Goal: Task Accomplishment & Management: Complete application form

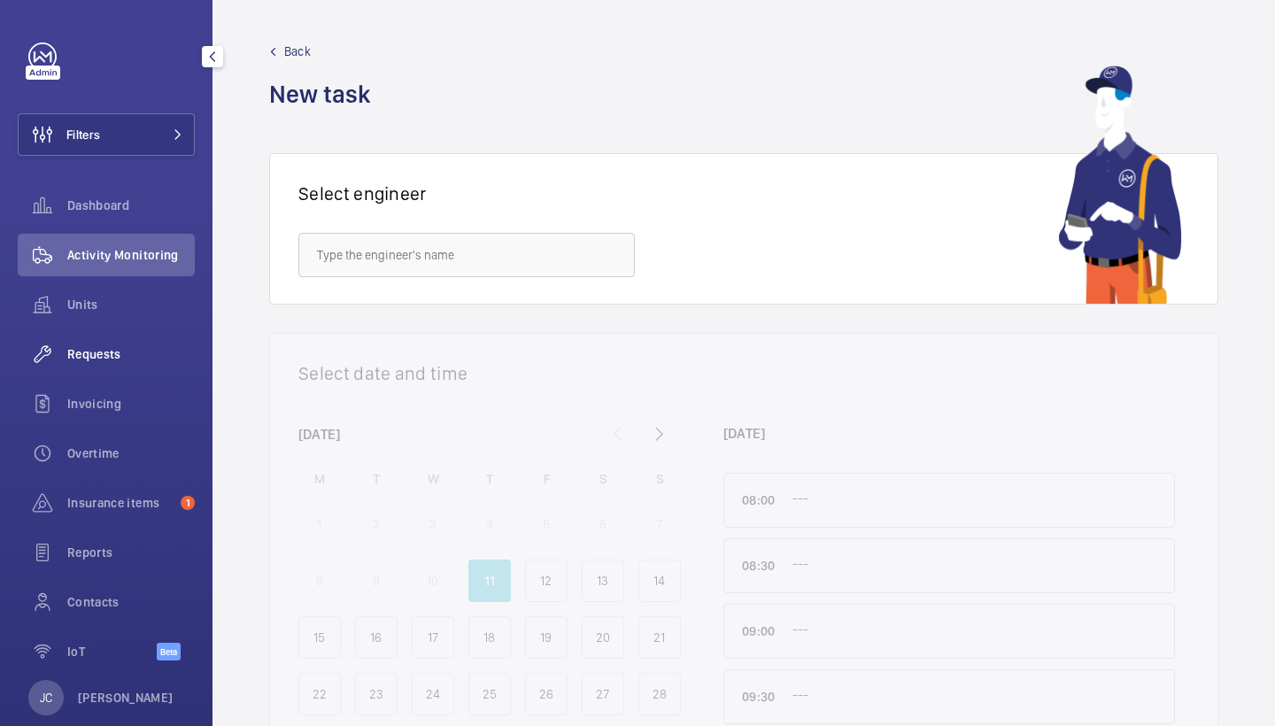
click at [120, 358] on span "Requests" at bounding box center [131, 354] width 128 height 18
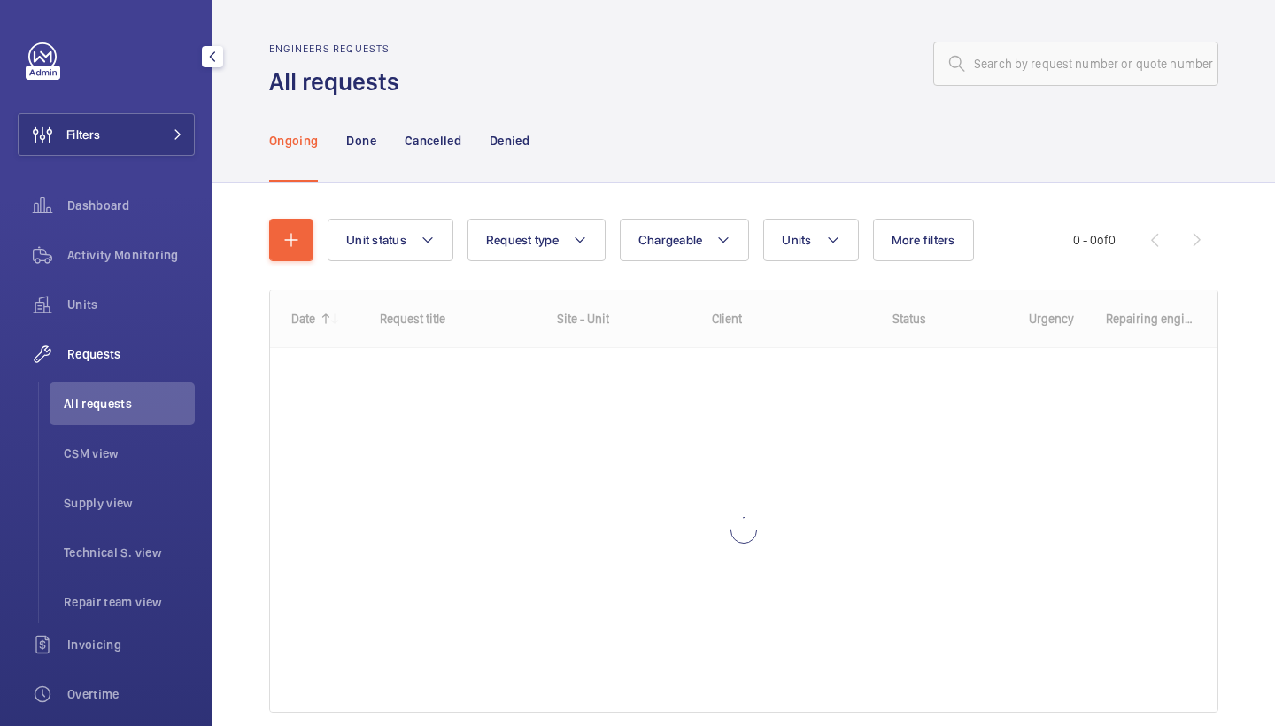
click at [322, 223] on div "Unit status Request type Chargeable Units More filters Request status Urgency R…" at bounding box center [744, 240] width 950 height 43
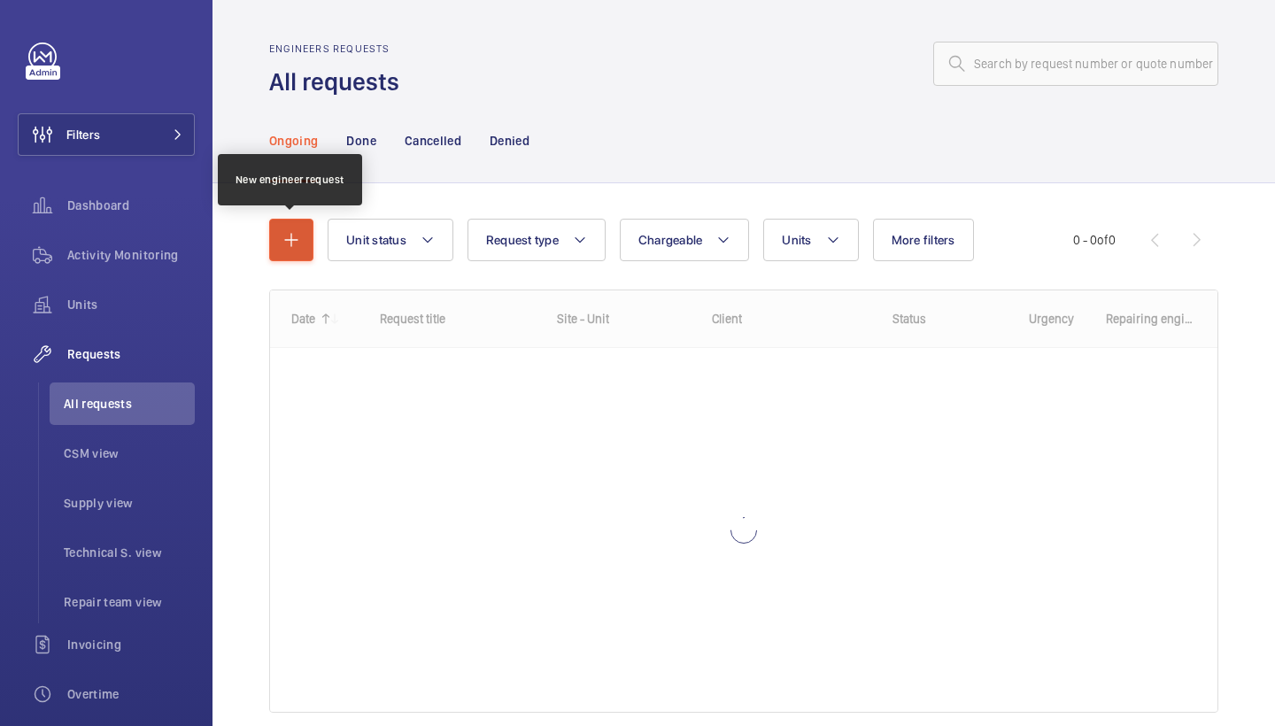
click at [308, 229] on button "button" at bounding box center [291, 240] width 44 height 43
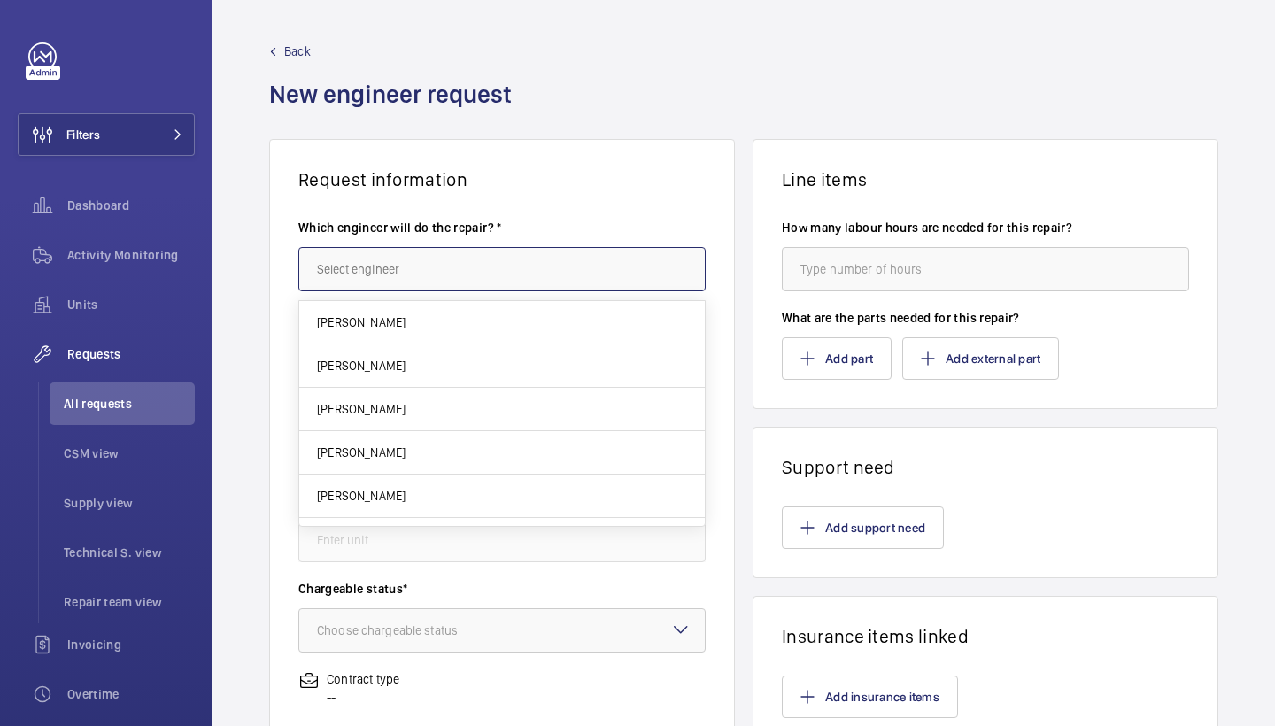
click at [349, 260] on input "text" at bounding box center [501, 269] width 407 height 44
type input "k"
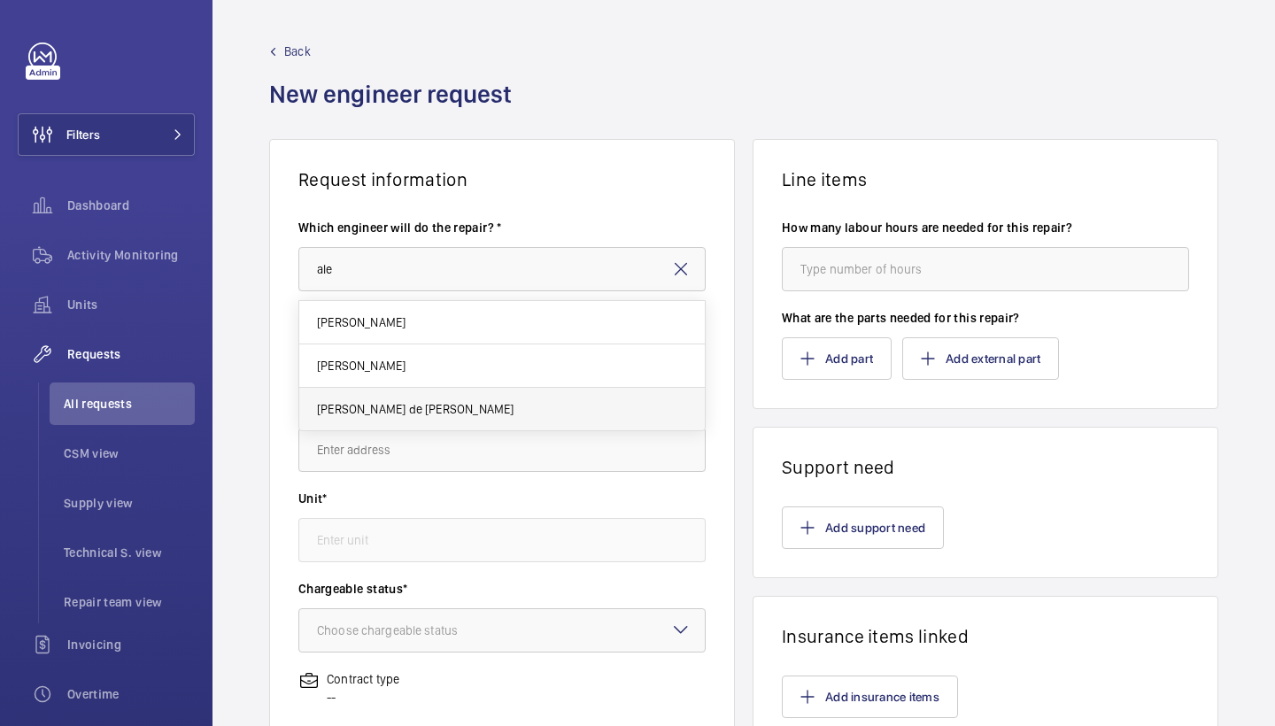
click at [419, 407] on span "[PERSON_NAME] de [PERSON_NAME]" at bounding box center [415, 409] width 197 height 18
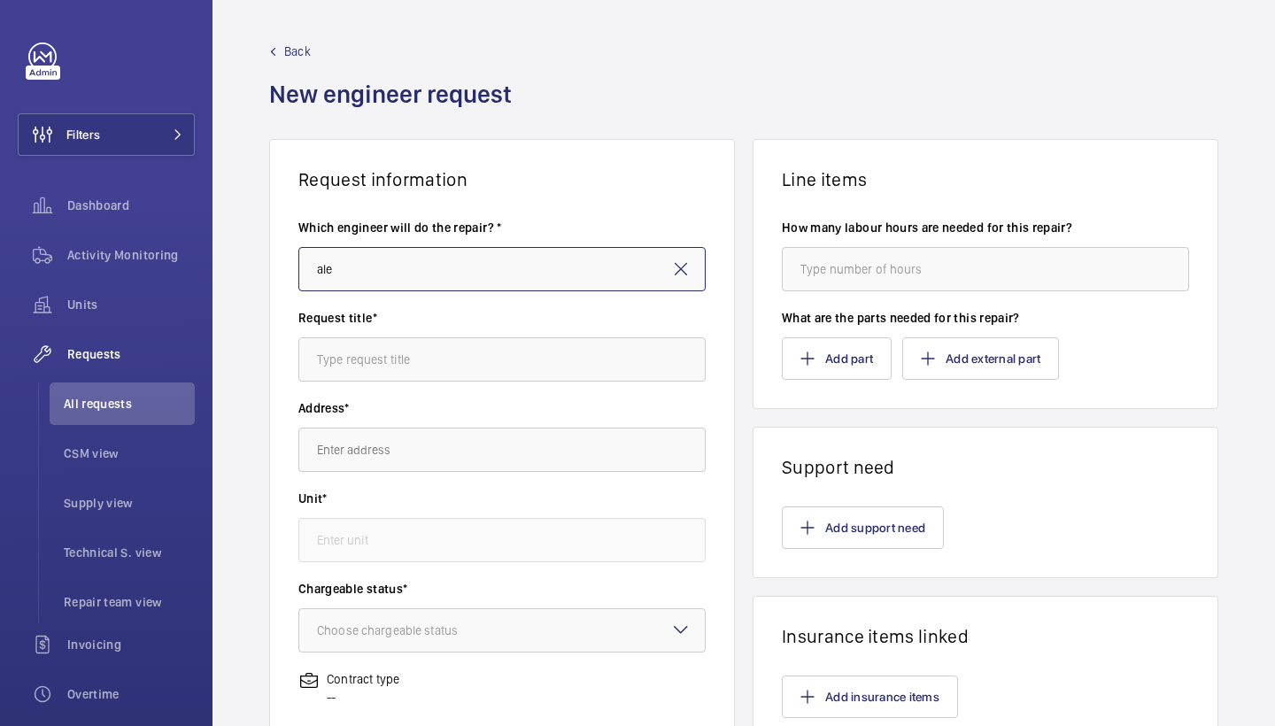
type input "[PERSON_NAME] de [PERSON_NAME]"
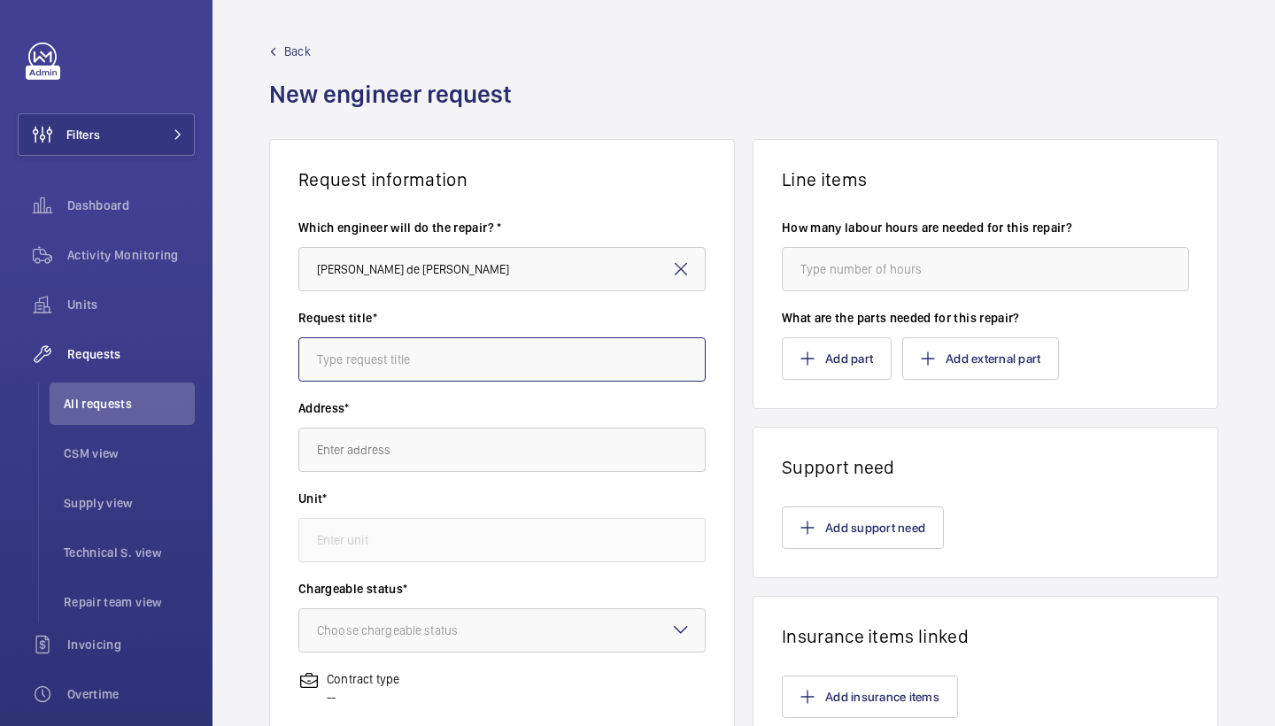
click at [434, 374] on input "text" at bounding box center [501, 359] width 407 height 44
type input "van stock"
click at [399, 462] on input "text" at bounding box center [501, 450] width 407 height 44
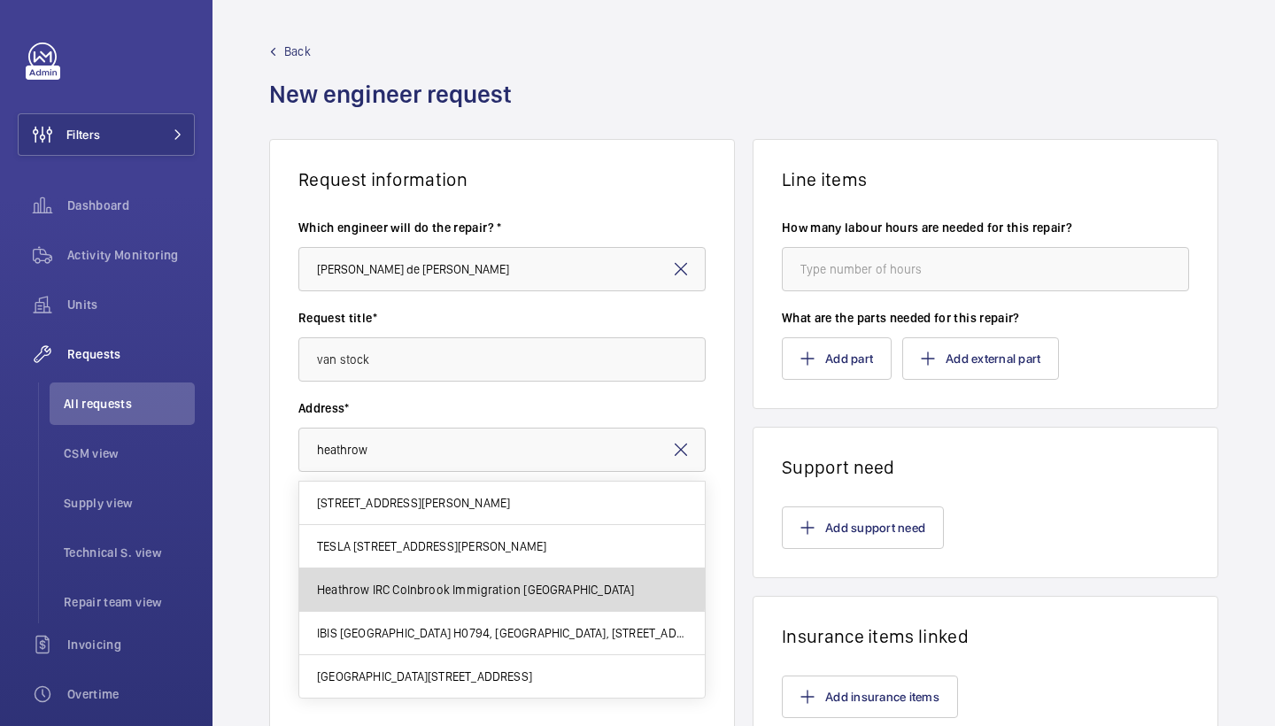
click at [470, 574] on mat-option "Heathrow IRC Colnbrook Immigration Removal Centre, UB7 0HB WEST DRAYTON" at bounding box center [502, 590] width 406 height 43
type input "Heathrow IRC Colnbrook Immigration Removal Centre, UB7 0HB WEST DRAYTON"
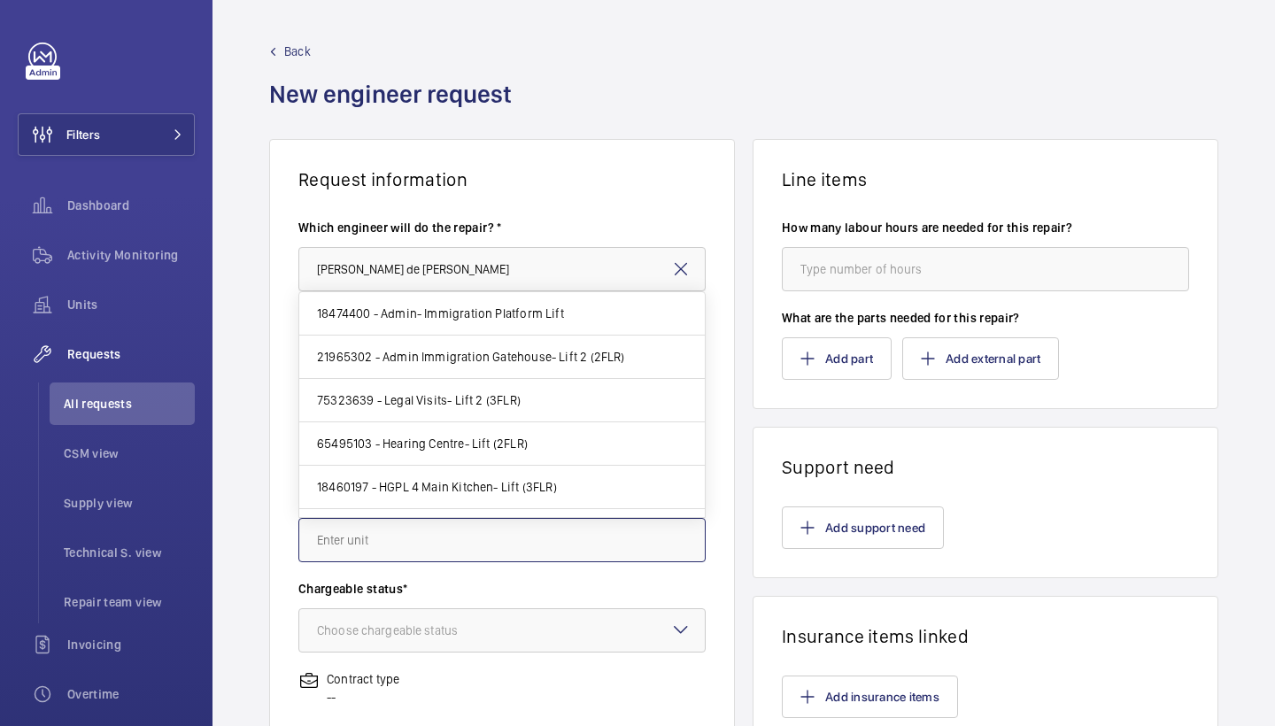
click at [461, 529] on input "text" at bounding box center [501, 540] width 407 height 44
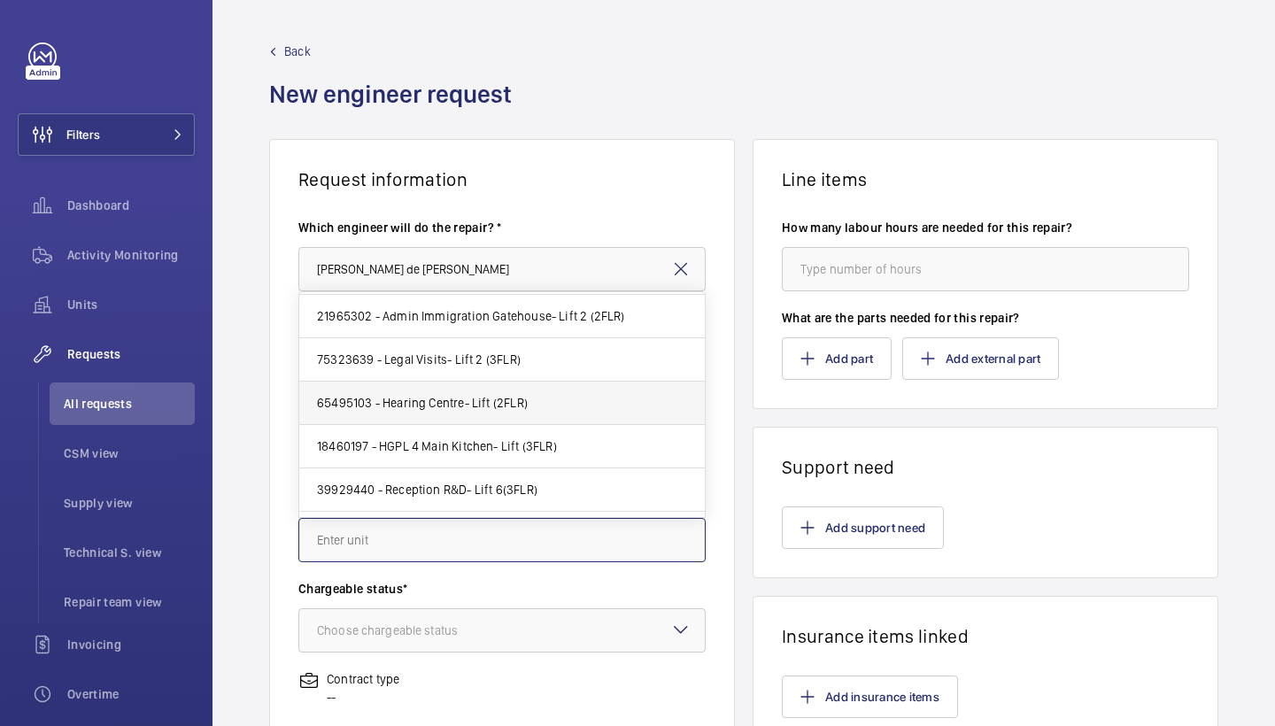
scroll to position [42, 0]
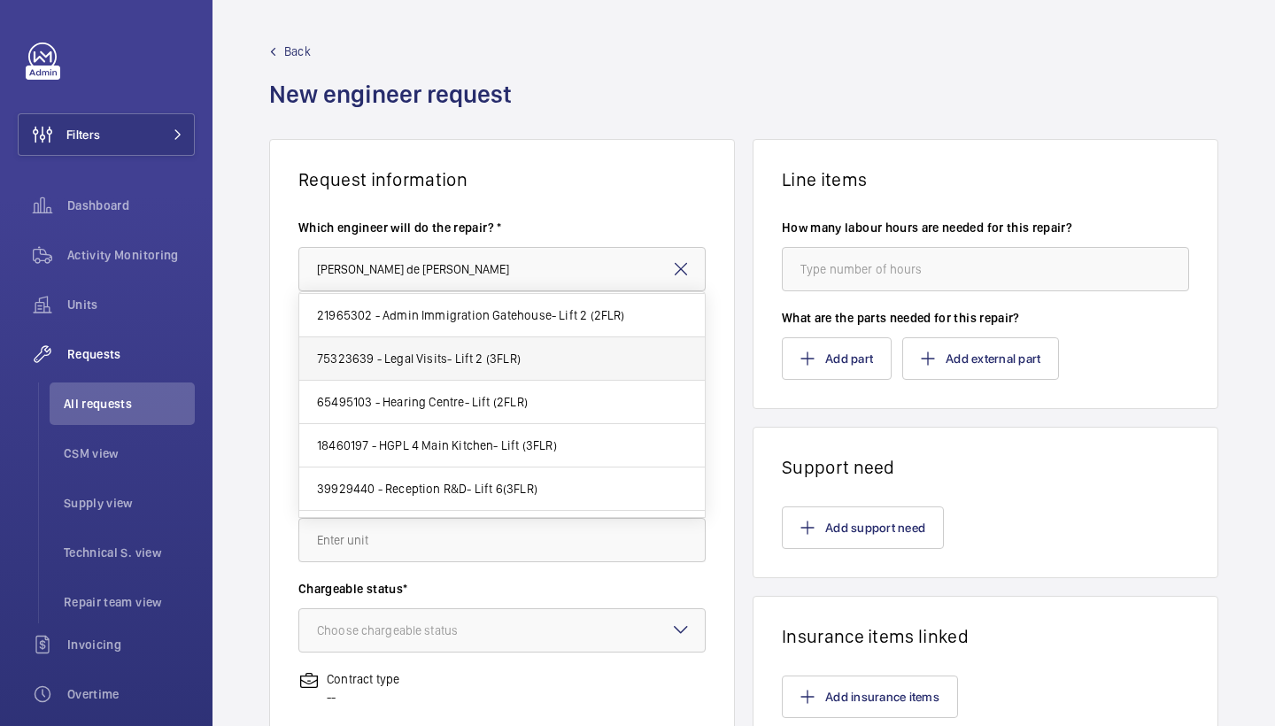
click at [478, 373] on mat-option "75323639 - Legal Visits- Lift 2 (3FLR)" at bounding box center [502, 358] width 406 height 43
type input "75323639 - Legal Visits- Lift 2 (3FLR)"
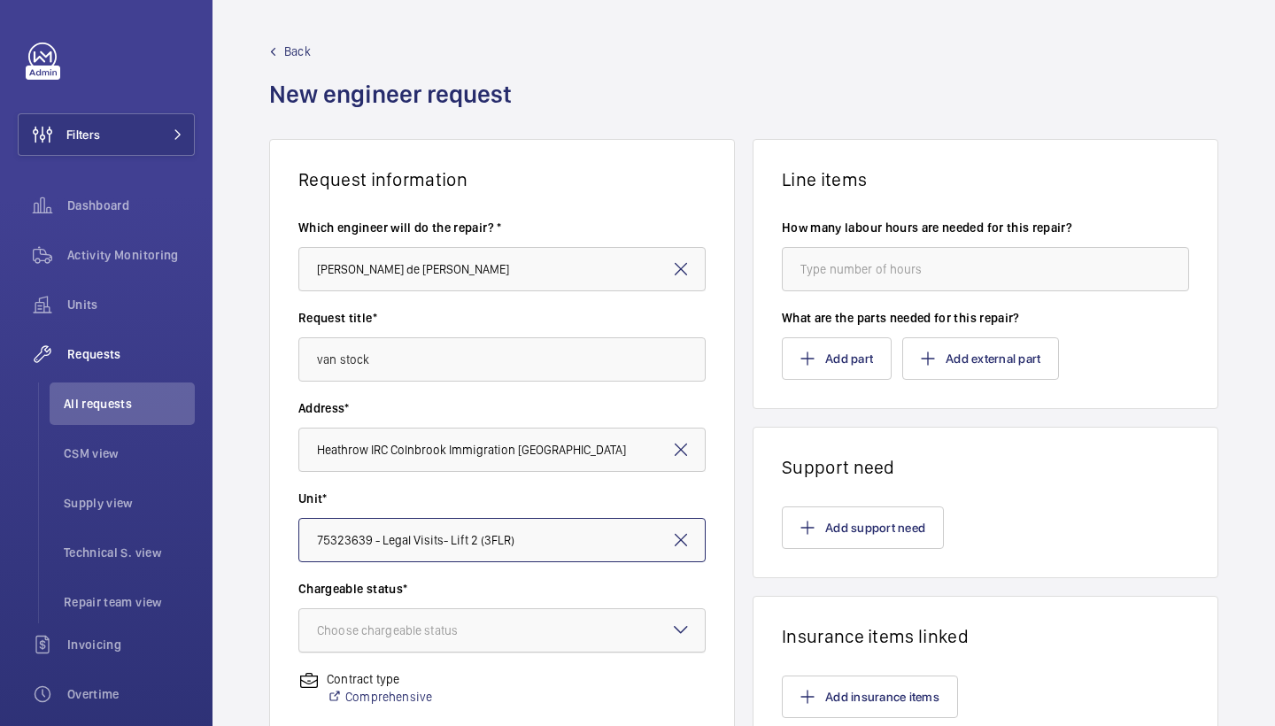
click at [483, 628] on div "Choose chargeable status" at bounding box center [409, 631] width 185 height 18
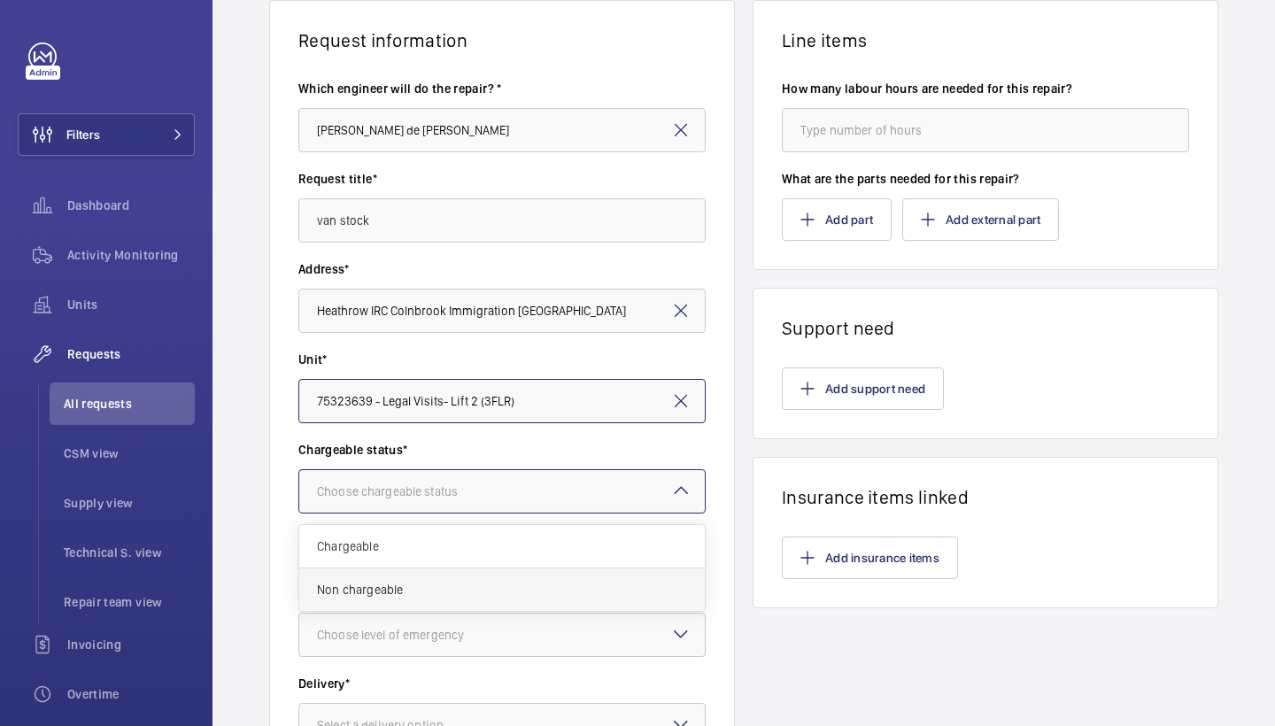
scroll to position [150, 0]
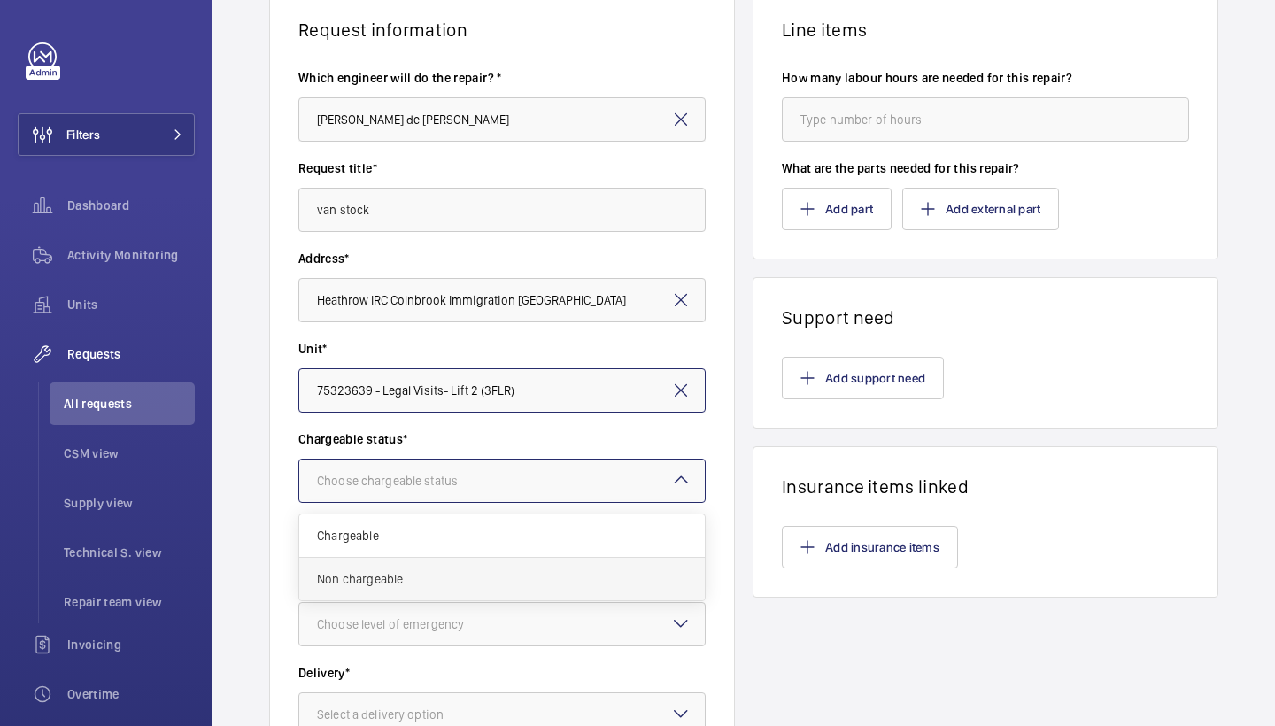
click at [505, 580] on span "Non chargeable" at bounding box center [502, 579] width 370 height 18
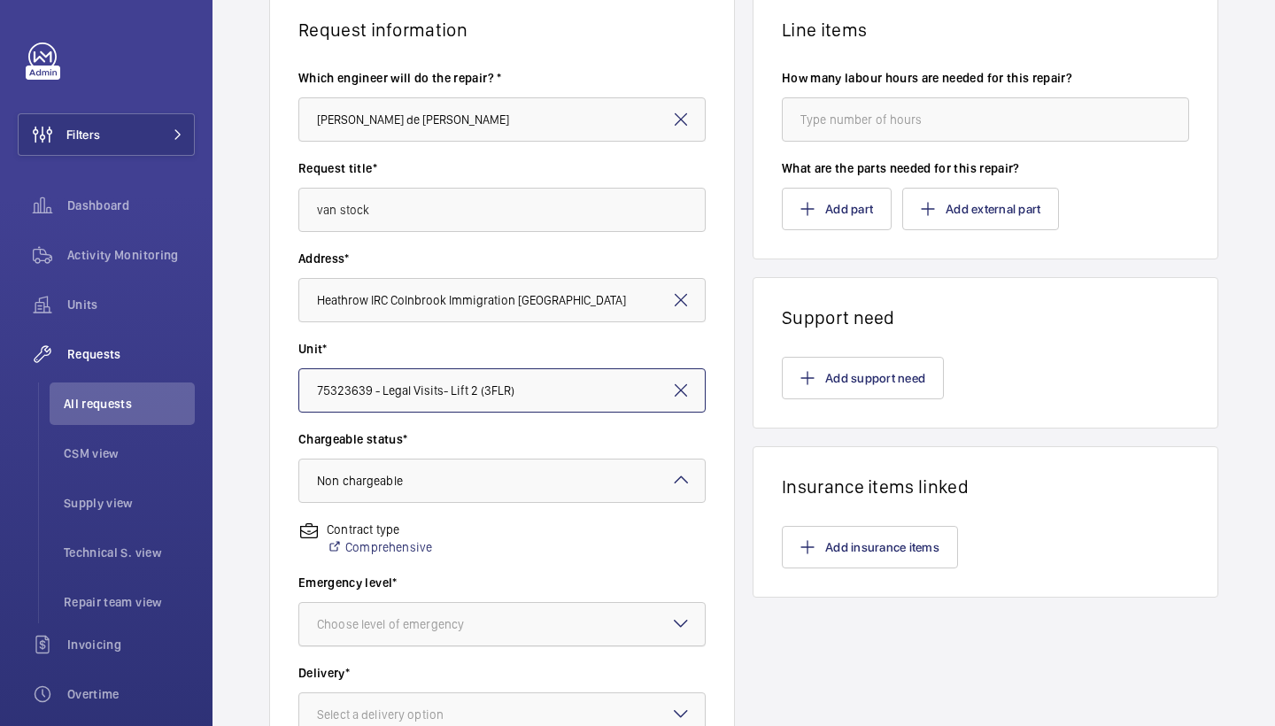
click at [537, 613] on div at bounding box center [502, 624] width 406 height 43
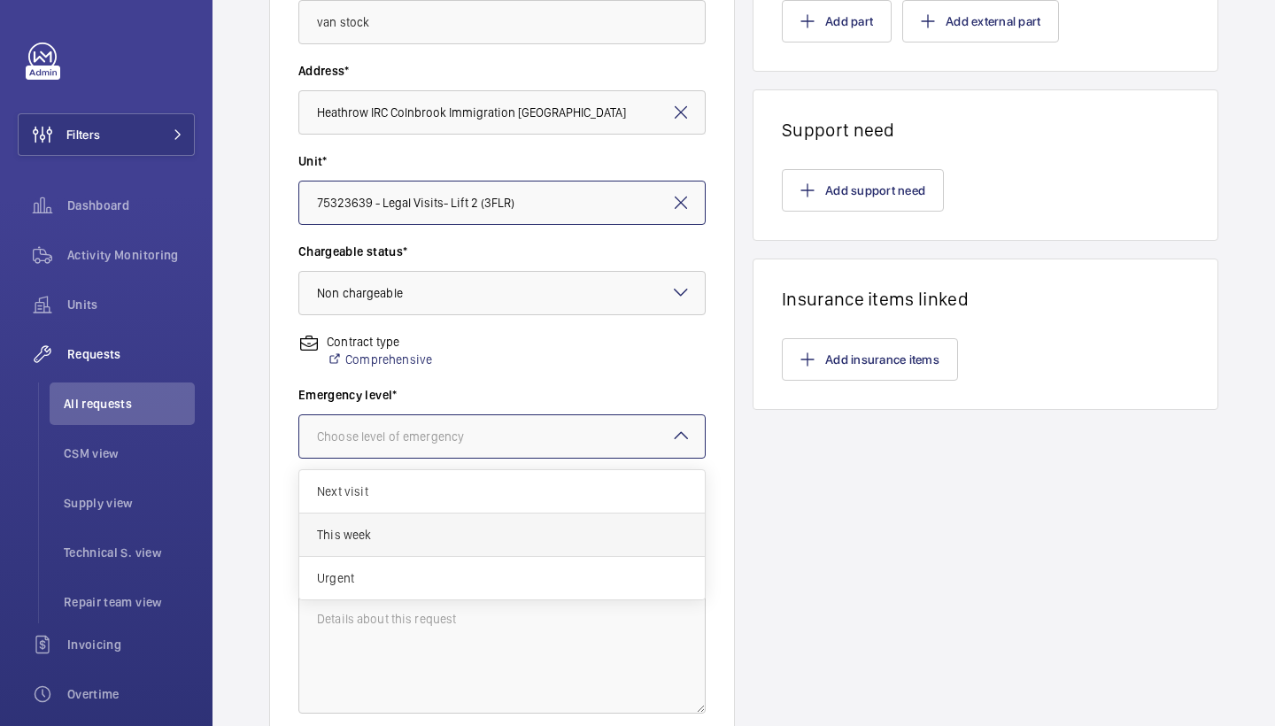
scroll to position [340, 0]
click at [577, 537] on span "This week" at bounding box center [502, 532] width 370 height 18
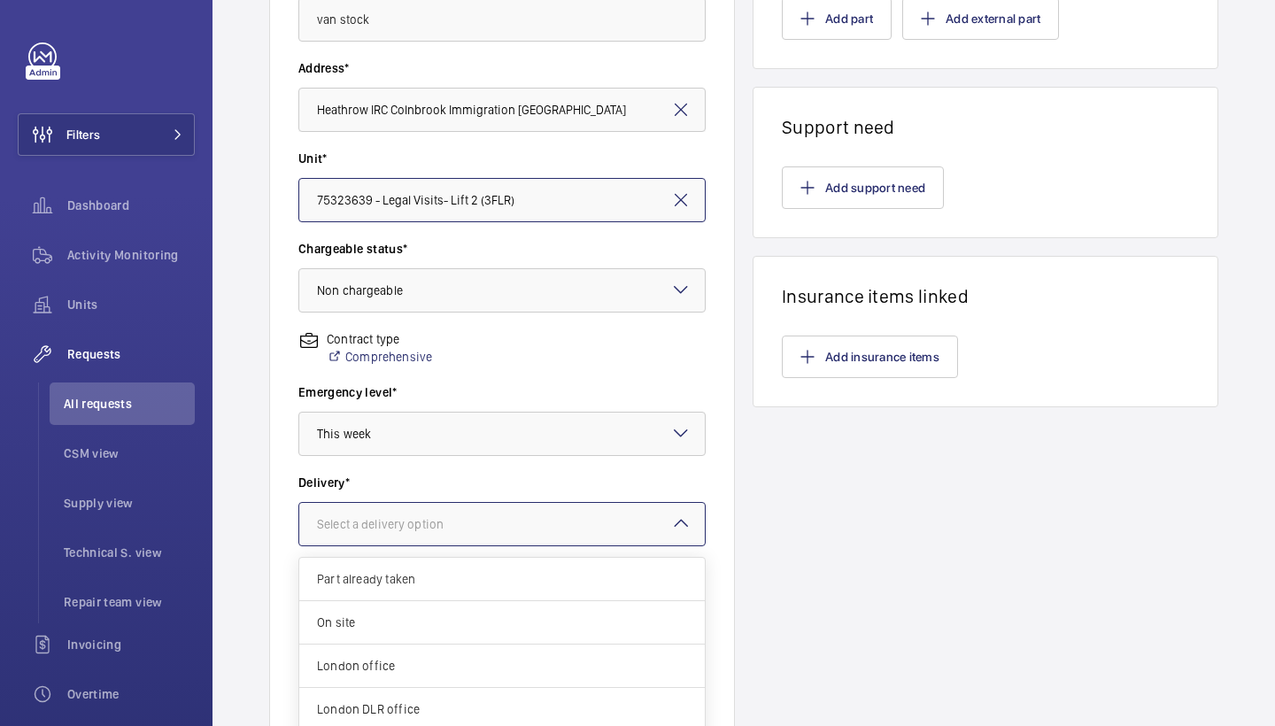
click at [577, 521] on div at bounding box center [502, 524] width 406 height 43
click at [501, 660] on span "London office" at bounding box center [502, 666] width 370 height 18
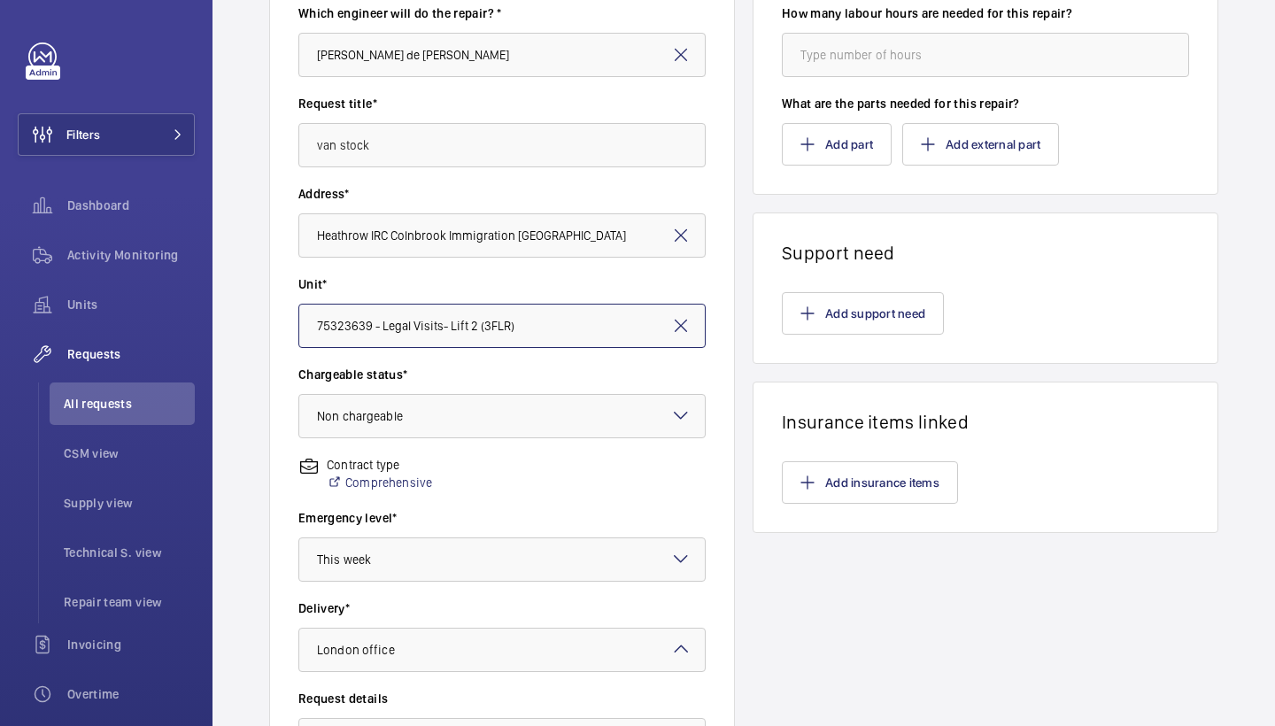
scroll to position [130, 0]
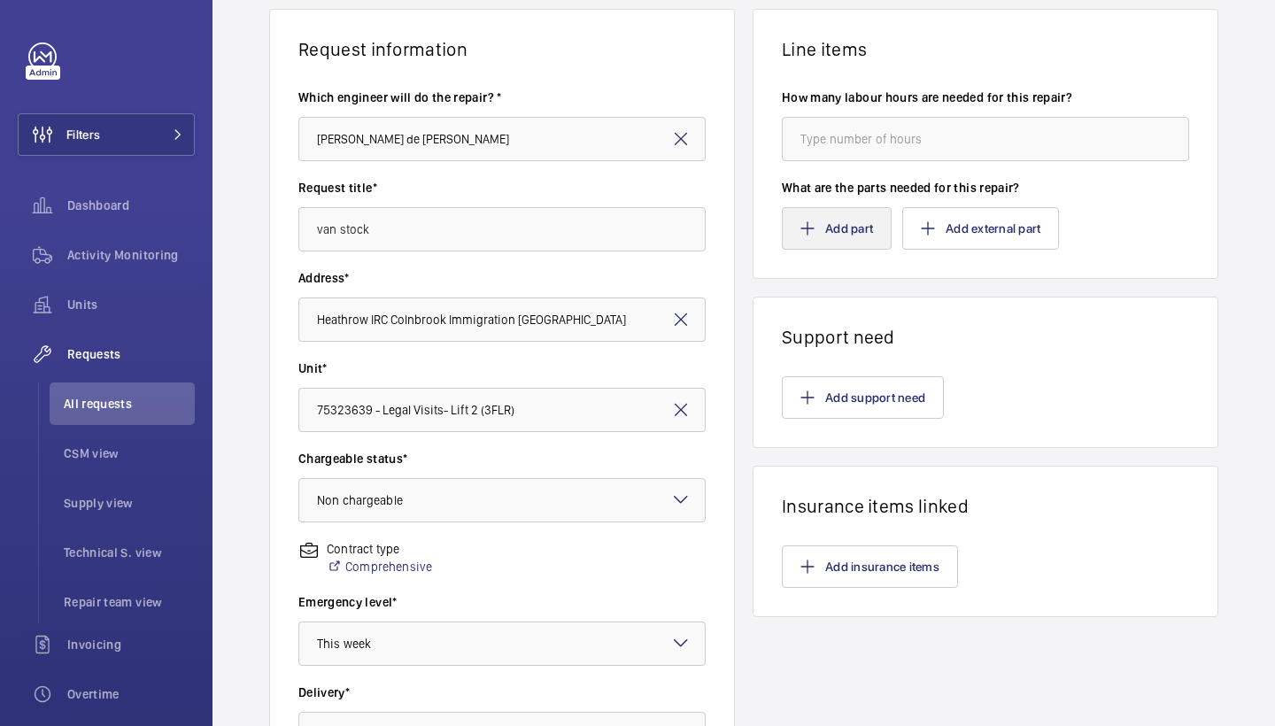
click at [808, 236] on button "Add part" at bounding box center [837, 228] width 110 height 43
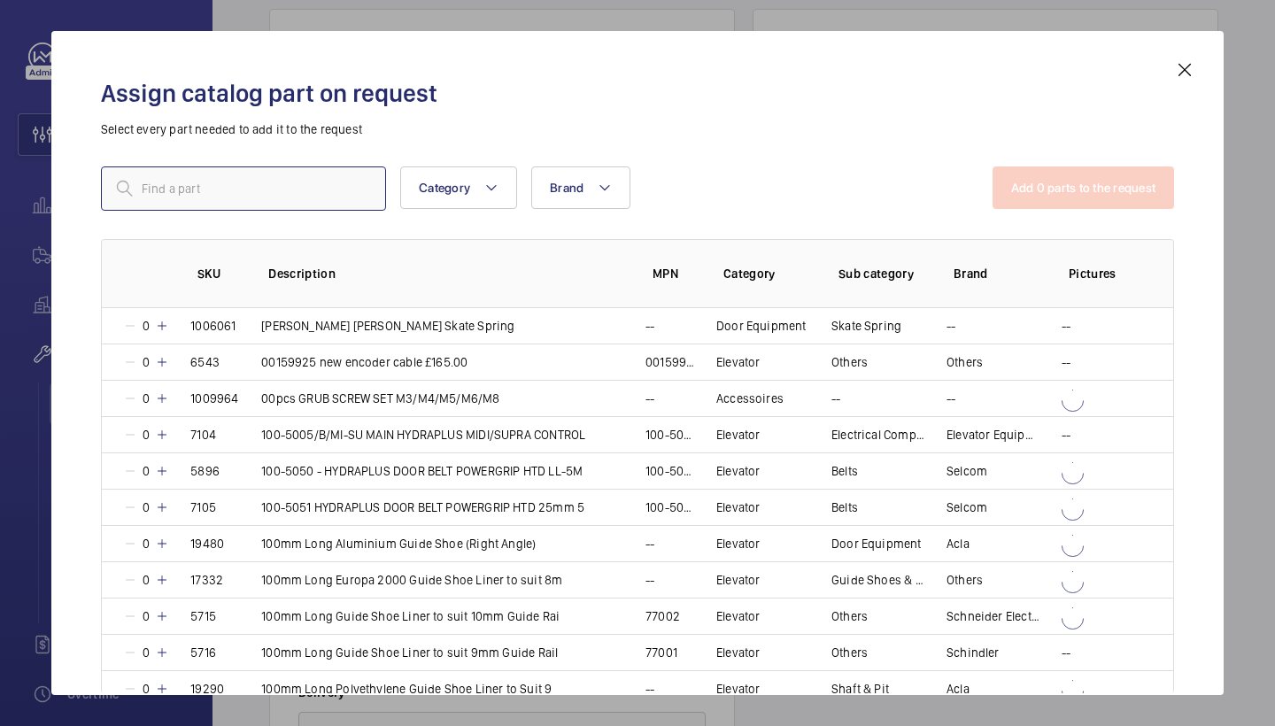
click at [375, 196] on input "text" at bounding box center [243, 189] width 285 height 44
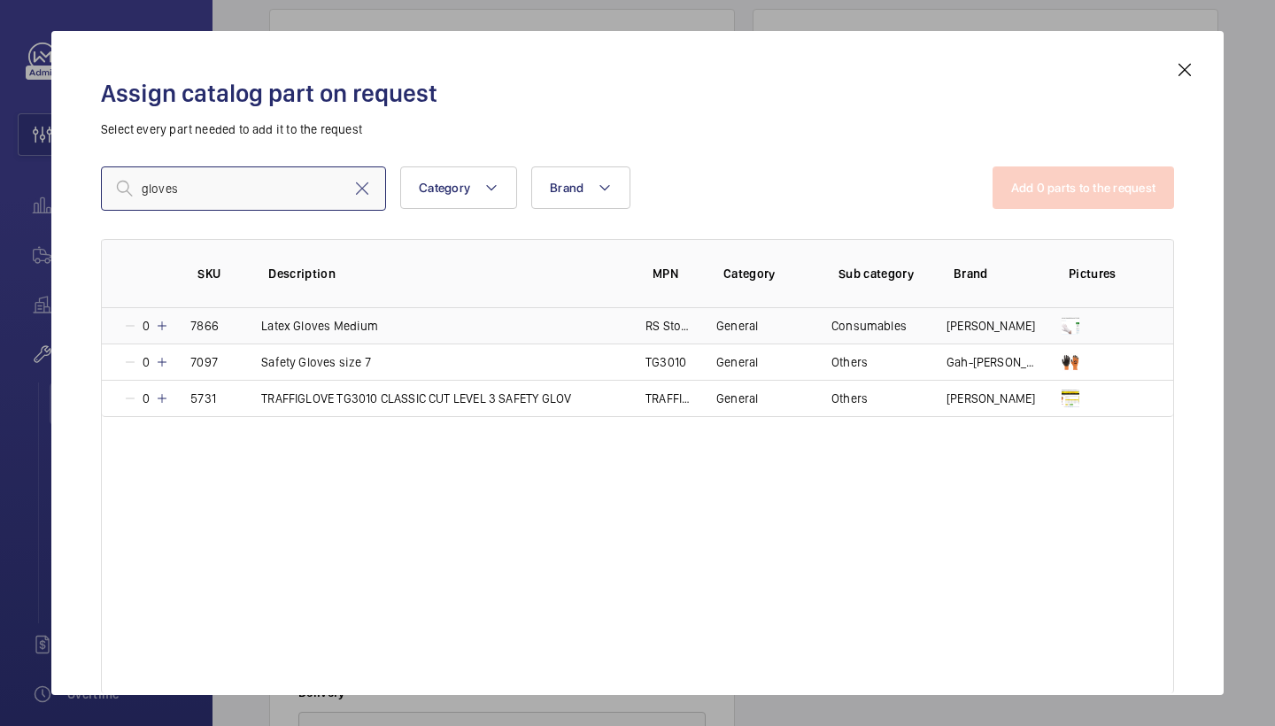
type input "gloves"
click at [164, 322] on mat-icon at bounding box center [162, 326] width 14 height 14
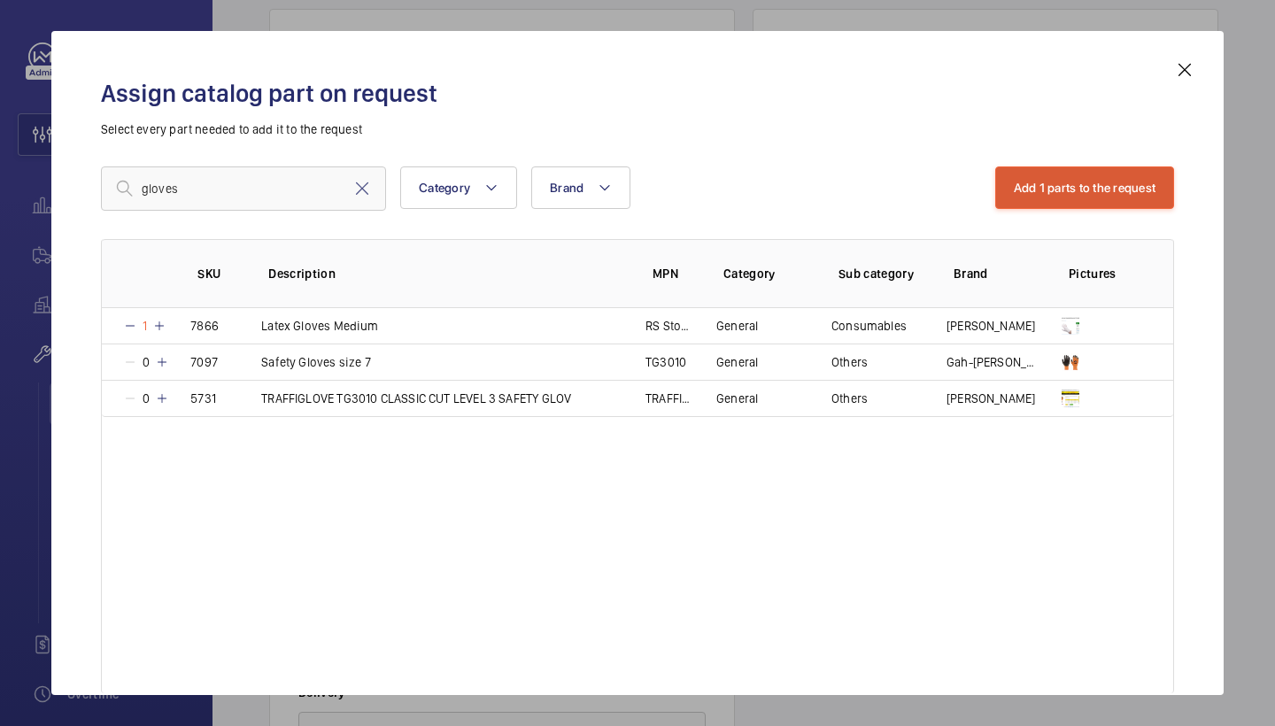
click at [1068, 195] on button "Add 1 parts to the request" at bounding box center [1086, 188] width 180 height 43
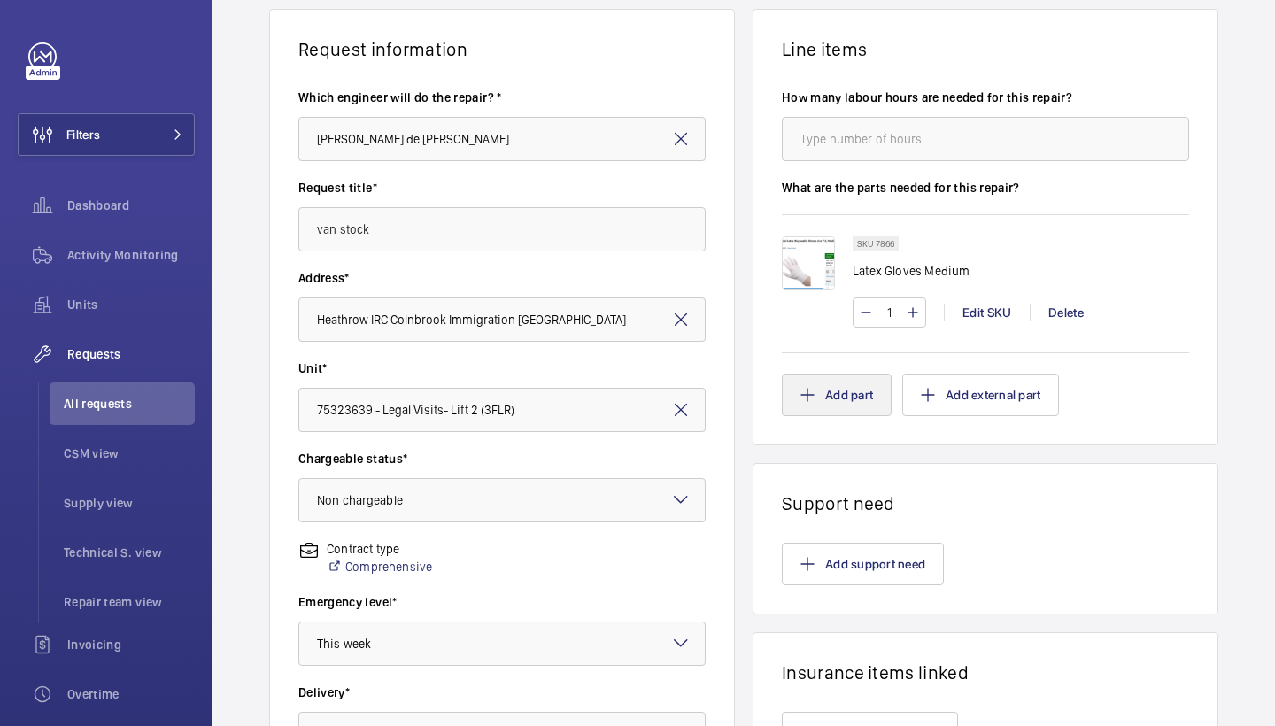
click at [833, 393] on button "Add part" at bounding box center [837, 395] width 110 height 43
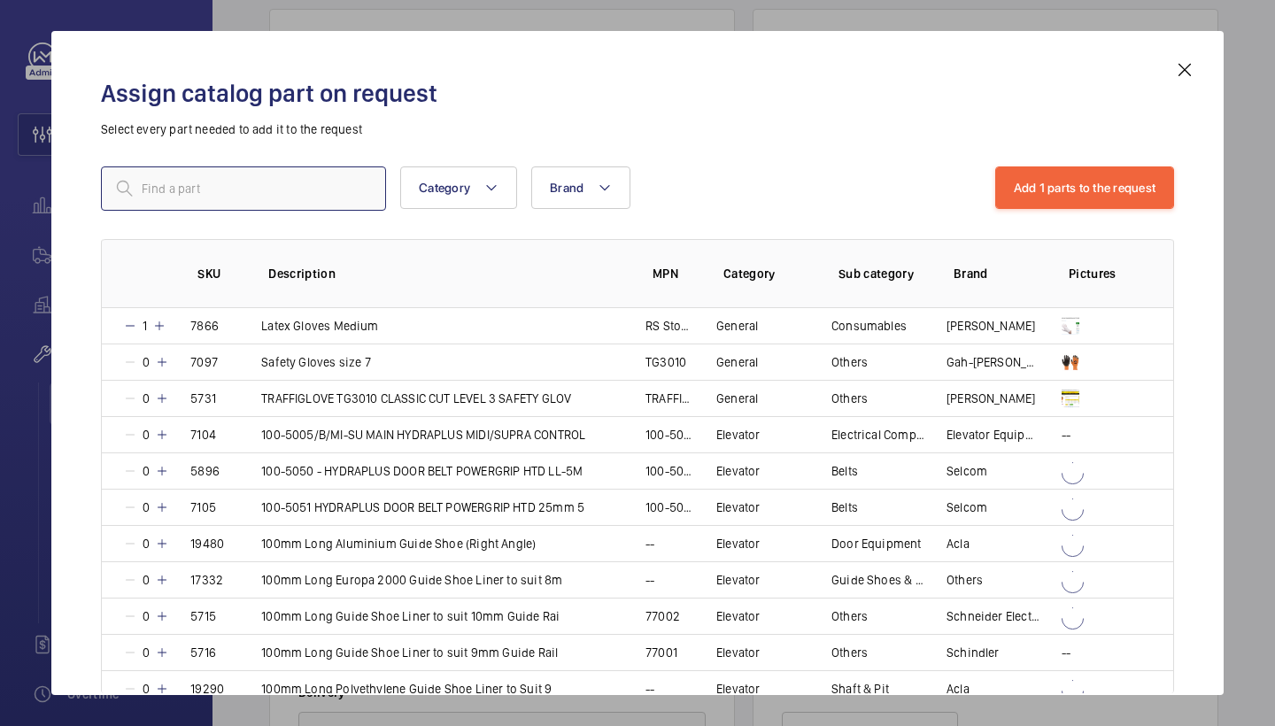
click at [354, 183] on input "text" at bounding box center [243, 189] width 285 height 44
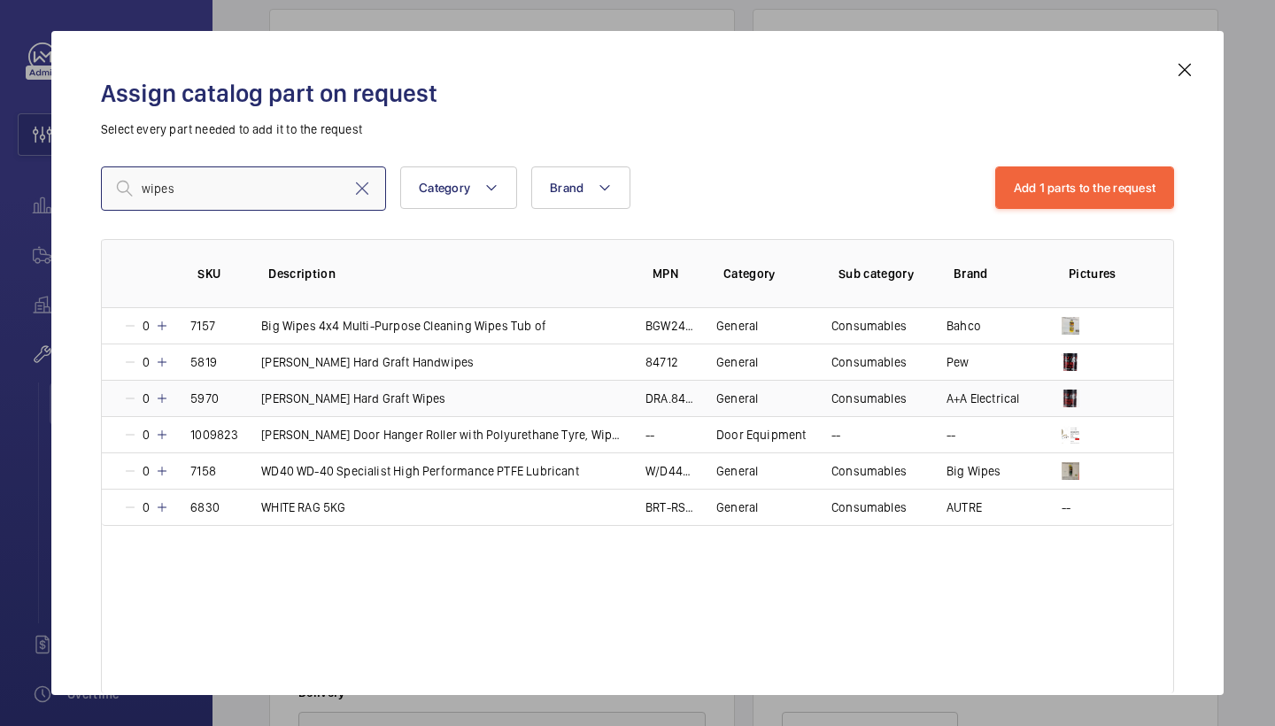
type input "wipes"
click at [167, 397] on mat-icon at bounding box center [162, 398] width 14 height 14
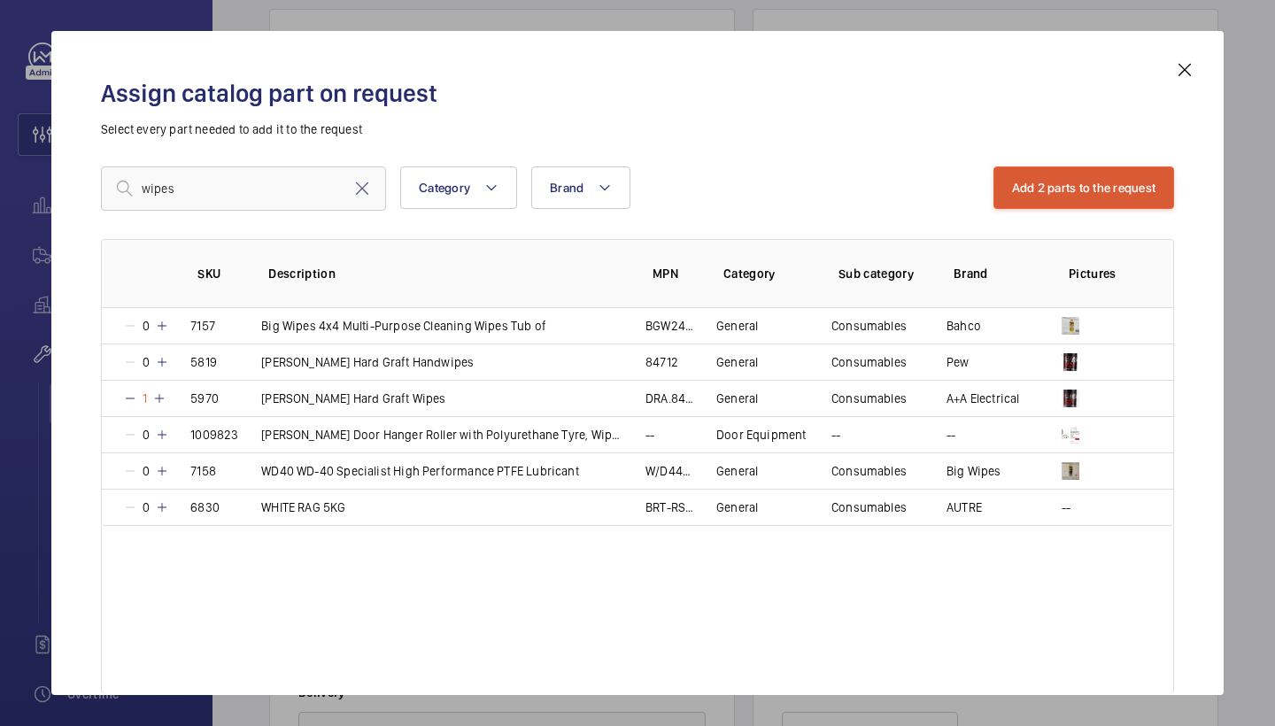
click at [1071, 196] on button "Add 2 parts to the request" at bounding box center [1085, 188] width 182 height 43
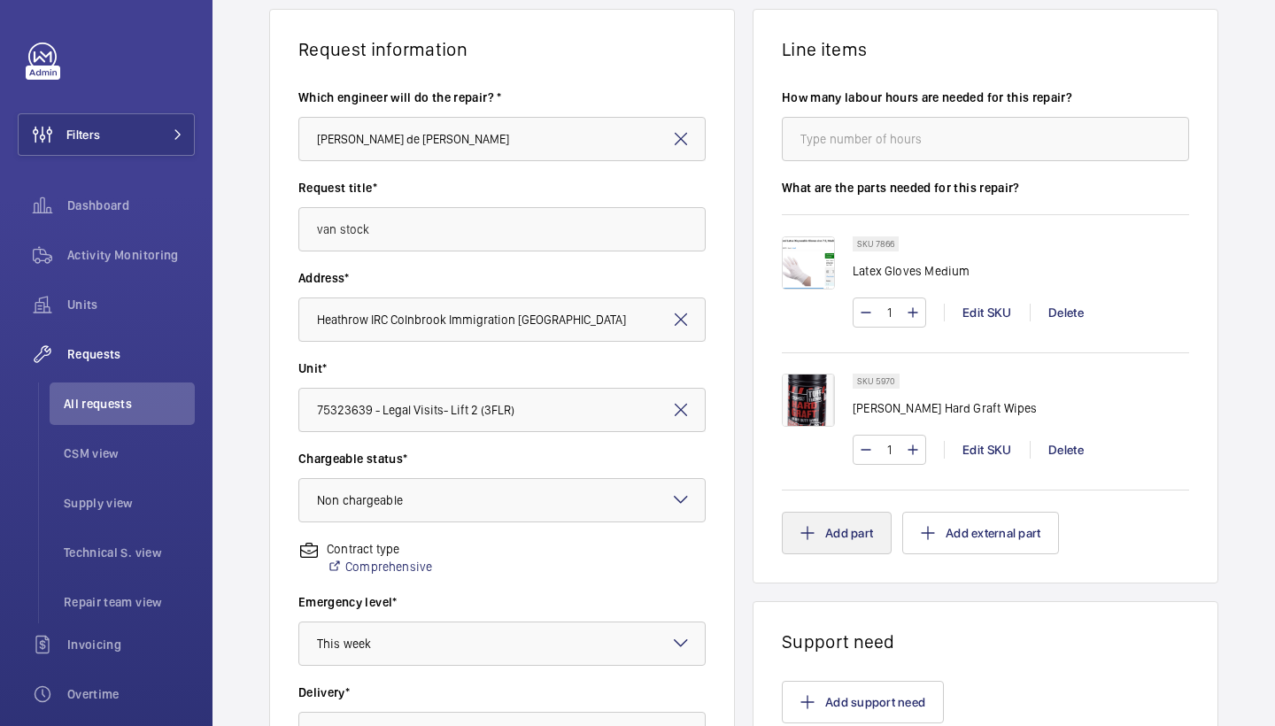
click at [857, 552] on button "Add part" at bounding box center [837, 533] width 110 height 43
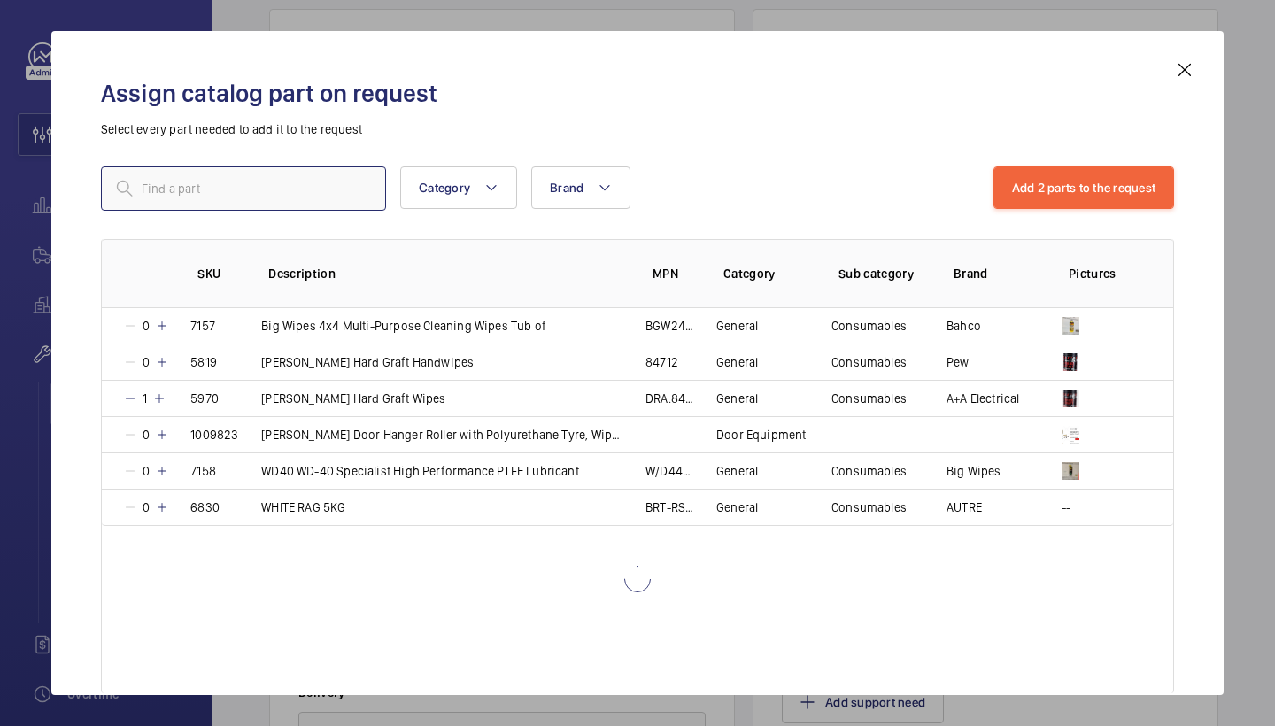
click at [334, 186] on input "text" at bounding box center [243, 189] width 285 height 44
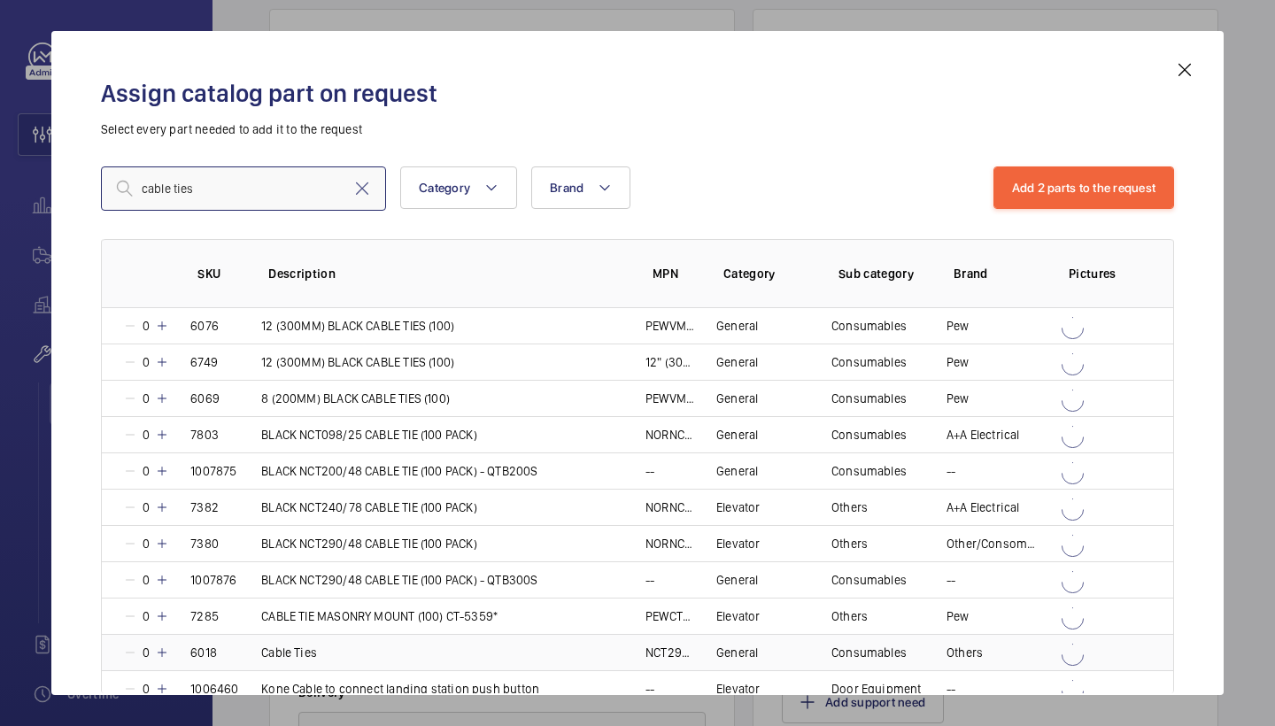
type input "cable ties"
click at [163, 644] on div "0" at bounding box center [146, 653] width 46 height 18
click at [163, 644] on div "1" at bounding box center [144, 653] width 43 height 18
click at [163, 644] on div "2" at bounding box center [146, 653] width 46 height 18
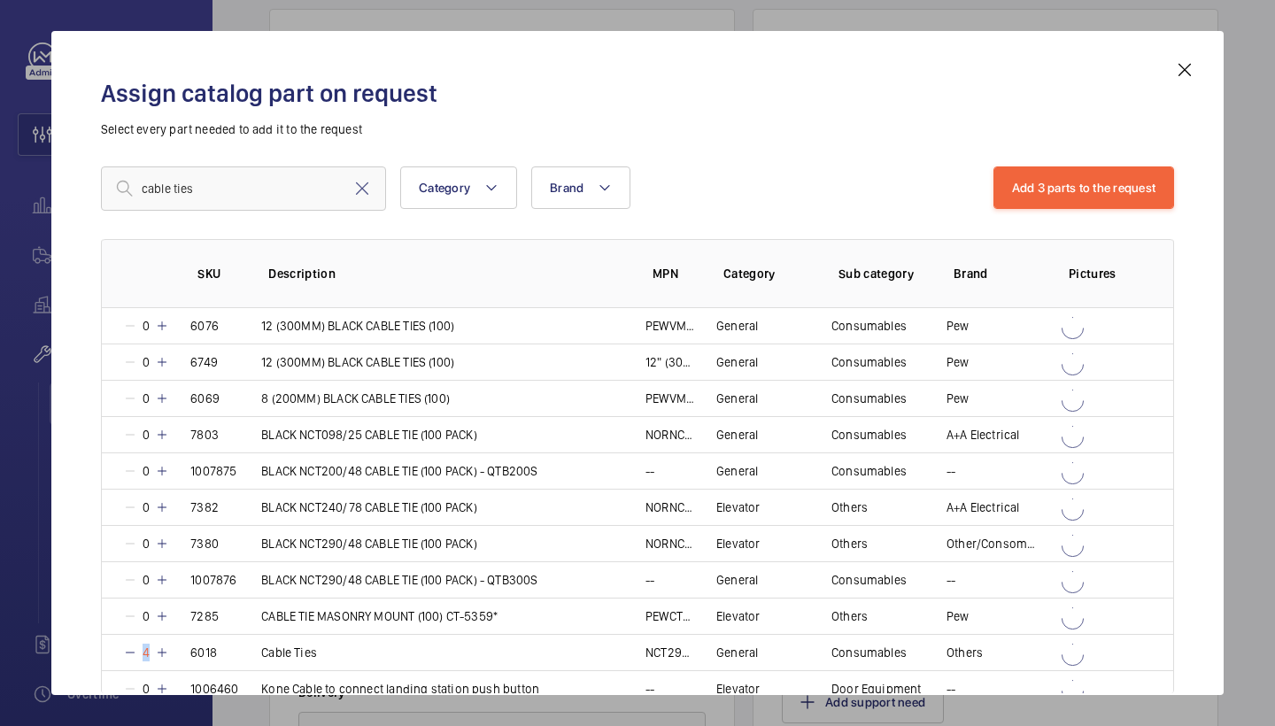
click at [1031, 203] on button "Add 3 parts to the request" at bounding box center [1085, 188] width 182 height 43
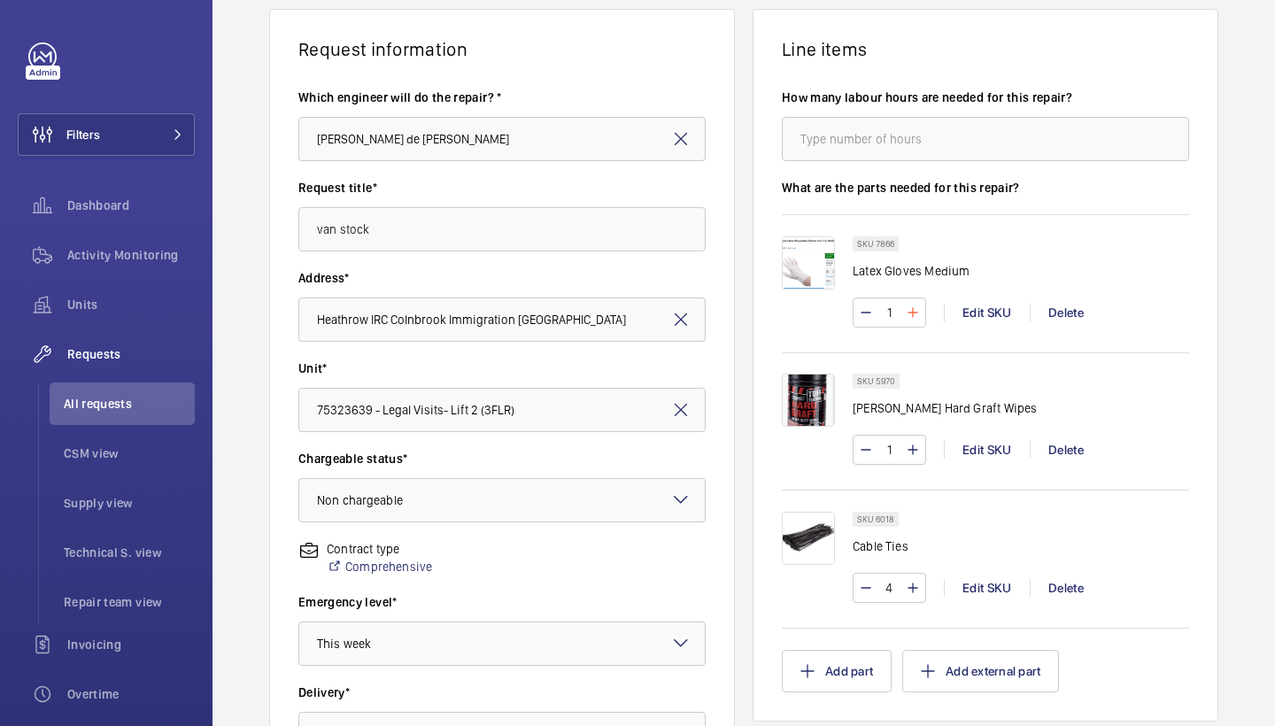
click at [915, 315] on mat-icon at bounding box center [913, 312] width 14 height 21
type input "4"
click at [871, 585] on mat-icon at bounding box center [866, 587] width 14 height 21
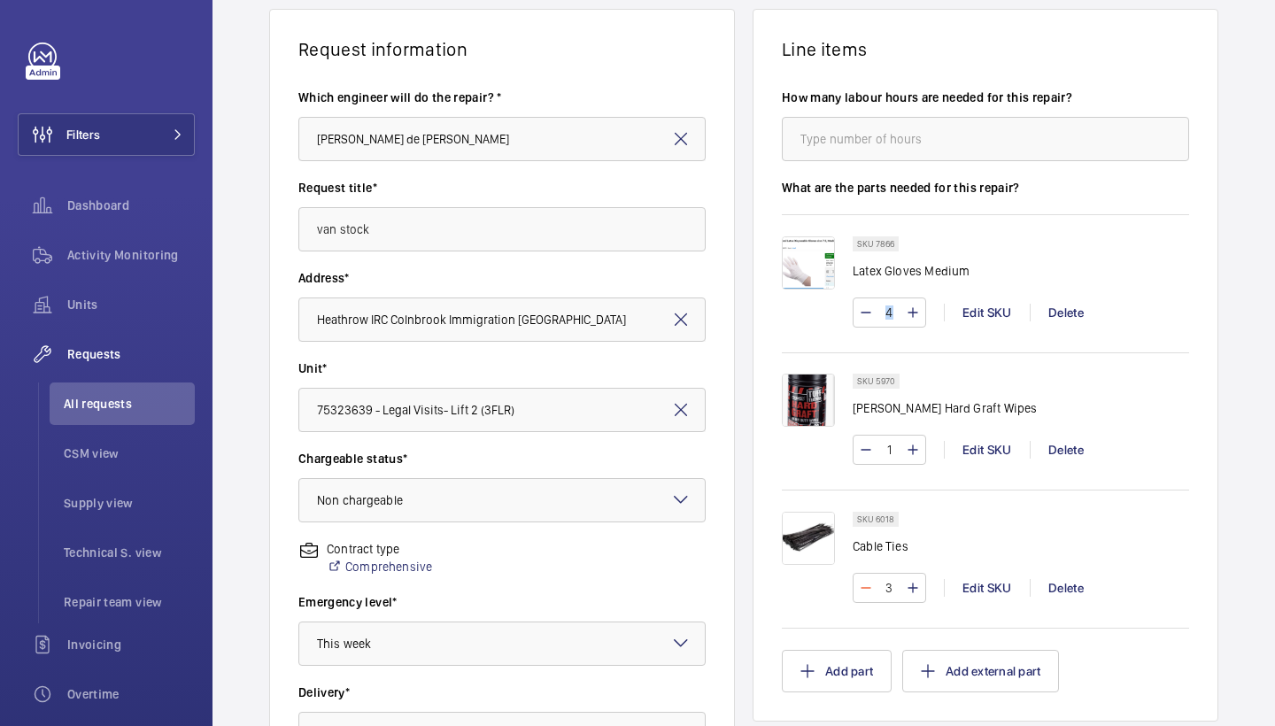
click at [871, 585] on mat-icon at bounding box center [866, 587] width 14 height 21
type input "1"
click at [826, 685] on button "Add part" at bounding box center [837, 671] width 110 height 43
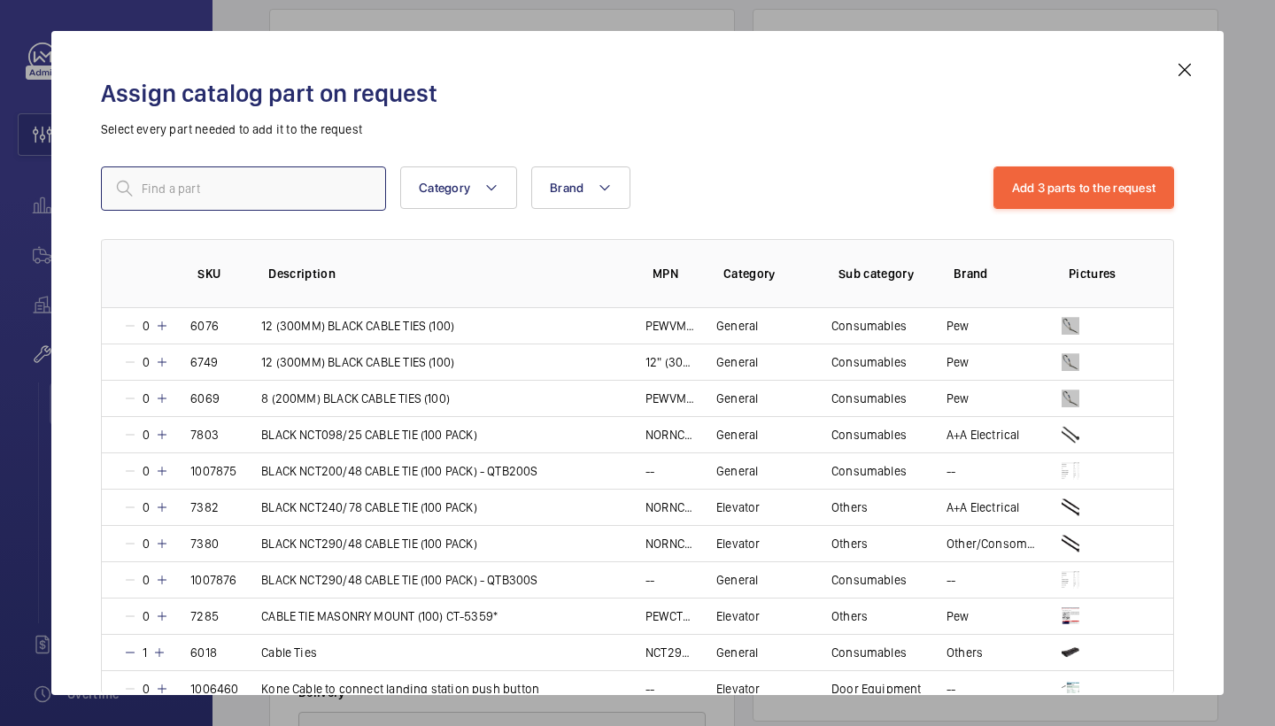
click at [221, 187] on input "text" at bounding box center [243, 189] width 285 height 44
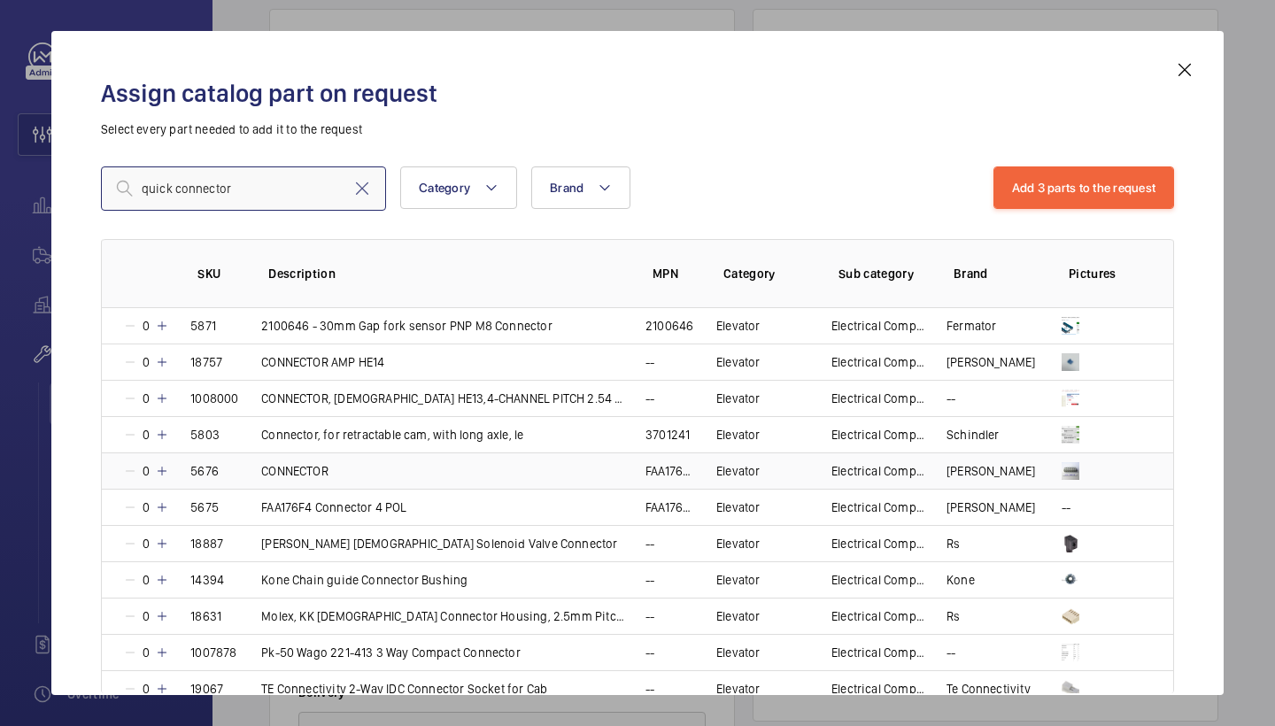
type input "quick connector"
click at [165, 471] on mat-icon at bounding box center [162, 471] width 14 height 14
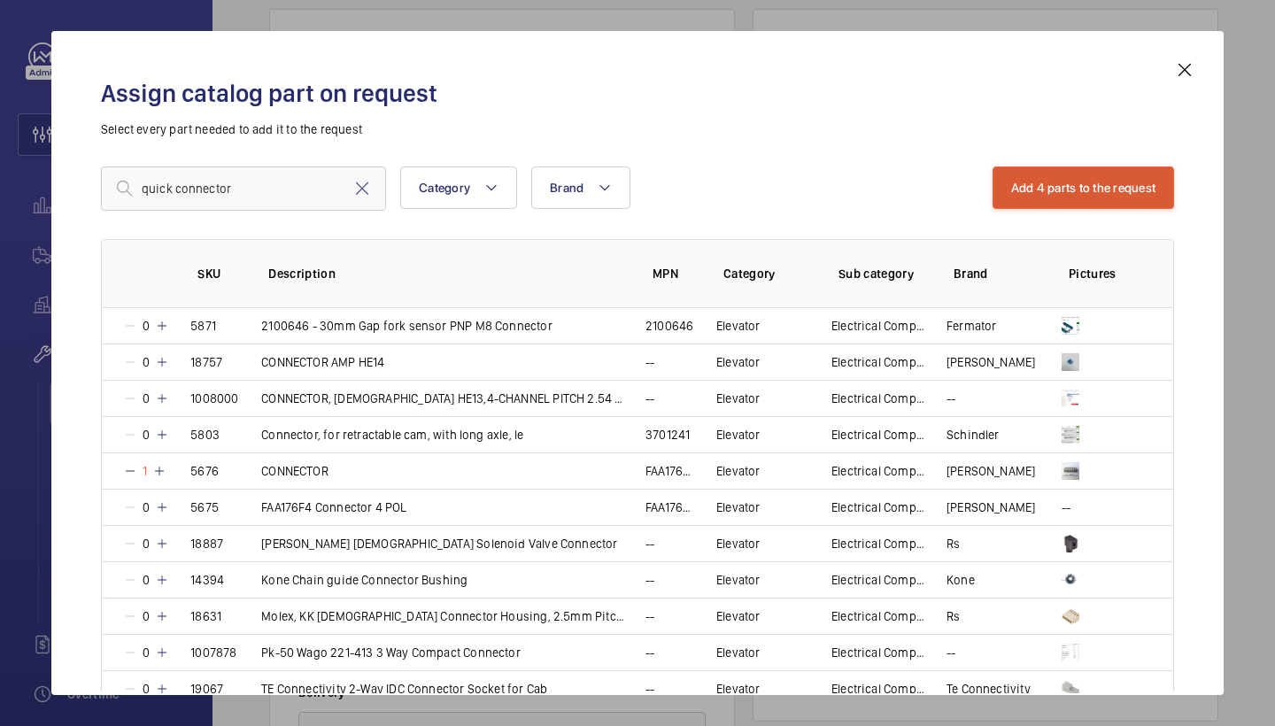
click at [1141, 175] on button "Add 4 parts to the request" at bounding box center [1084, 188] width 182 height 43
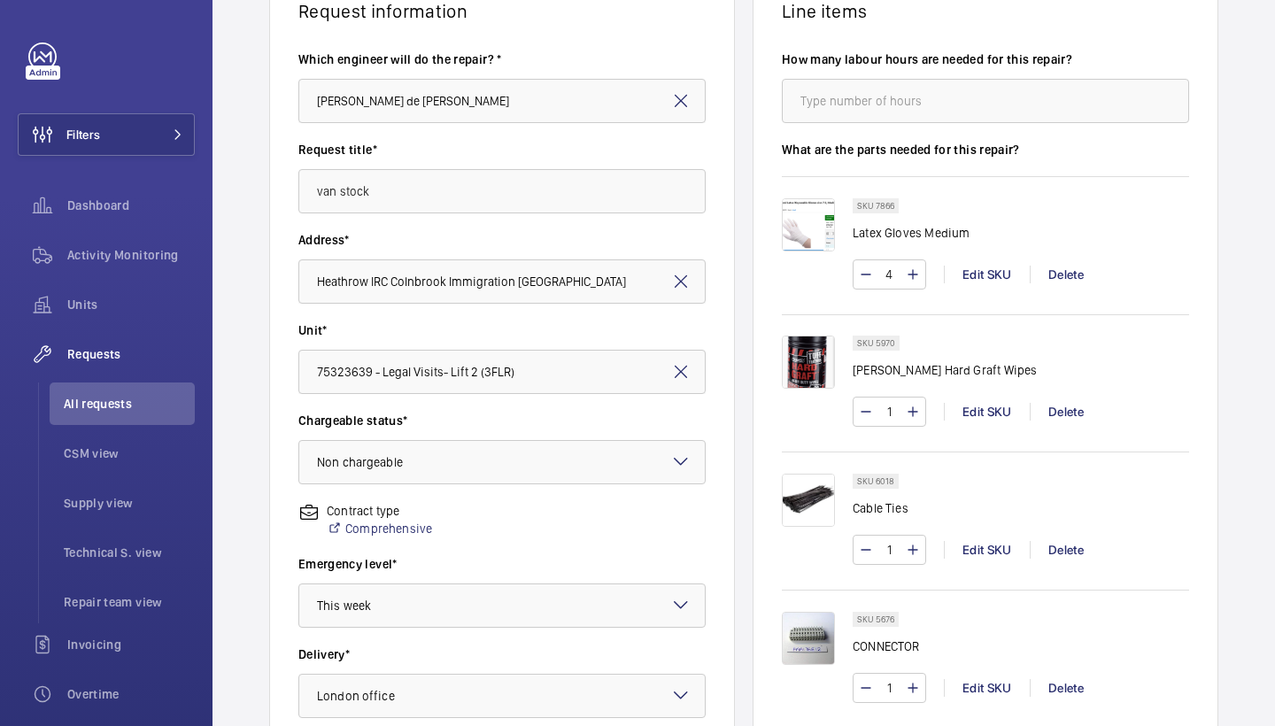
scroll to position [171, 0]
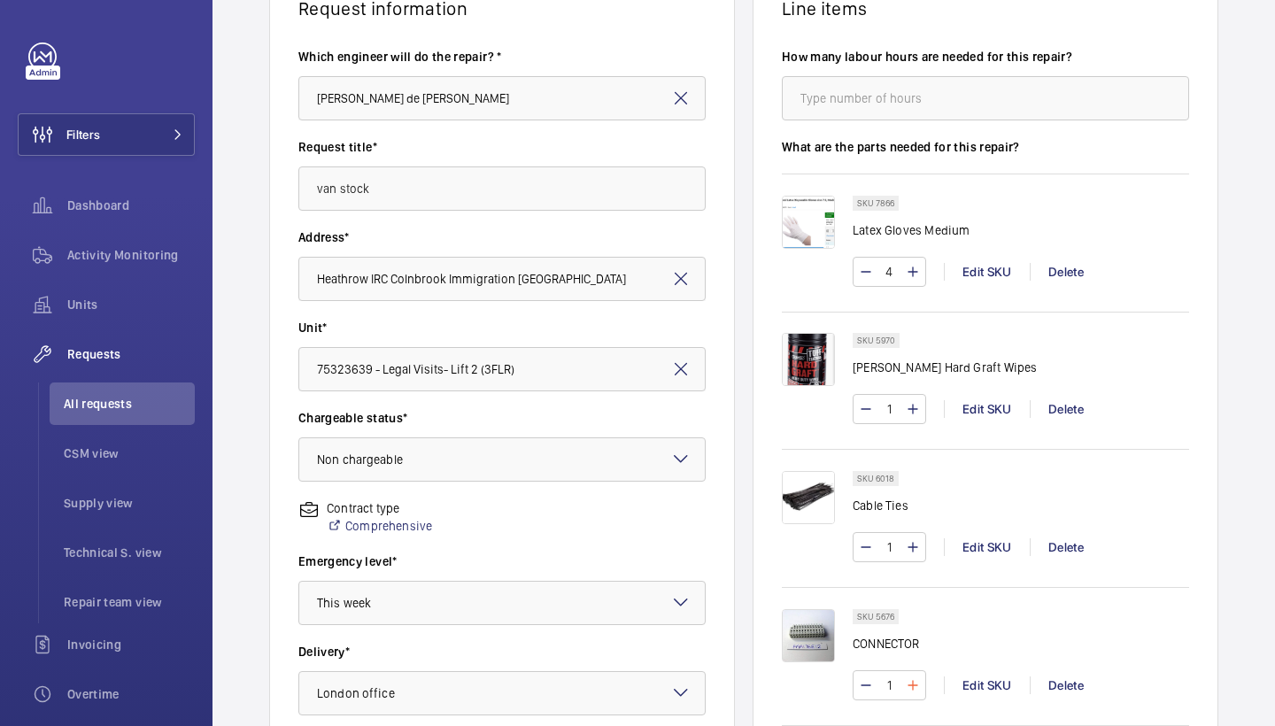
click at [912, 681] on mat-icon at bounding box center [913, 685] width 14 height 21
type input "2"
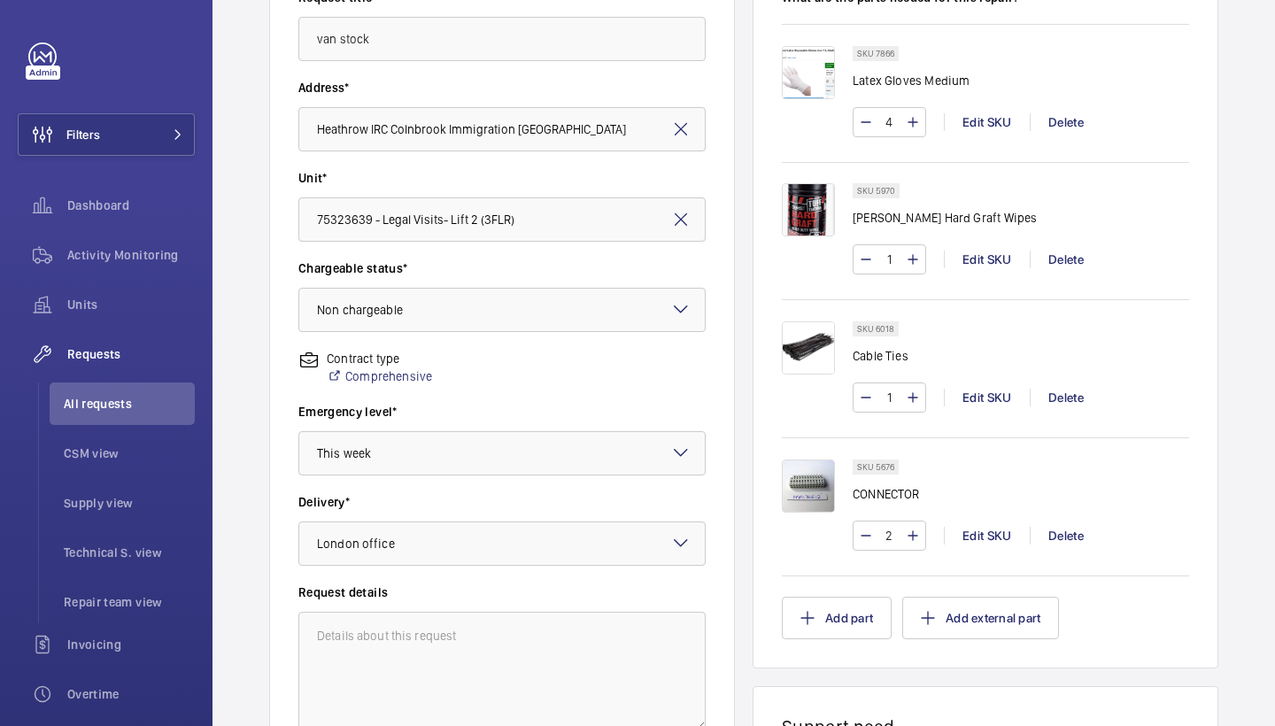
scroll to position [333, 0]
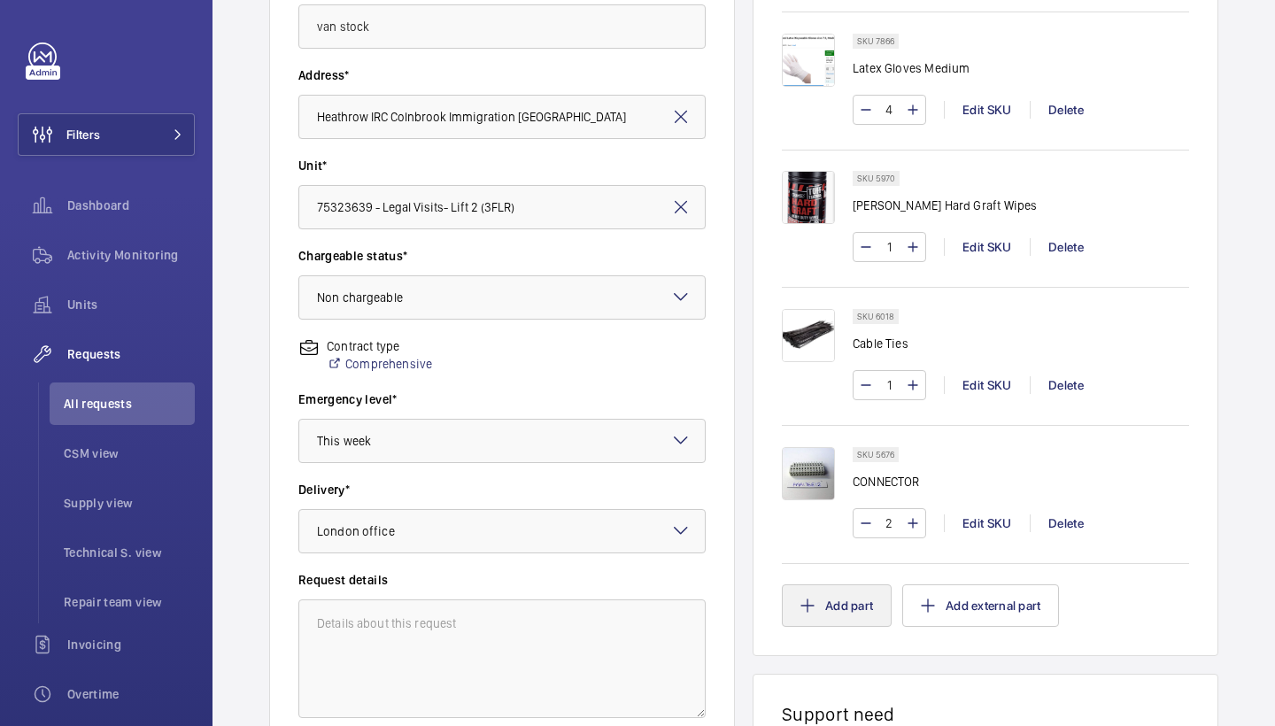
click at [833, 621] on button "Add part" at bounding box center [837, 606] width 110 height 43
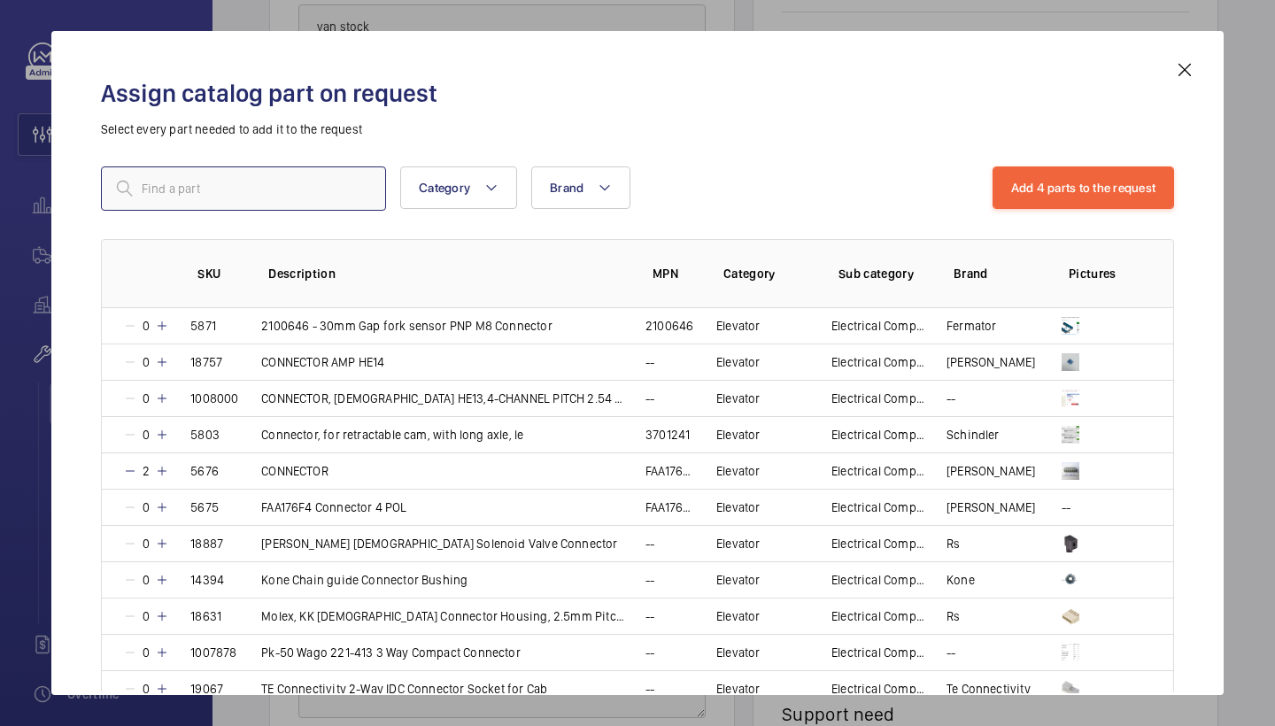
click at [283, 182] on input "text" at bounding box center [243, 189] width 285 height 44
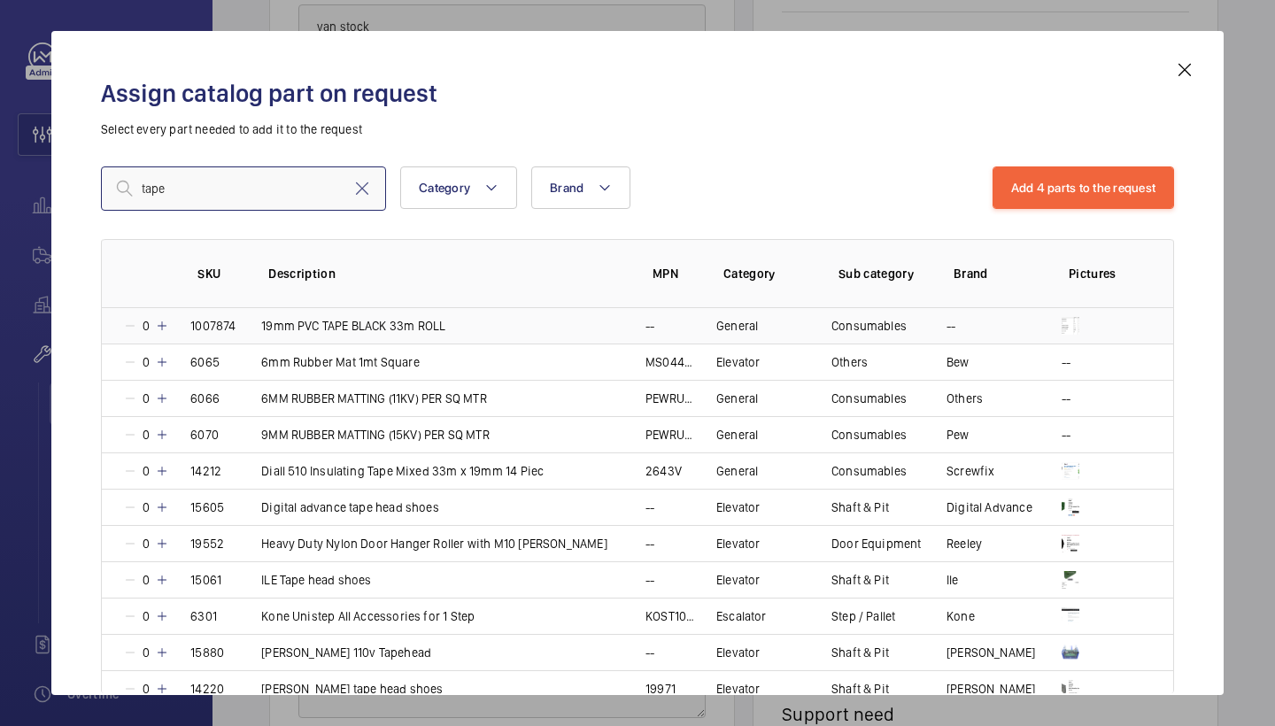
type input "tape"
click at [162, 327] on mat-icon at bounding box center [162, 326] width 14 height 14
click at [162, 327] on mat-icon at bounding box center [159, 326] width 14 height 14
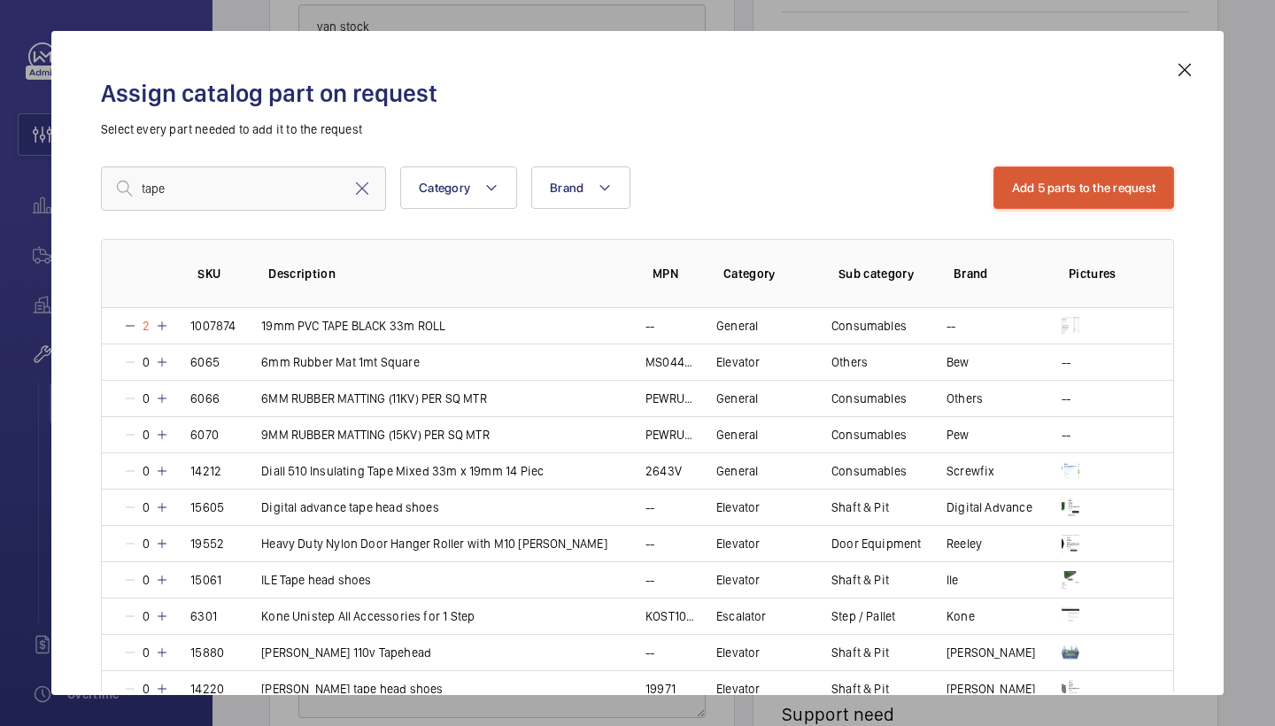
click at [1092, 189] on button "Add 5 parts to the request" at bounding box center [1085, 188] width 182 height 43
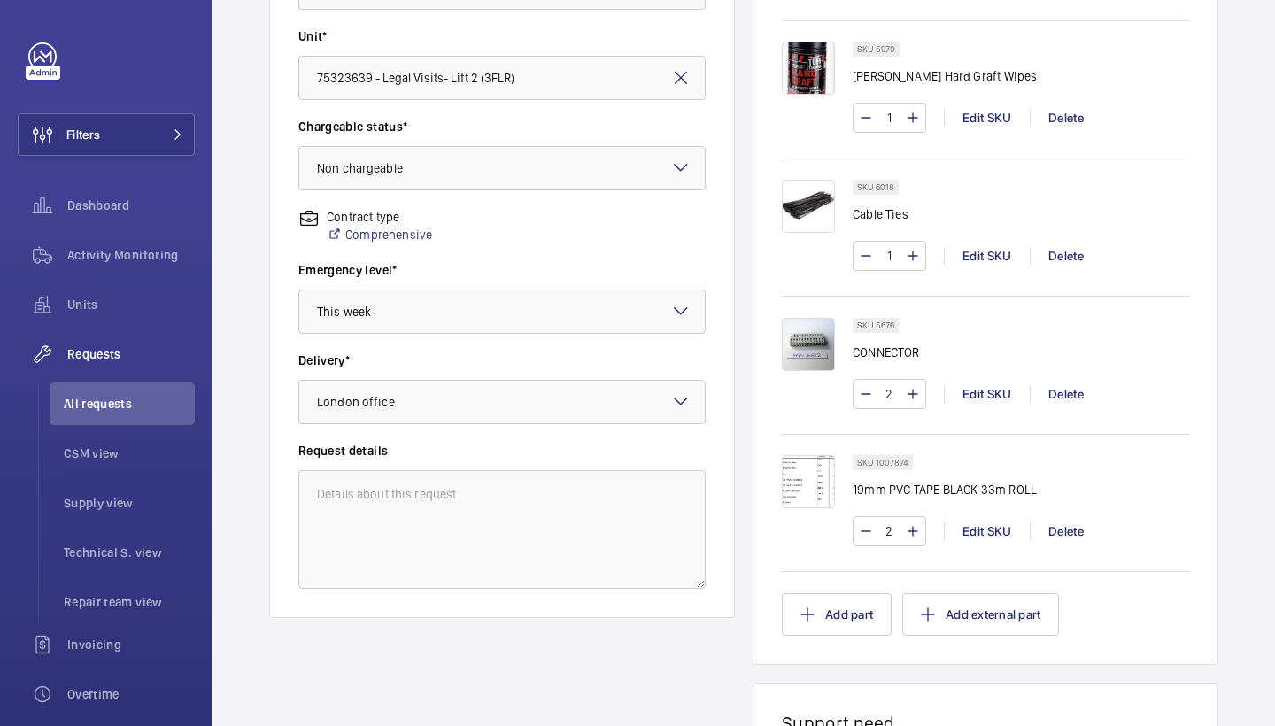
scroll to position [464, 0]
click at [835, 593] on button "Add part" at bounding box center [837, 613] width 110 height 43
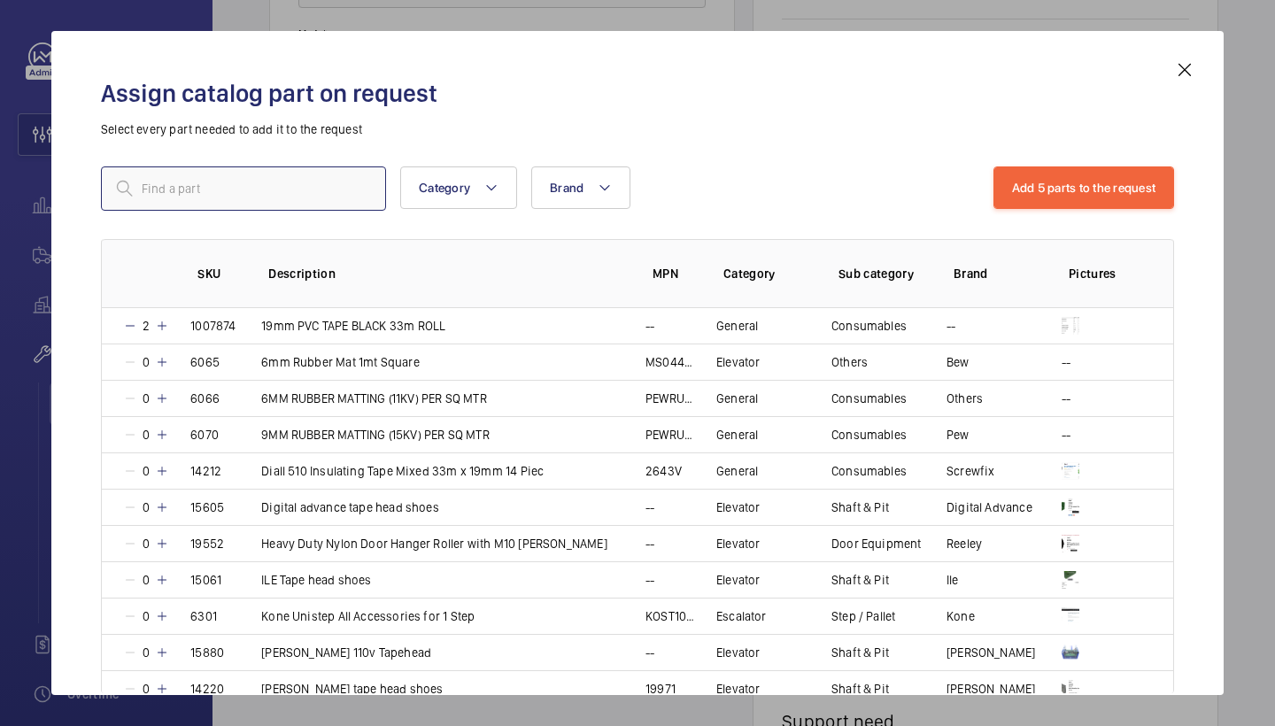
click at [298, 194] on input "text" at bounding box center [243, 189] width 285 height 44
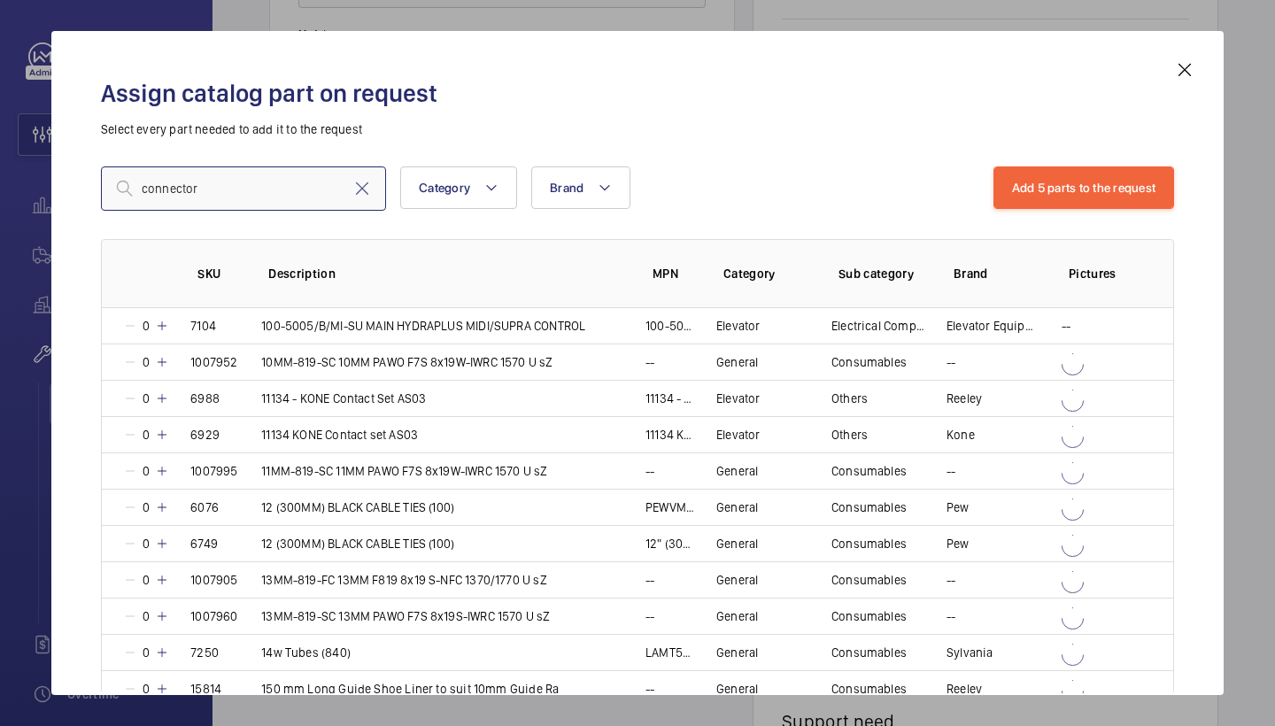
click at [141, 190] on input "connector" at bounding box center [243, 189] width 285 height 44
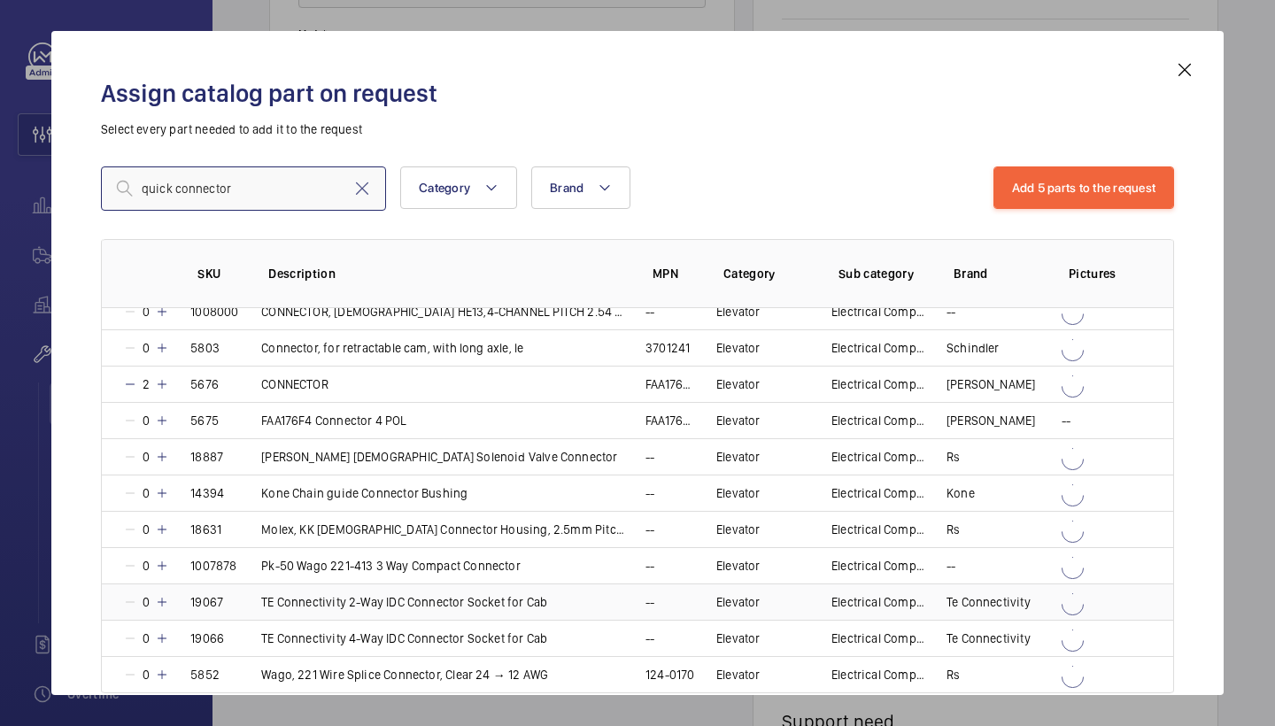
scroll to position [87, 0]
type input "quick connector"
click at [160, 678] on mat-icon at bounding box center [162, 675] width 14 height 14
click at [1138, 209] on div "Add 6 parts to the request" at bounding box center [1084, 189] width 182 height 44
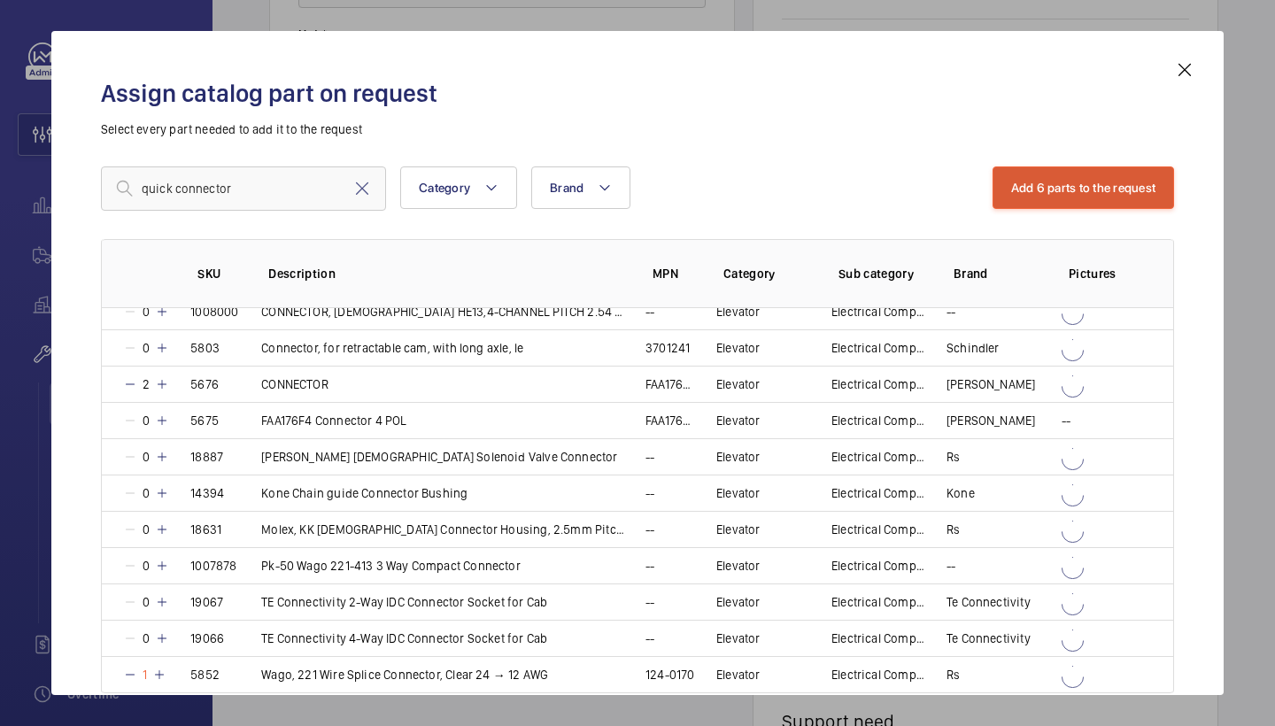
click at [1090, 192] on button "Add 6 parts to the request" at bounding box center [1084, 188] width 182 height 43
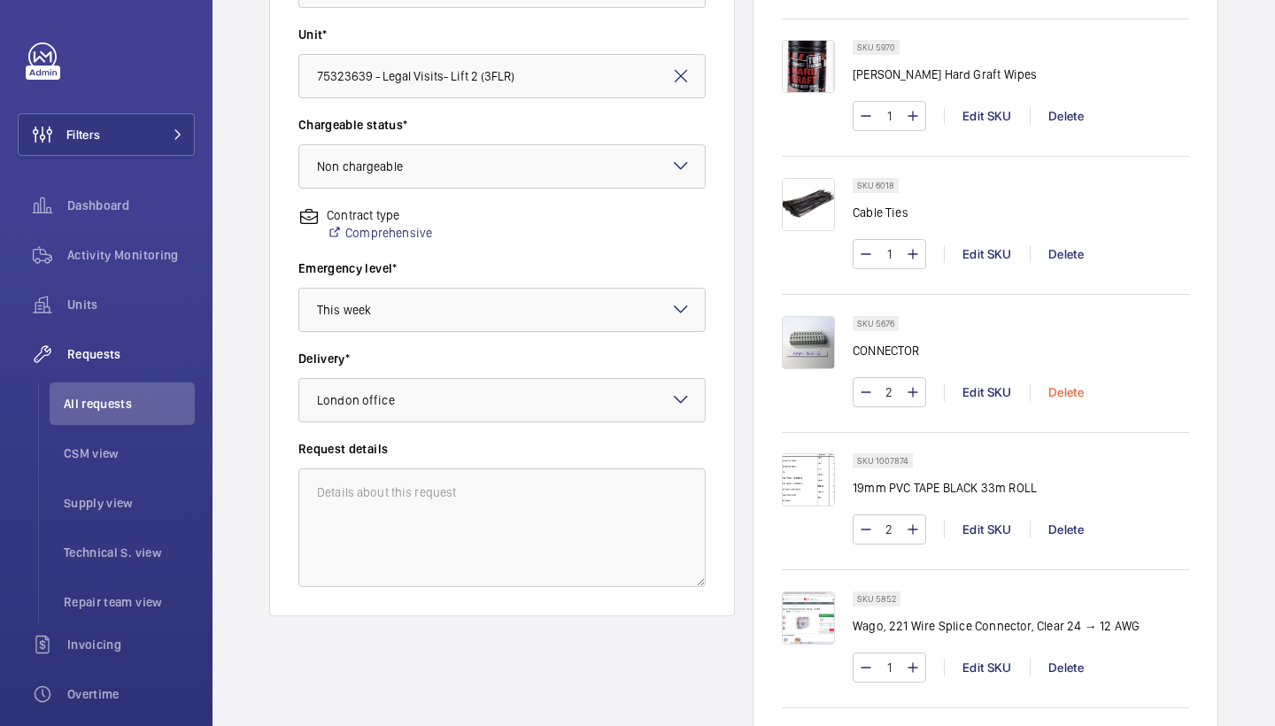
click at [1066, 390] on div "Delete" at bounding box center [1066, 393] width 72 height 18
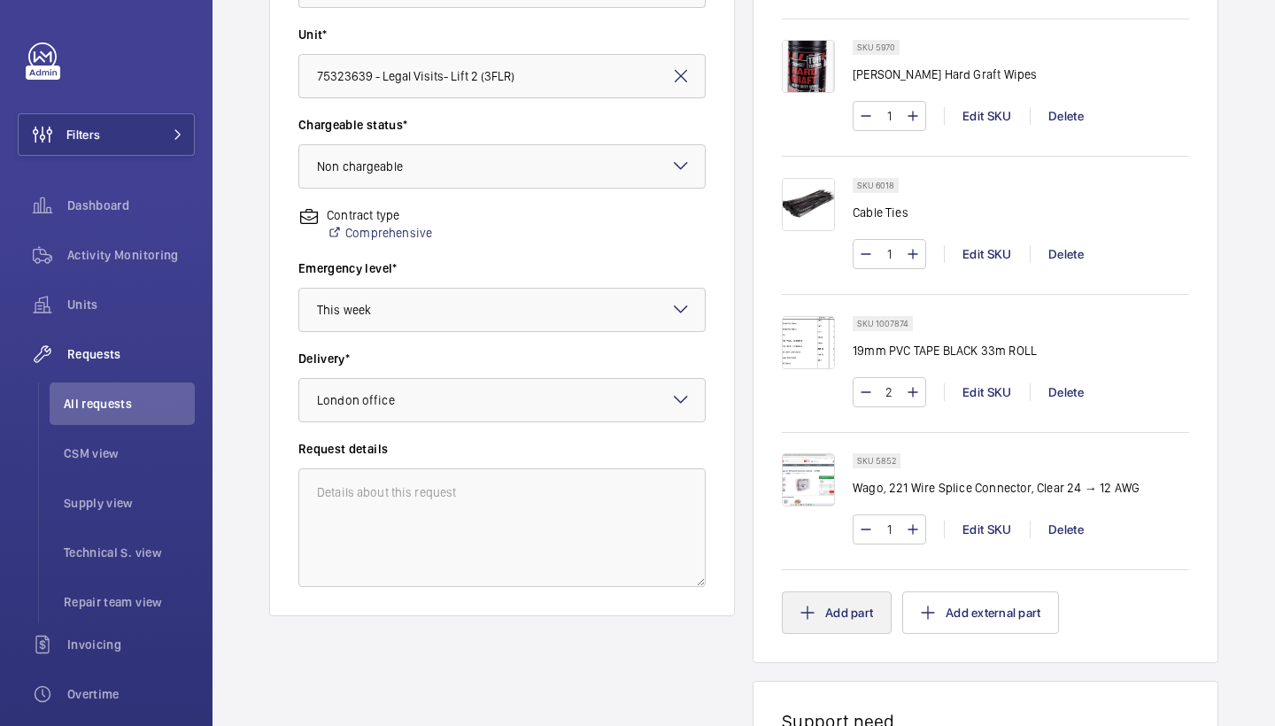
click at [820, 631] on button "Add part" at bounding box center [837, 613] width 110 height 43
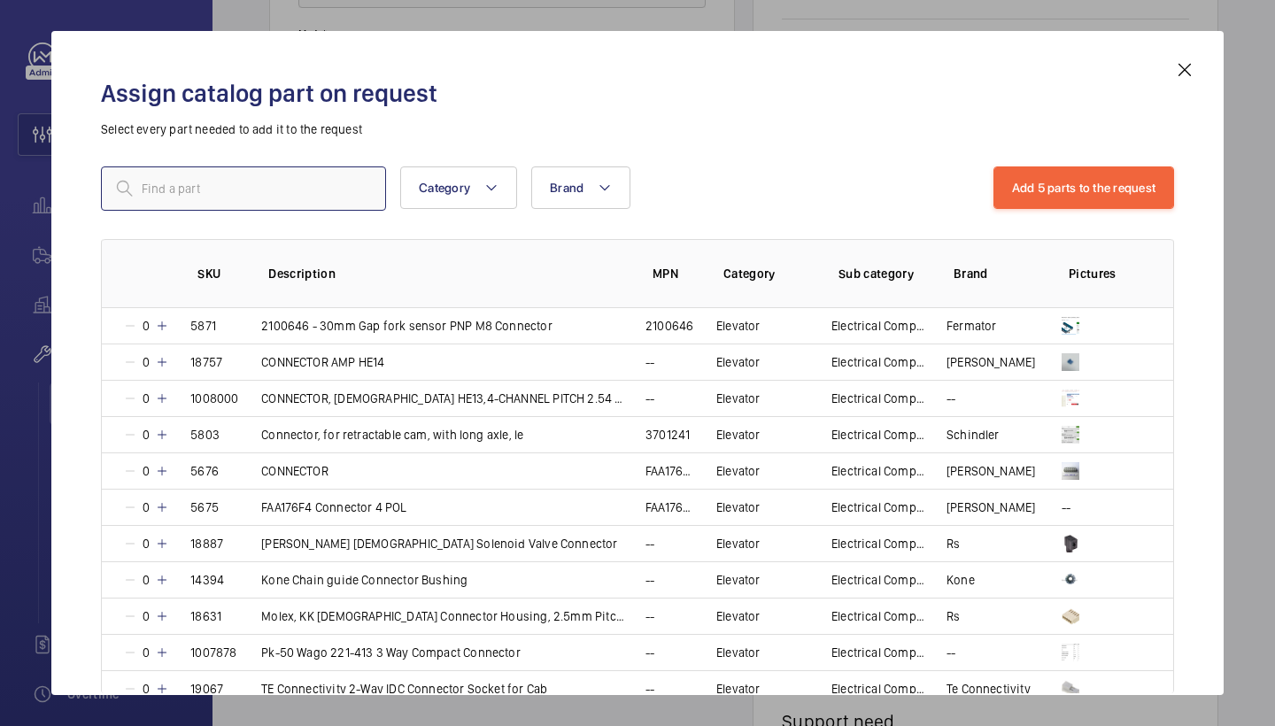
click at [260, 184] on input "text" at bounding box center [243, 189] width 285 height 44
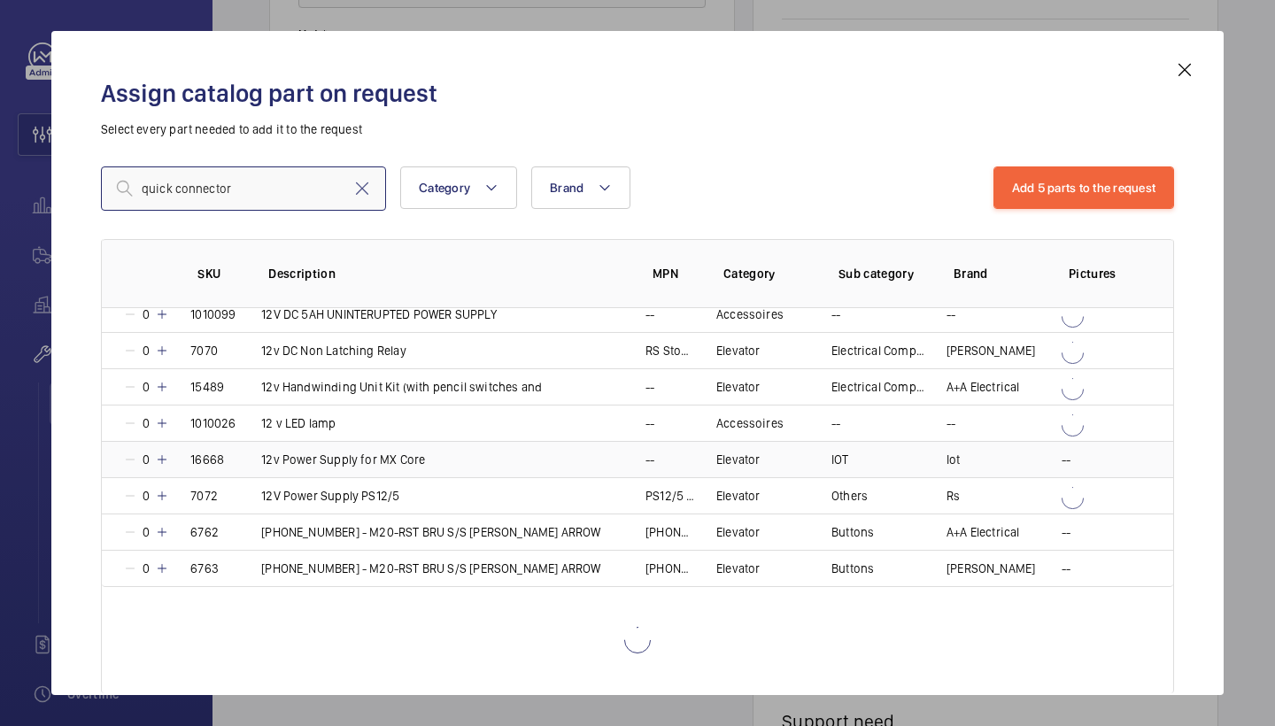
scroll to position [1537, 0]
type input "quick connector"
drag, startPoint x: 1186, startPoint y: 69, endPoint x: 1176, endPoint y: 71, distance: 9.9
click at [1186, 69] on mat-icon at bounding box center [1184, 69] width 21 height 21
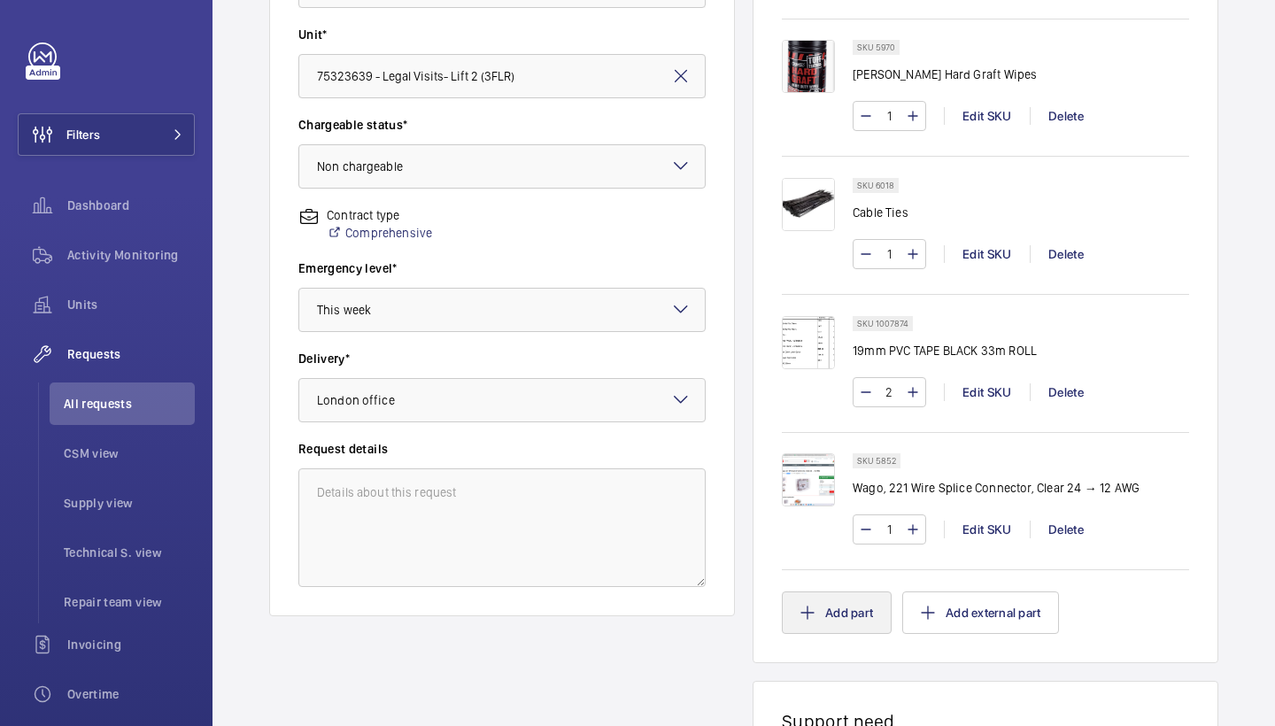
click at [820, 598] on button "Add part" at bounding box center [837, 613] width 110 height 43
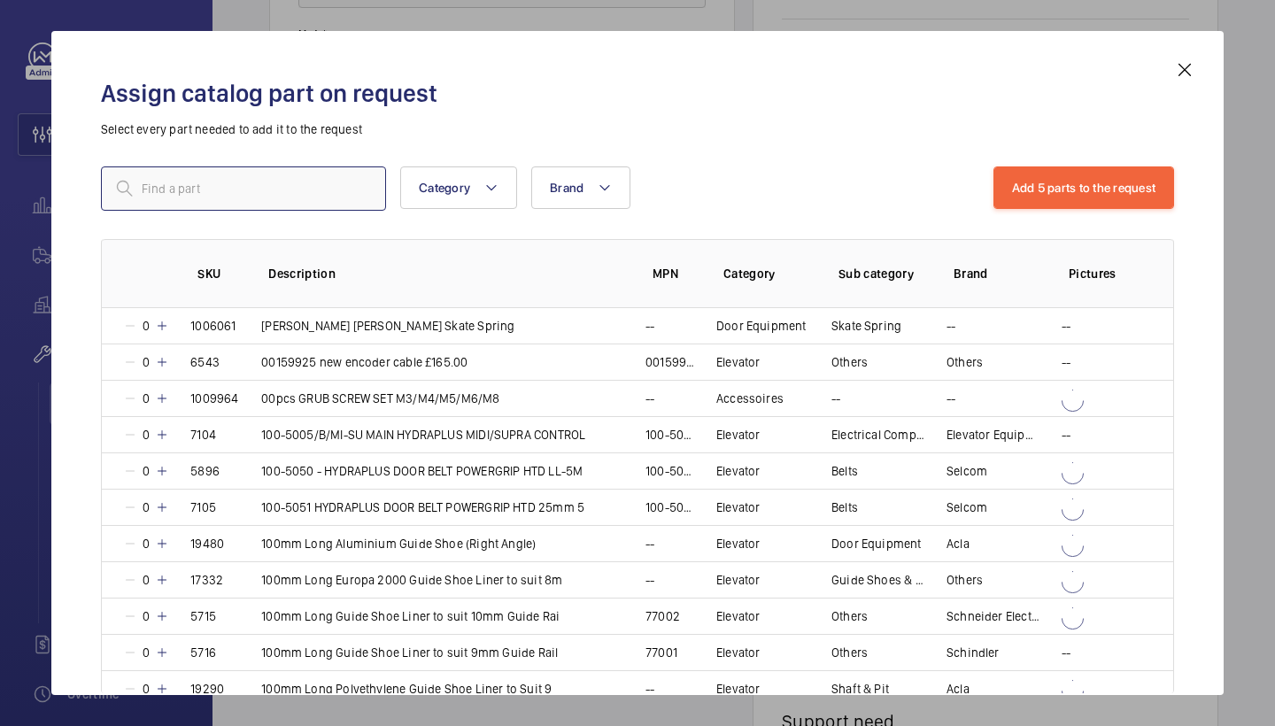
click at [283, 187] on input "text" at bounding box center [243, 189] width 285 height 44
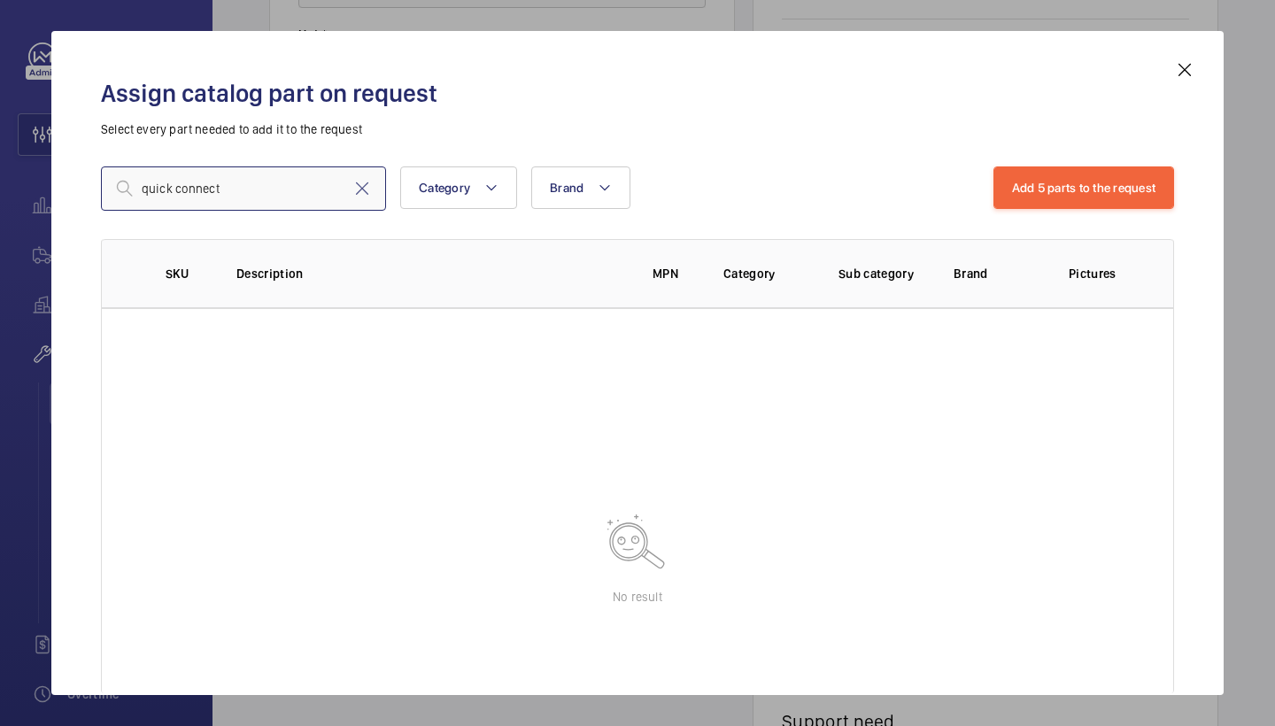
type input "quick connect"
drag, startPoint x: 283, startPoint y: 187, endPoint x: 366, endPoint y: 196, distance: 82.8
click at [366, 196] on mat-icon at bounding box center [362, 188] width 21 height 21
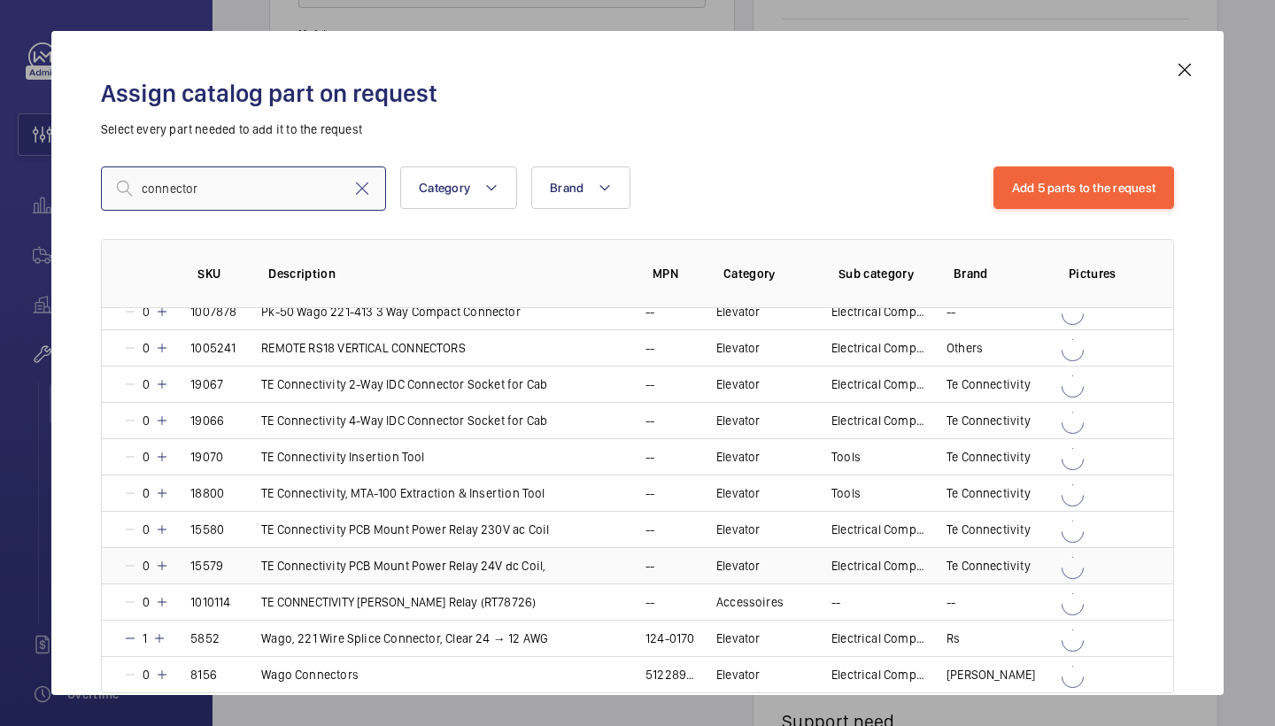
scroll to position [668, 0]
type input "connector"
click at [163, 674] on mat-icon at bounding box center [162, 675] width 14 height 14
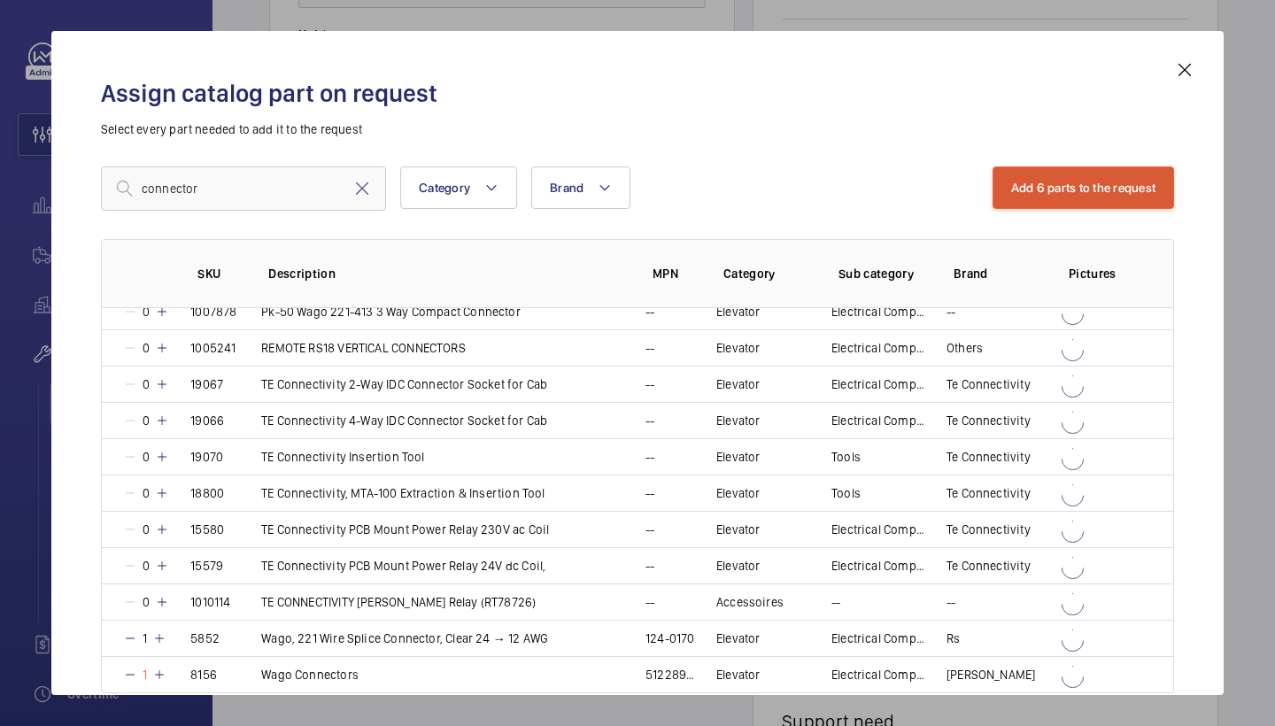
click at [1076, 186] on button "Add 6 parts to the request" at bounding box center [1084, 188] width 182 height 43
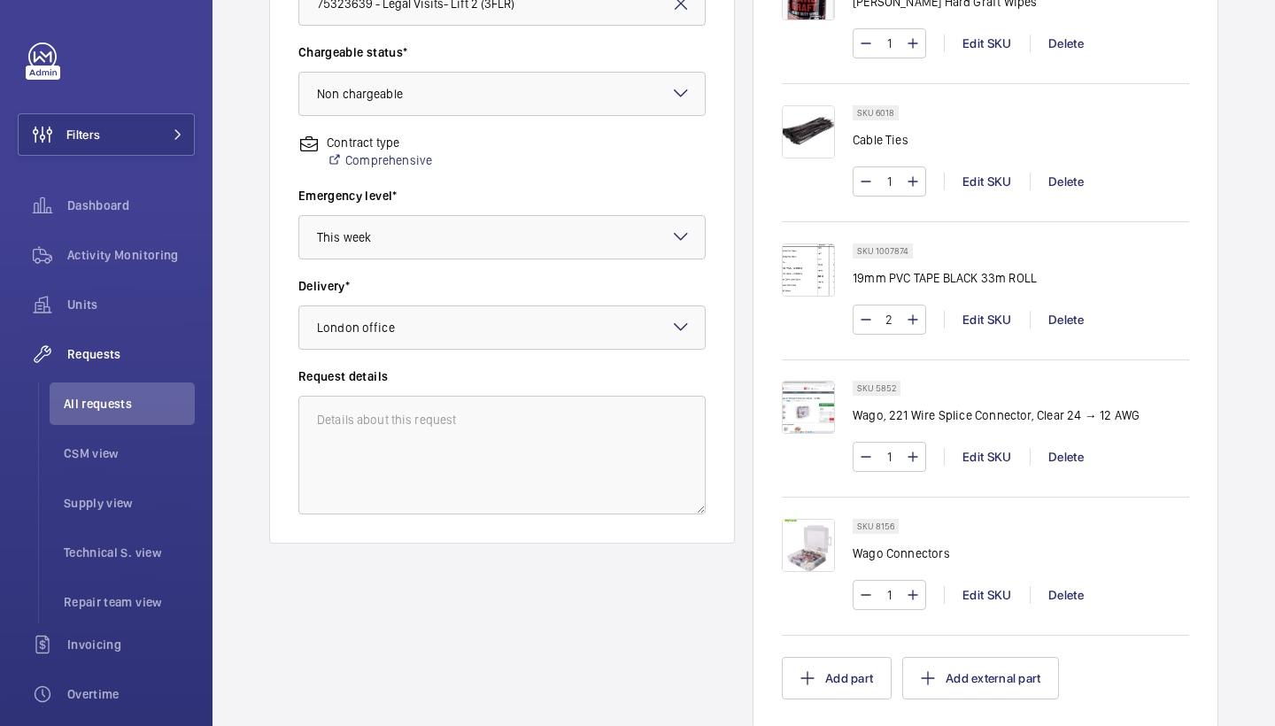
scroll to position [538, 0]
click at [913, 593] on mat-icon at bounding box center [913, 594] width 14 height 21
type input "2"
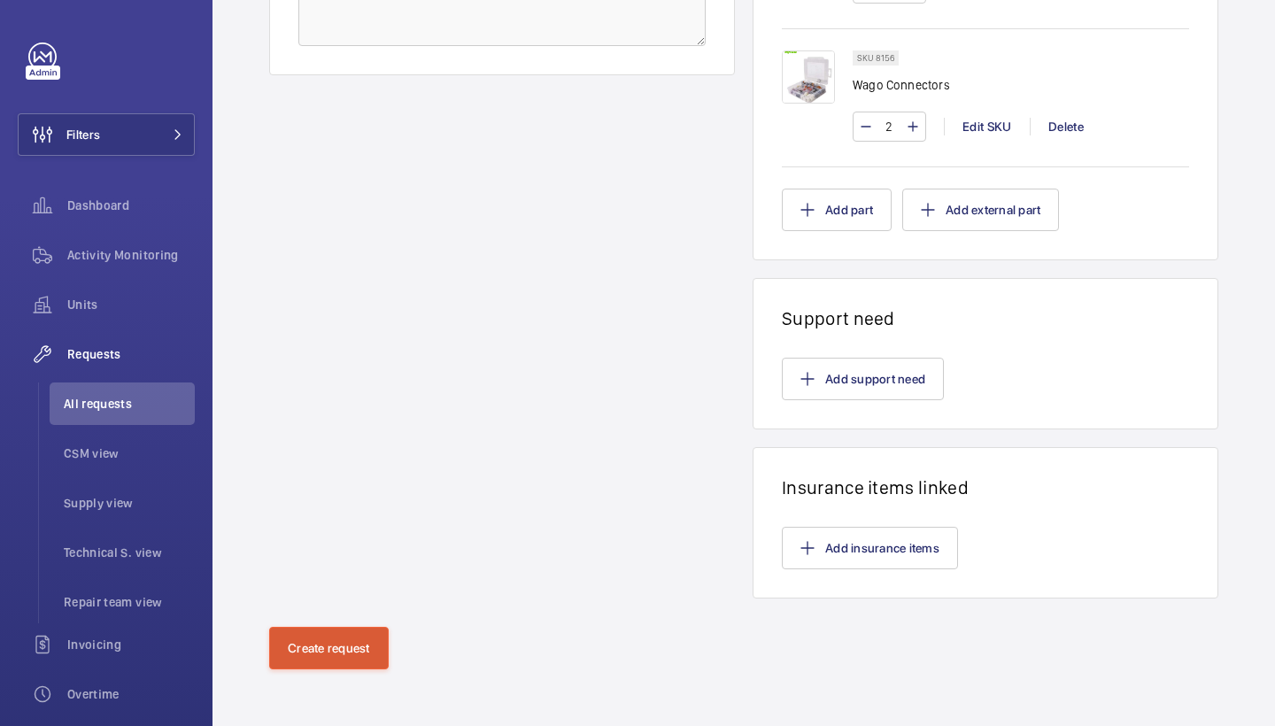
scroll to position [1005, 0]
click at [342, 632] on button "Create request" at bounding box center [329, 648] width 120 height 43
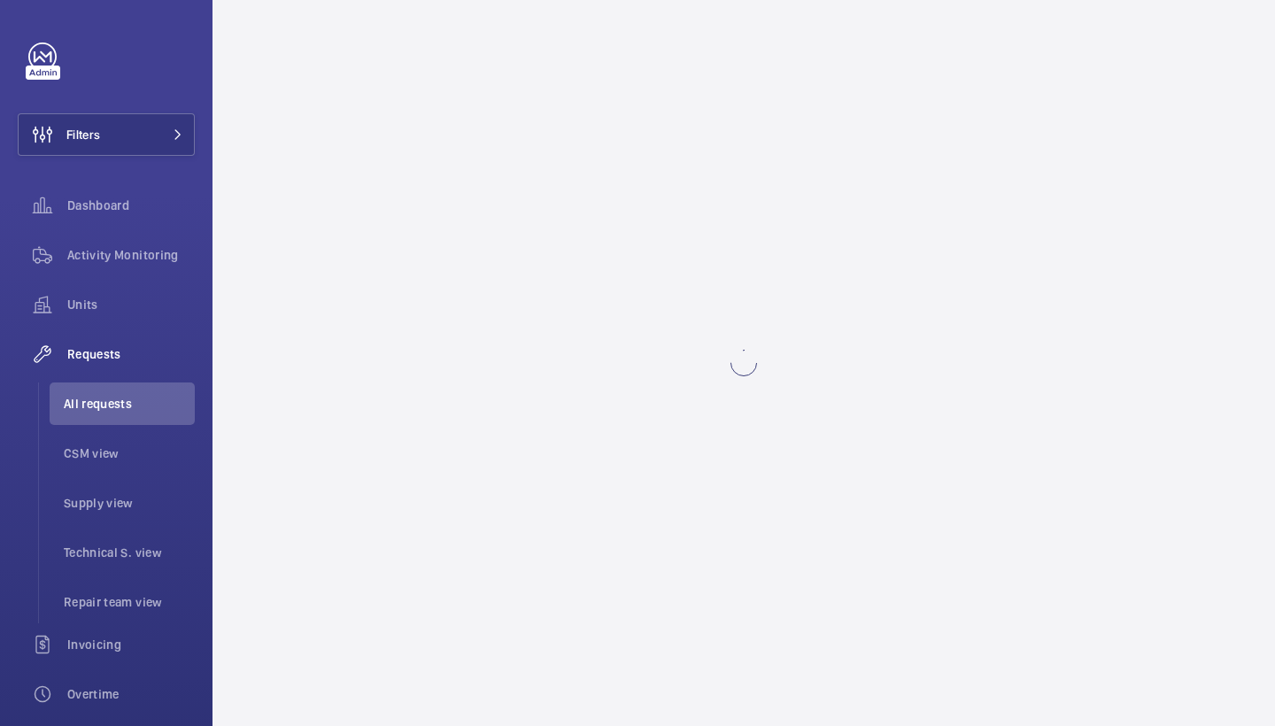
scroll to position [0, 0]
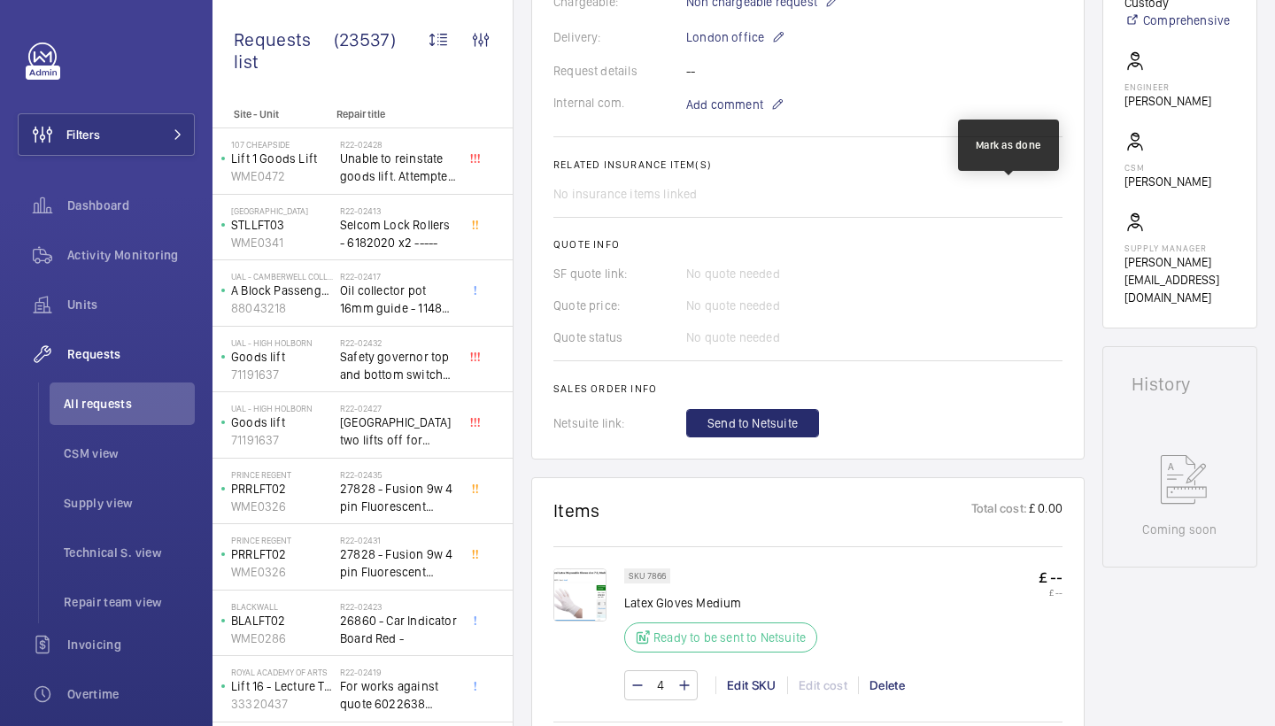
scroll to position [671, 0]
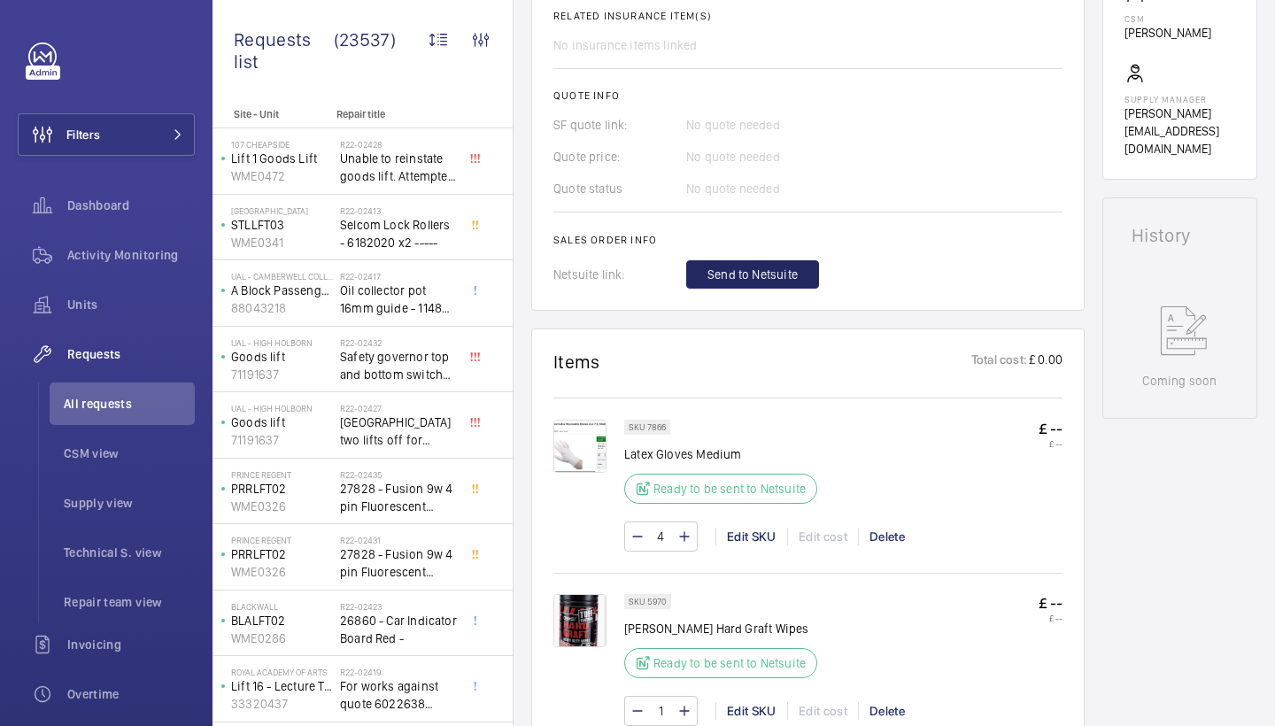
click at [795, 274] on span "Send to Netsuite" at bounding box center [753, 275] width 90 height 18
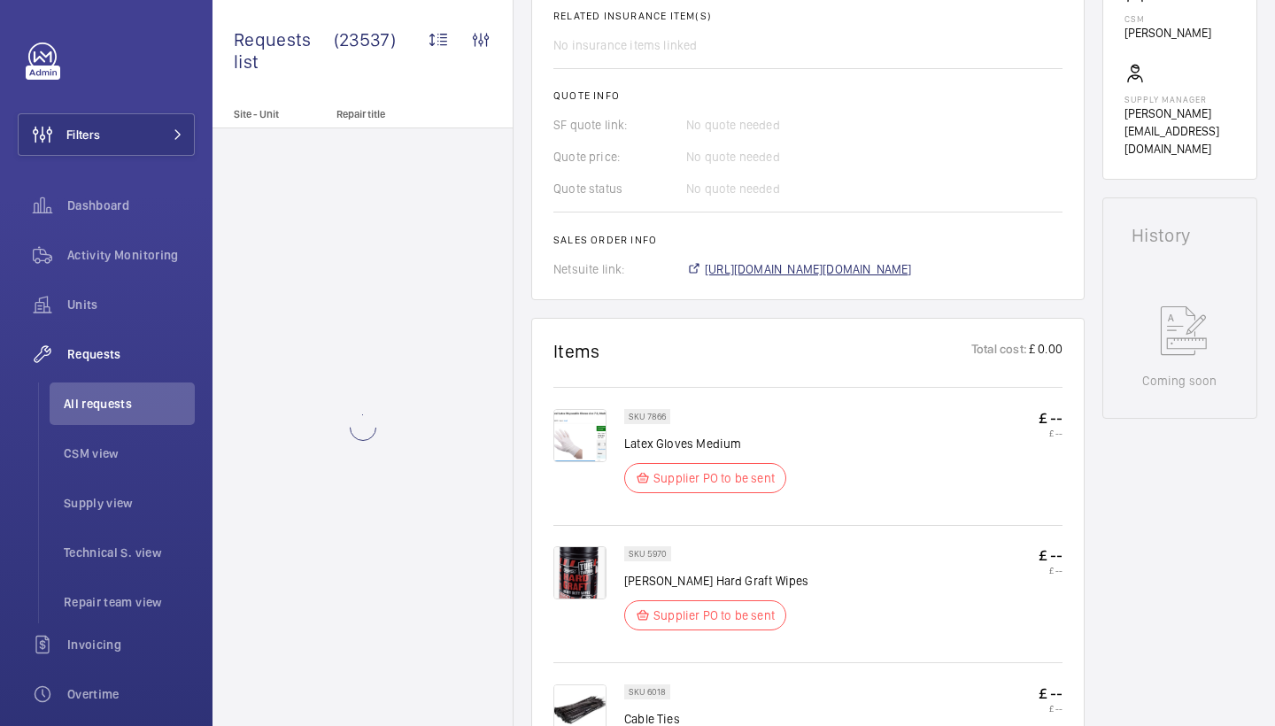
click at [912, 275] on span "https://6461500.app.netsuite.com/app/accounting/transactions/salesord.nl?id=299…" at bounding box center [808, 269] width 207 height 18
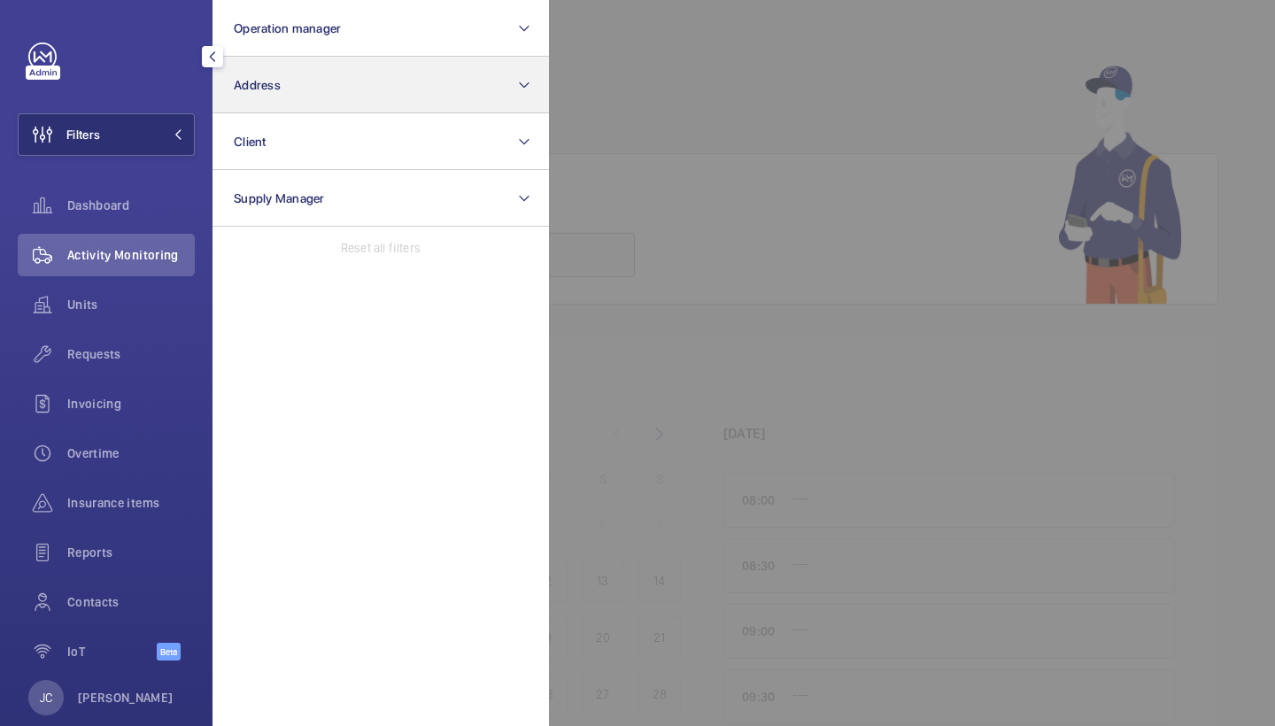
click at [328, 89] on button "Address" at bounding box center [381, 85] width 337 height 57
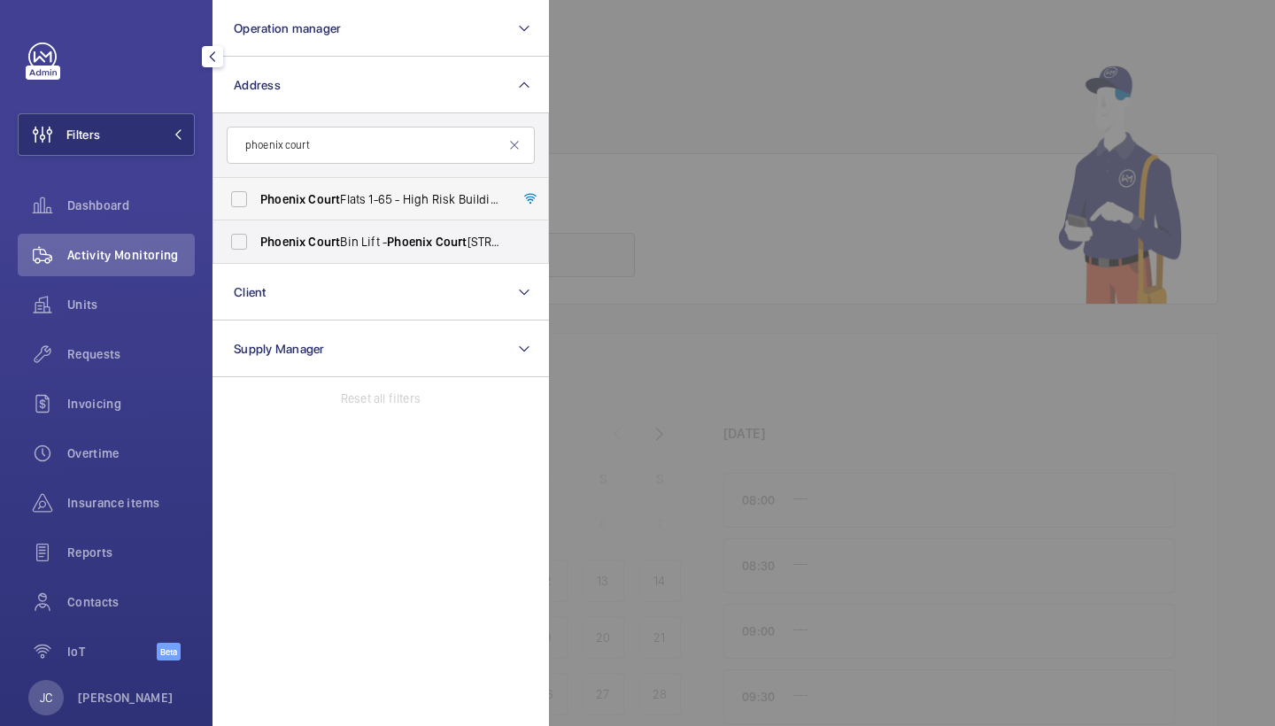
type input "phoenix court"
click at [369, 198] on span "Phoenix Court Flats 1-65 - High Risk Building - Phoenix Court Flats 1-65, LONDO…" at bounding box center [382, 199] width 244 height 18
click at [257, 198] on input "Phoenix Court Flats 1-65 - High Risk Building - Phoenix Court Flats 1-65, LONDO…" at bounding box center [238, 199] width 35 height 35
checkbox input "true"
click at [369, 233] on span "Phoenix Court Bin Lift - Phoenix Court Bin Lift, LONDON SW9 9JG" at bounding box center [382, 242] width 244 height 18
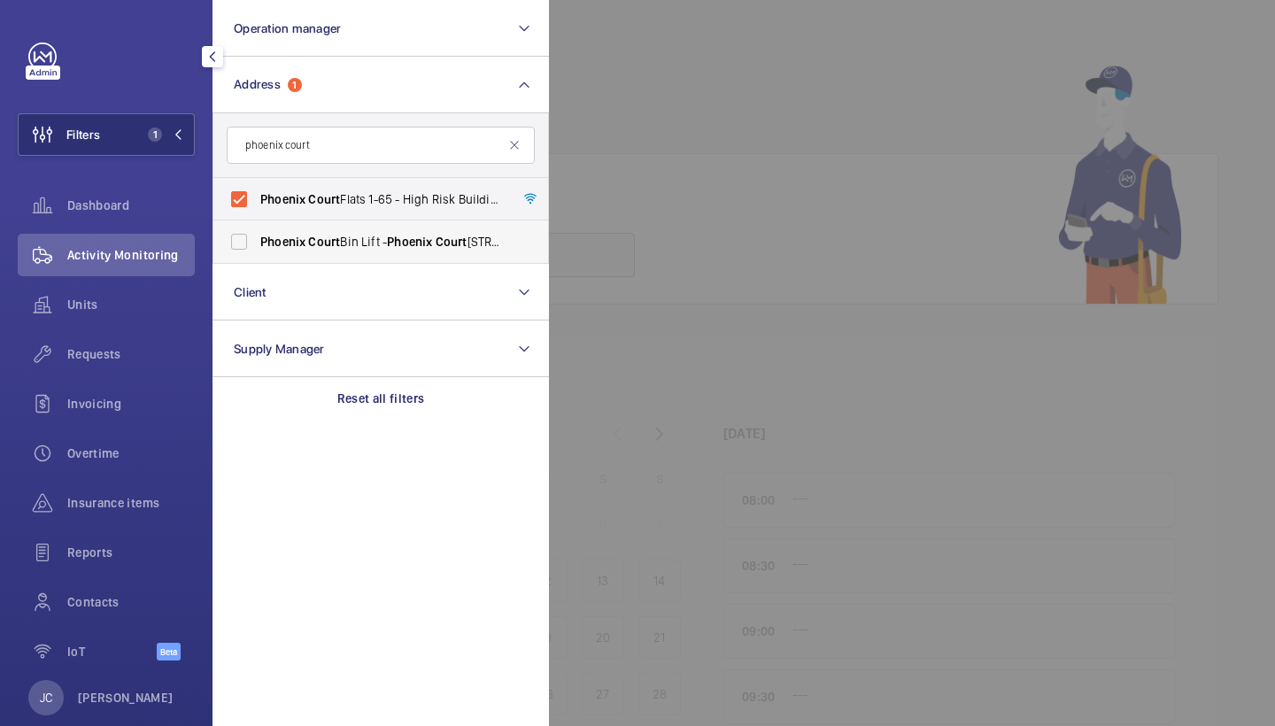
click at [257, 233] on input "Phoenix Court Bin Lift - Phoenix Court Bin Lift, LONDON SW9 9JG" at bounding box center [238, 241] width 35 height 35
checkbox input "true"
click at [97, 317] on div "Units" at bounding box center [106, 304] width 177 height 43
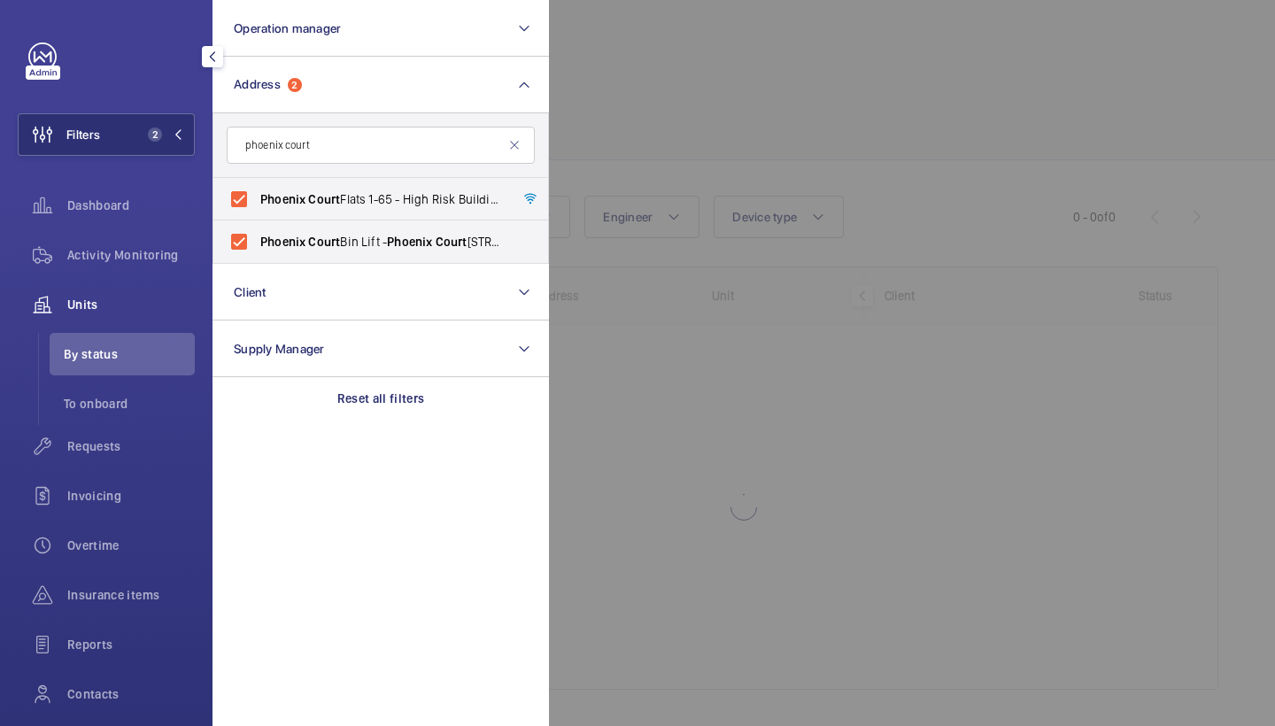
click at [947, 136] on div at bounding box center [1186, 363] width 1275 height 726
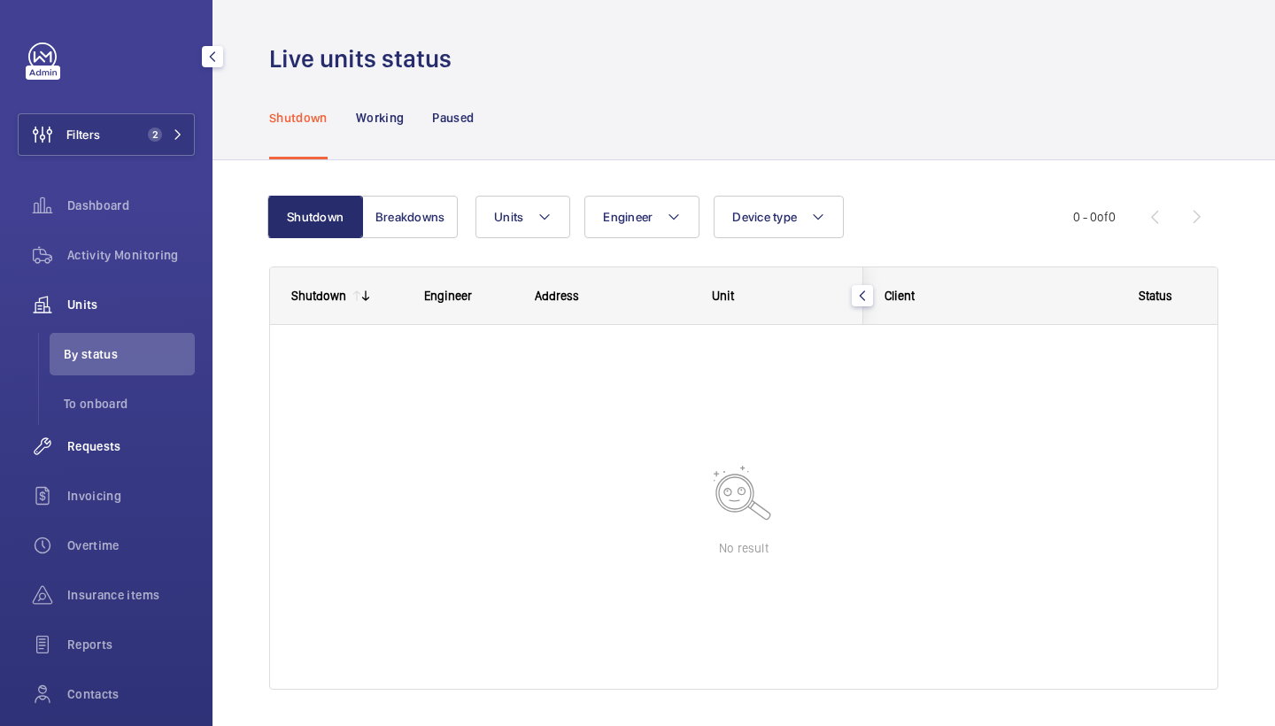
click at [130, 448] on span "Requests" at bounding box center [131, 447] width 128 height 18
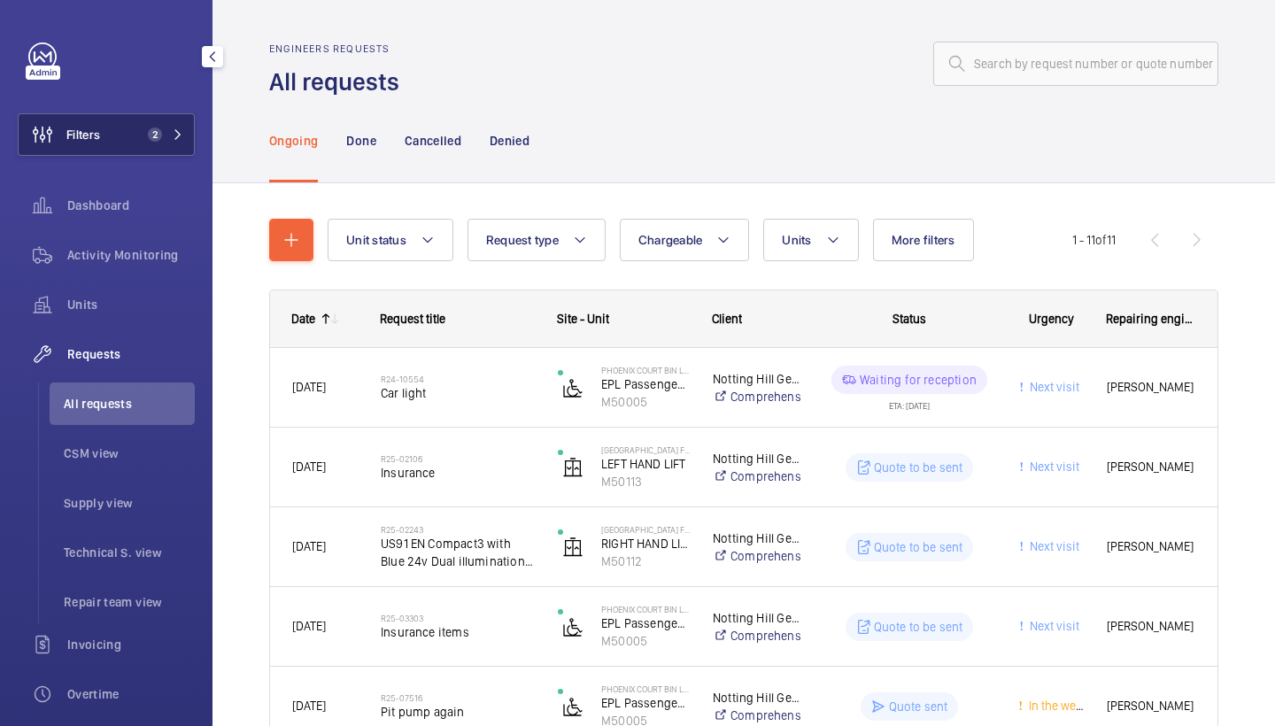
click at [129, 131] on button "Filters 2" at bounding box center [106, 134] width 177 height 43
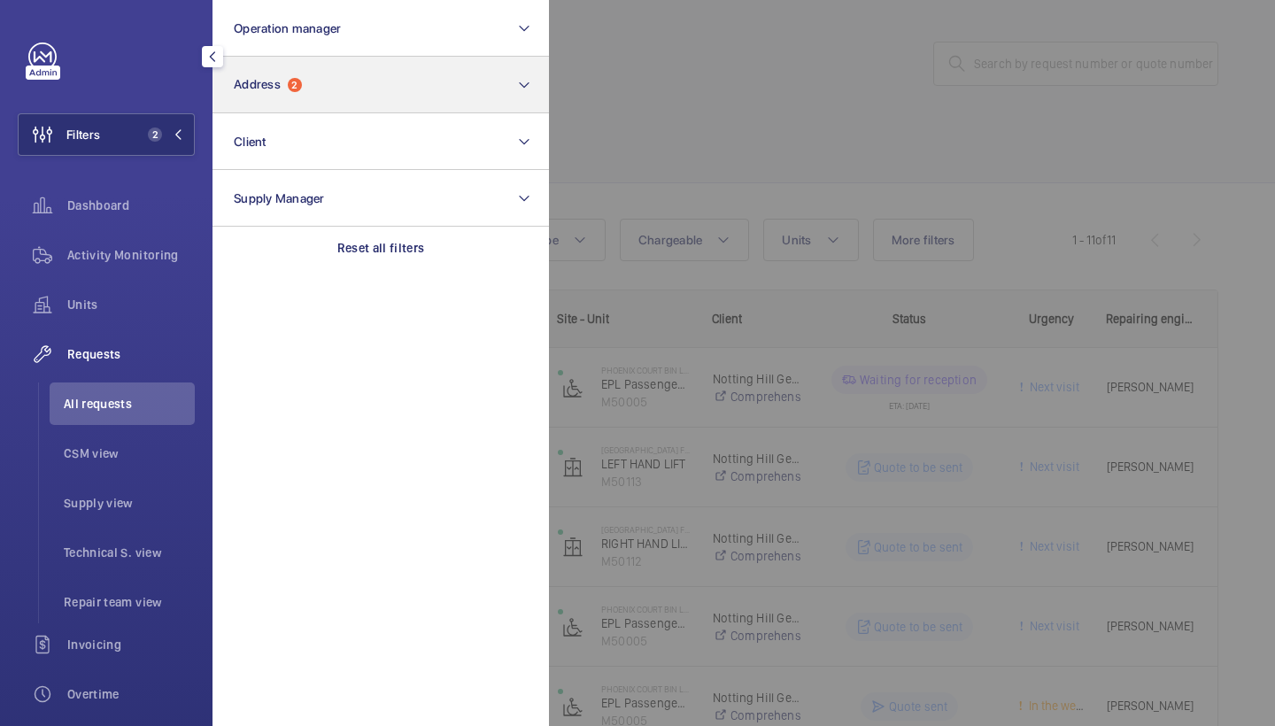
click at [330, 87] on button "Address 2" at bounding box center [381, 85] width 337 height 57
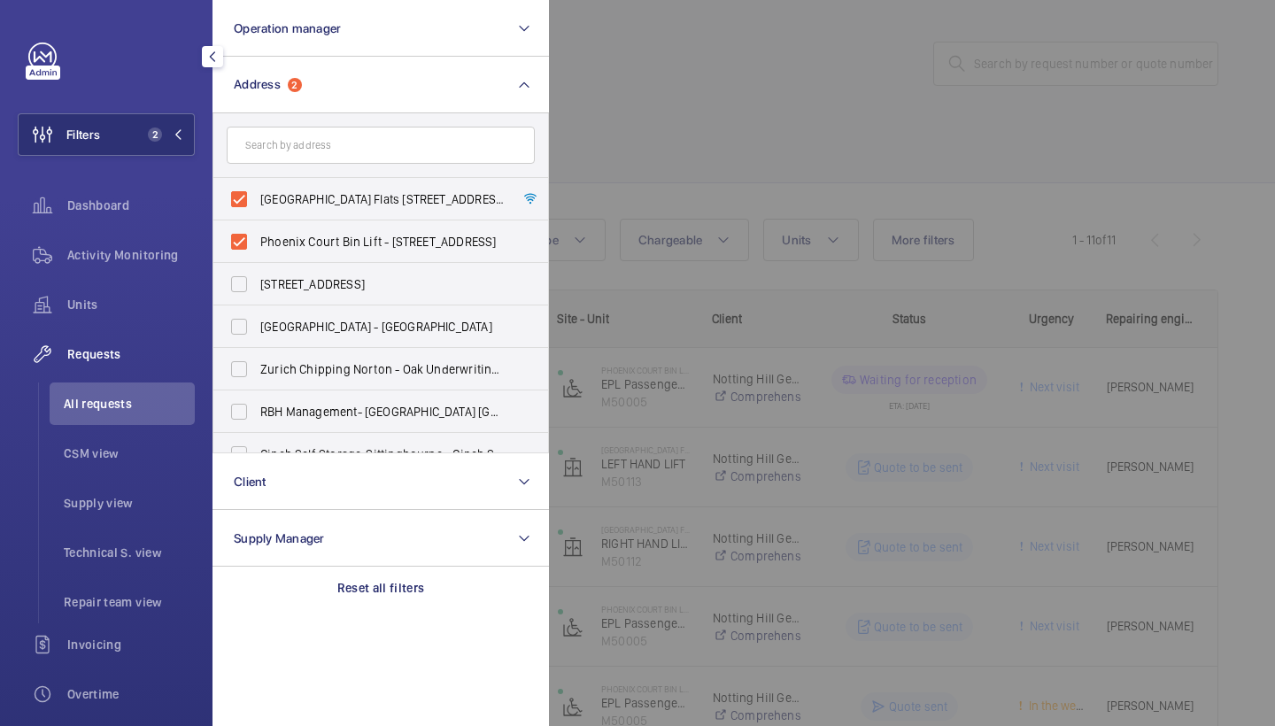
click at [721, 160] on div at bounding box center [1186, 363] width 1275 height 726
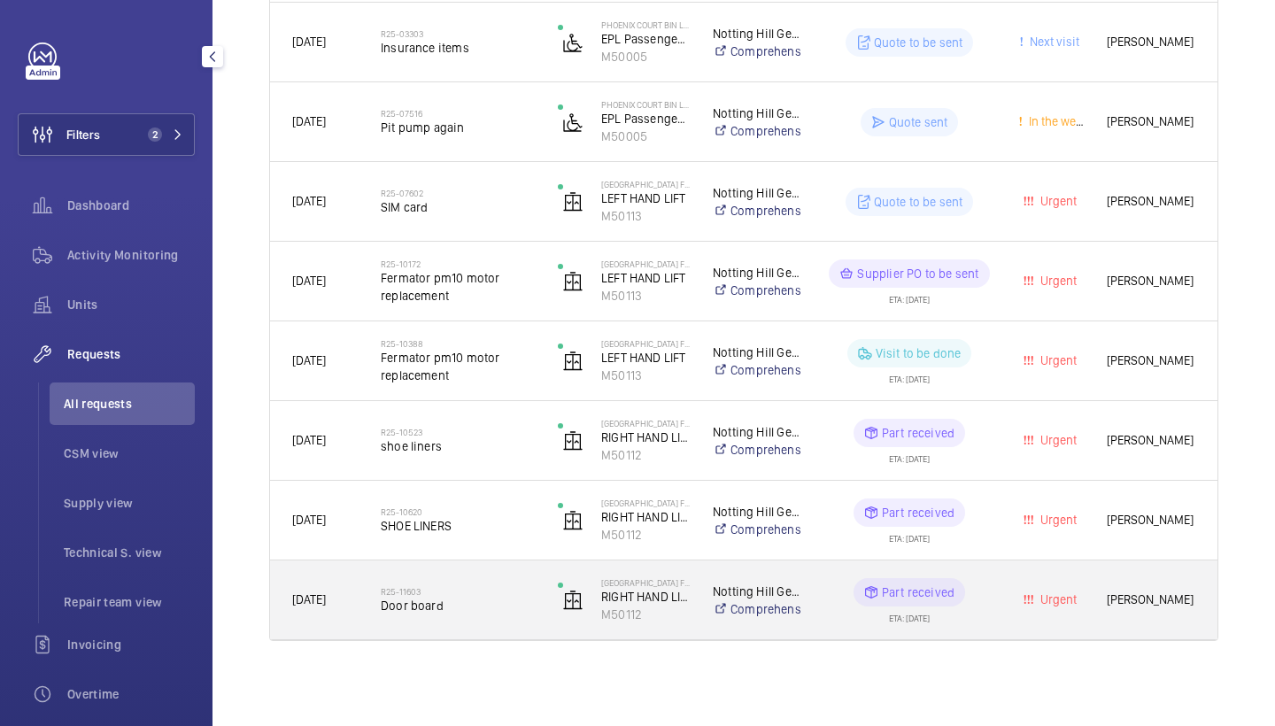
scroll to position [585, 0]
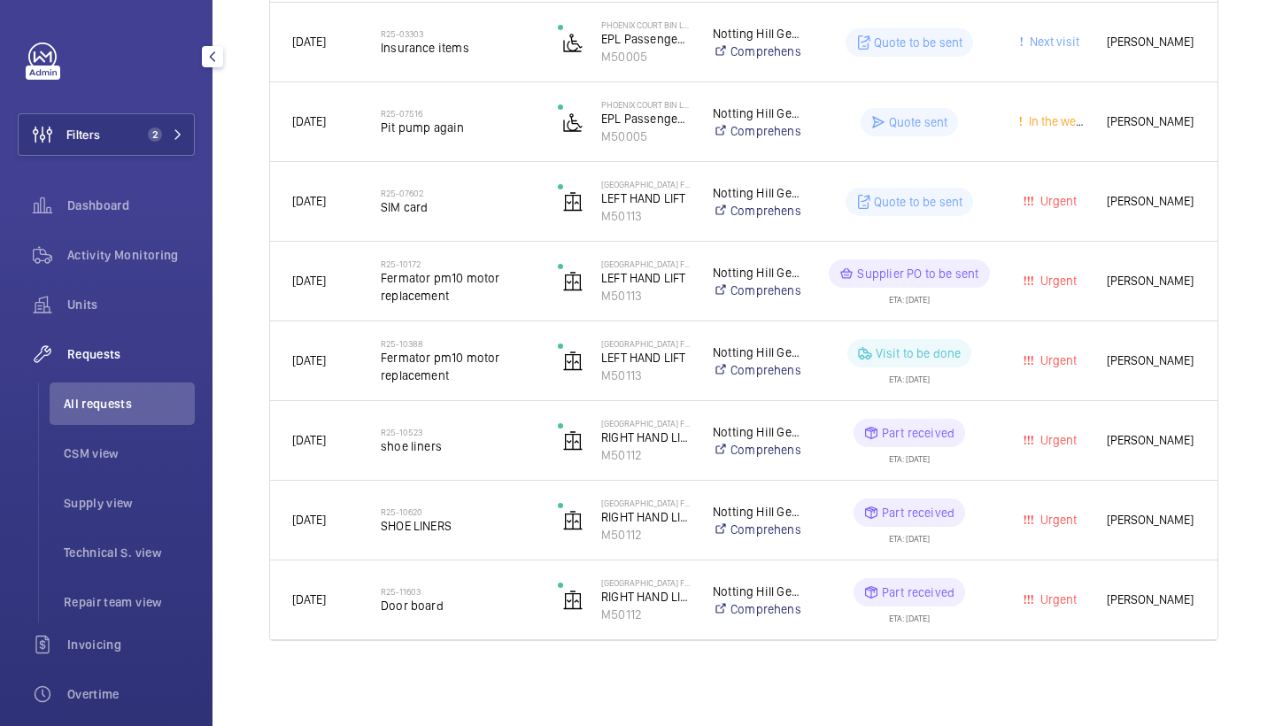
click at [141, 158] on div "Filters 2 Dashboard Activity Monitoring Units Requests All requests CSM view Su…" at bounding box center [106, 482] width 177 height 879
click at [147, 155] on button "Filters 2" at bounding box center [106, 134] width 177 height 43
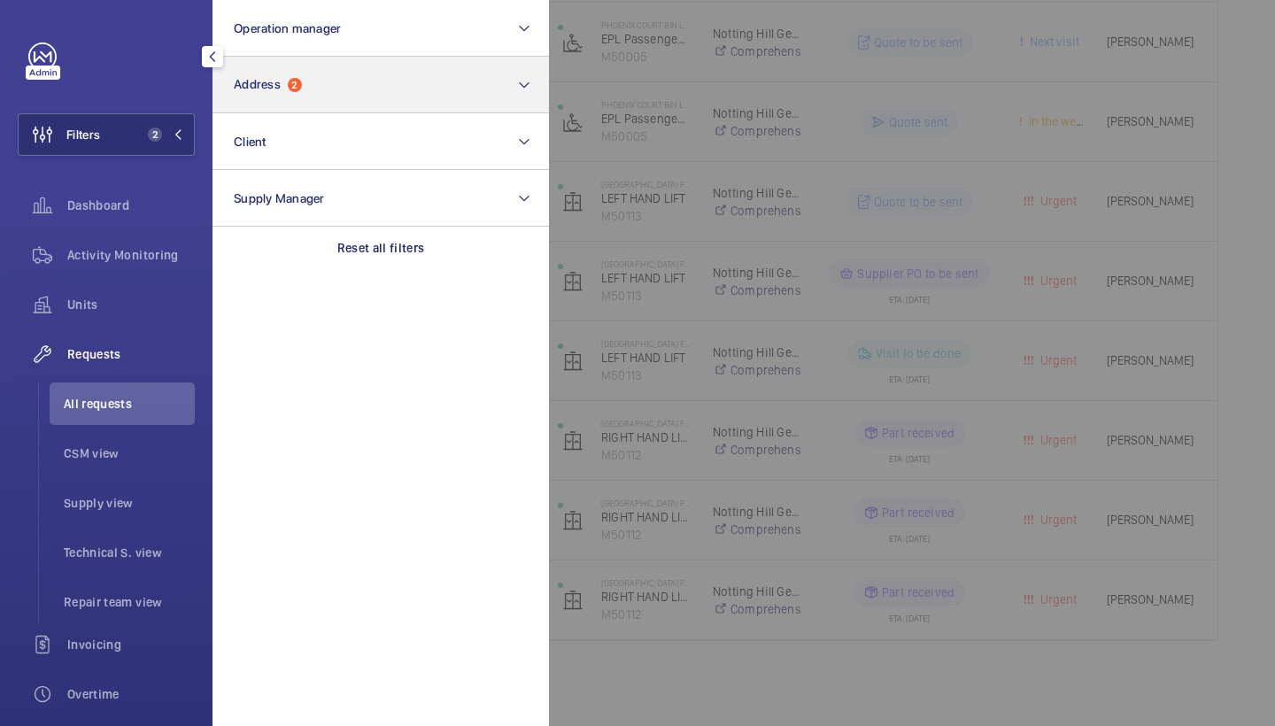
click at [320, 81] on button "Address 2" at bounding box center [381, 85] width 337 height 57
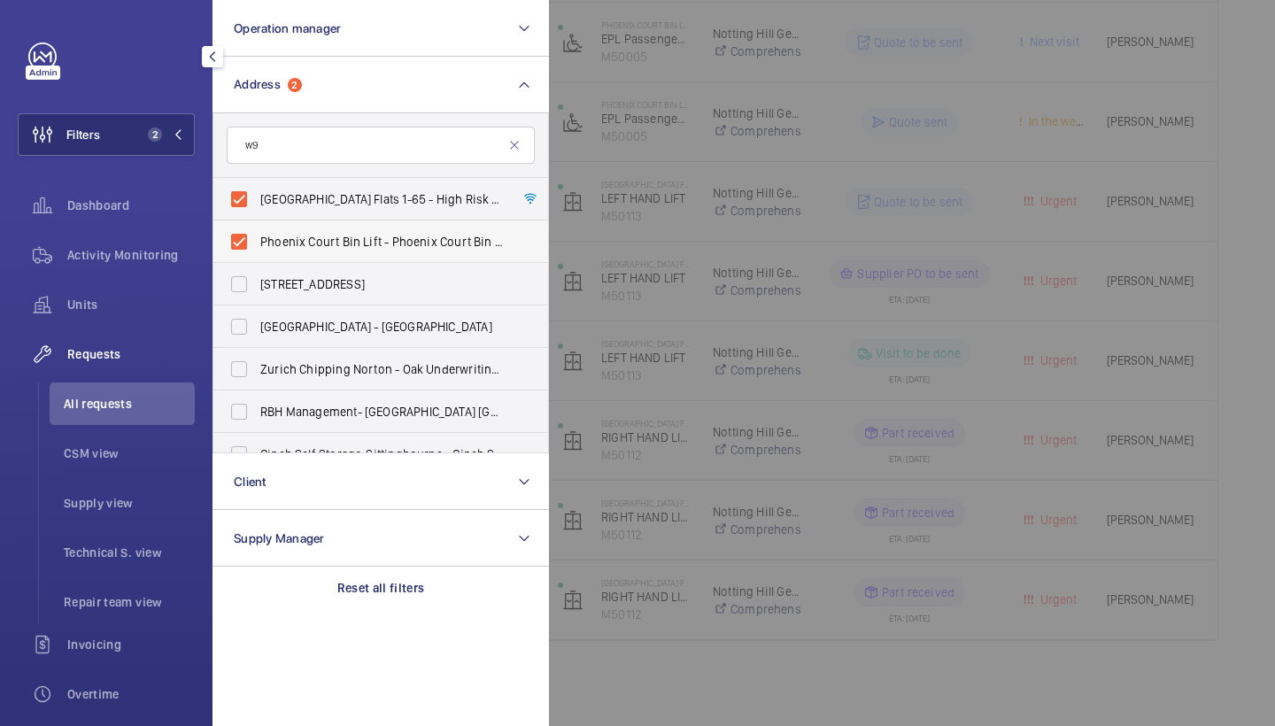
type input "w"
type input "sw9"
click at [662, 345] on div at bounding box center [1186, 363] width 1275 height 726
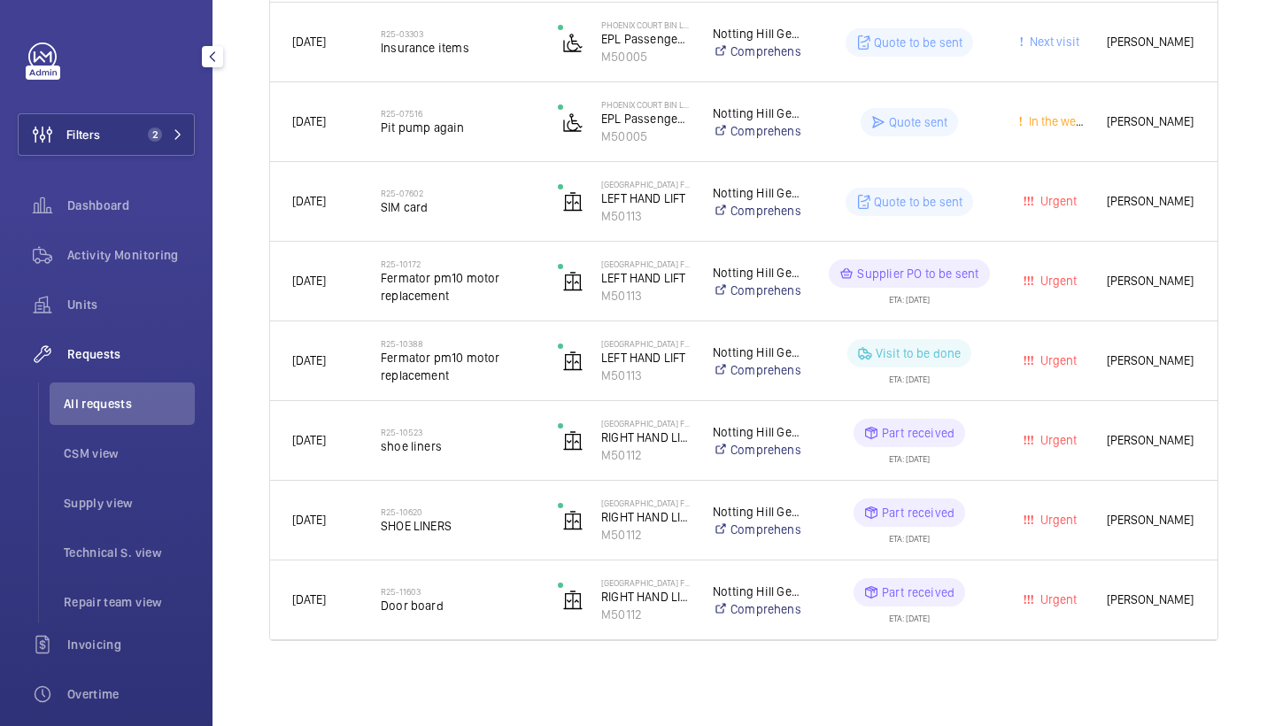
scroll to position [585, 0]
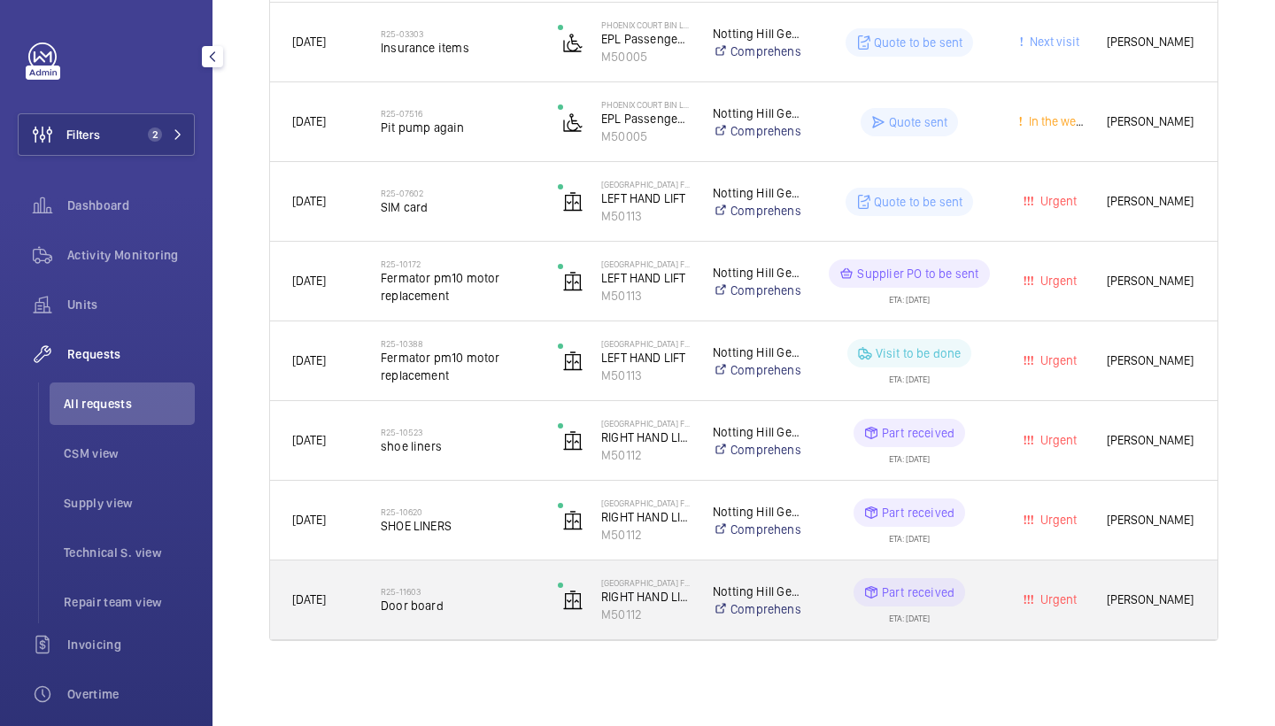
click at [443, 568] on div "R25-11603 Door board" at bounding box center [447, 601] width 175 height 80
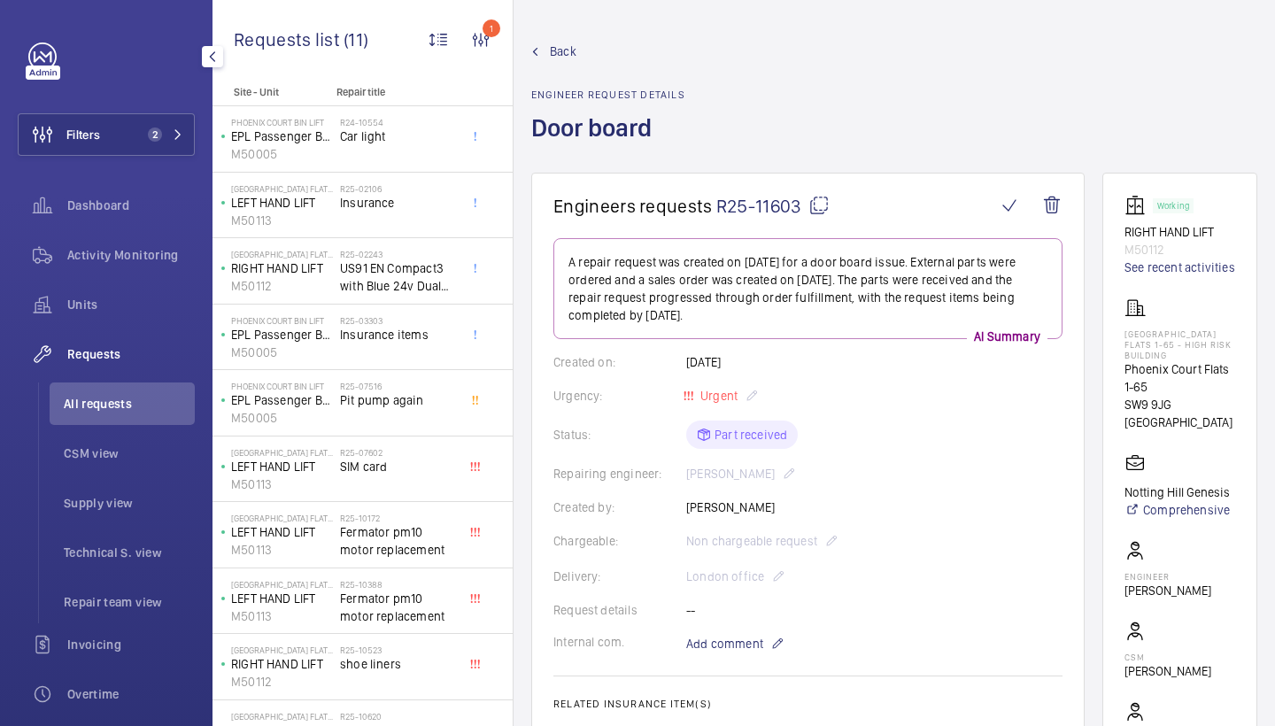
click at [561, 53] on span "Back" at bounding box center [563, 52] width 27 height 18
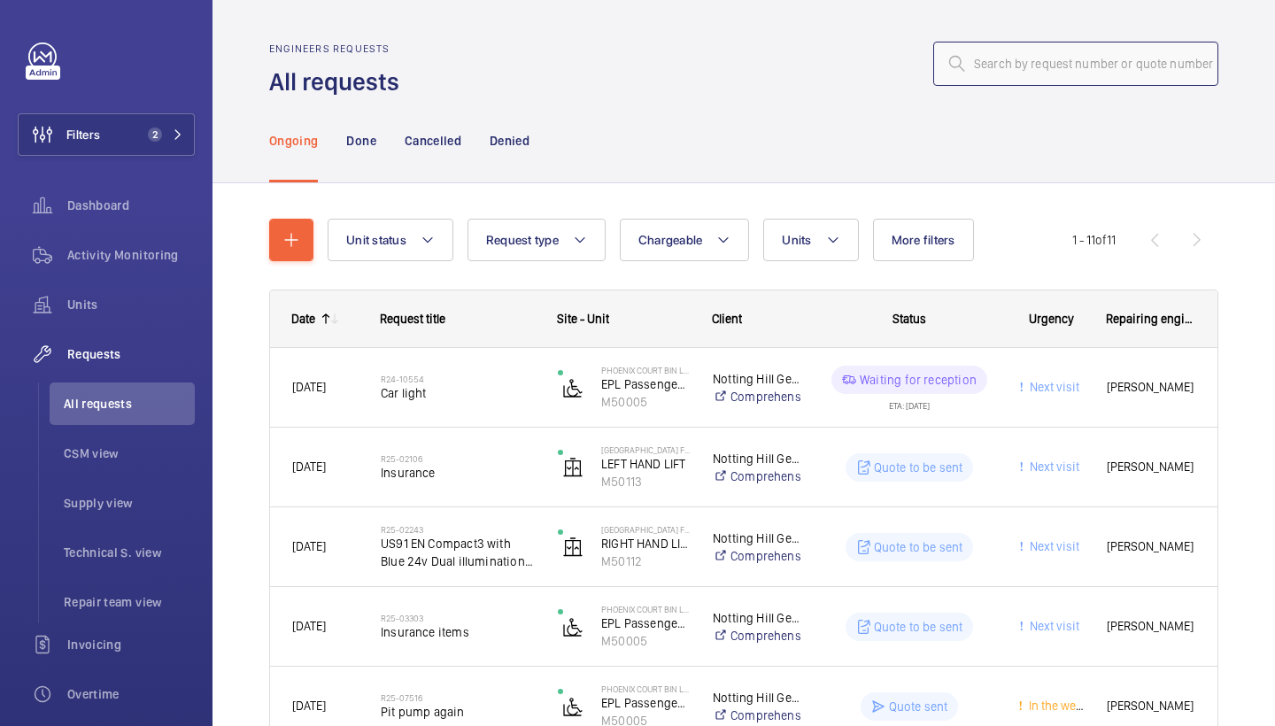
click at [1012, 73] on input "text" at bounding box center [1076, 64] width 285 height 44
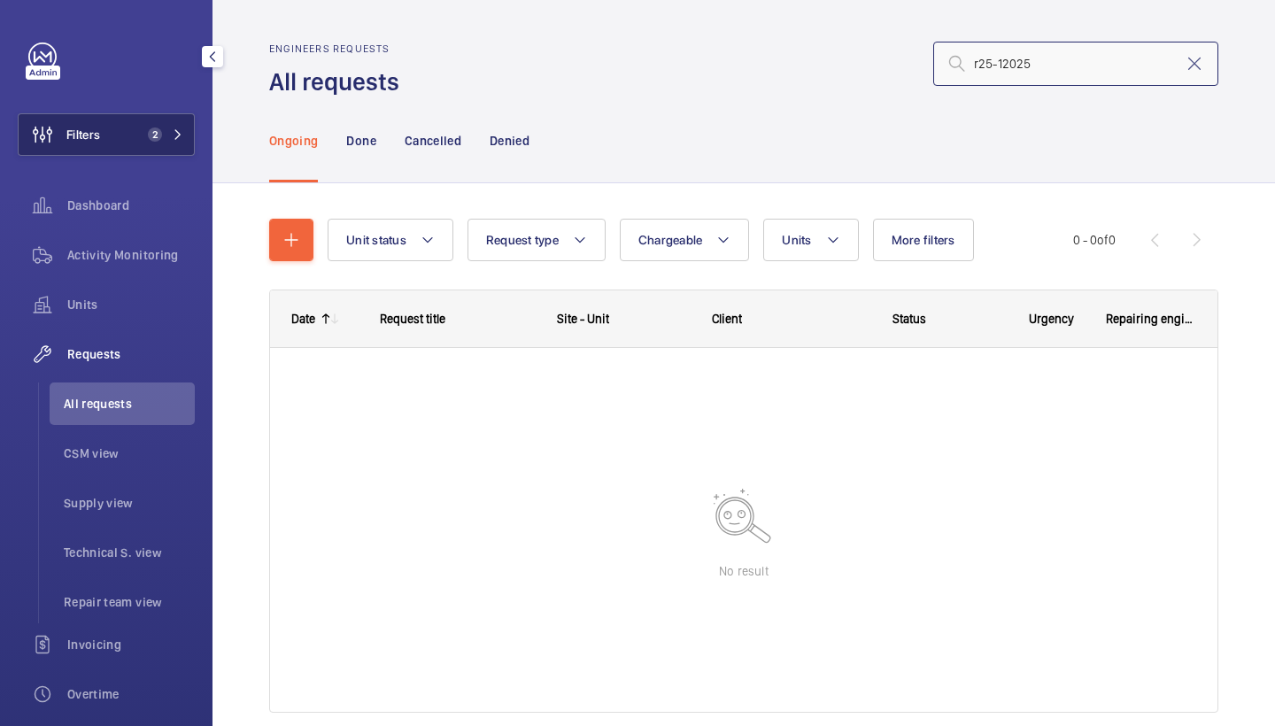
type input "r25-12025"
click at [125, 130] on button "Filters 2" at bounding box center [106, 134] width 177 height 43
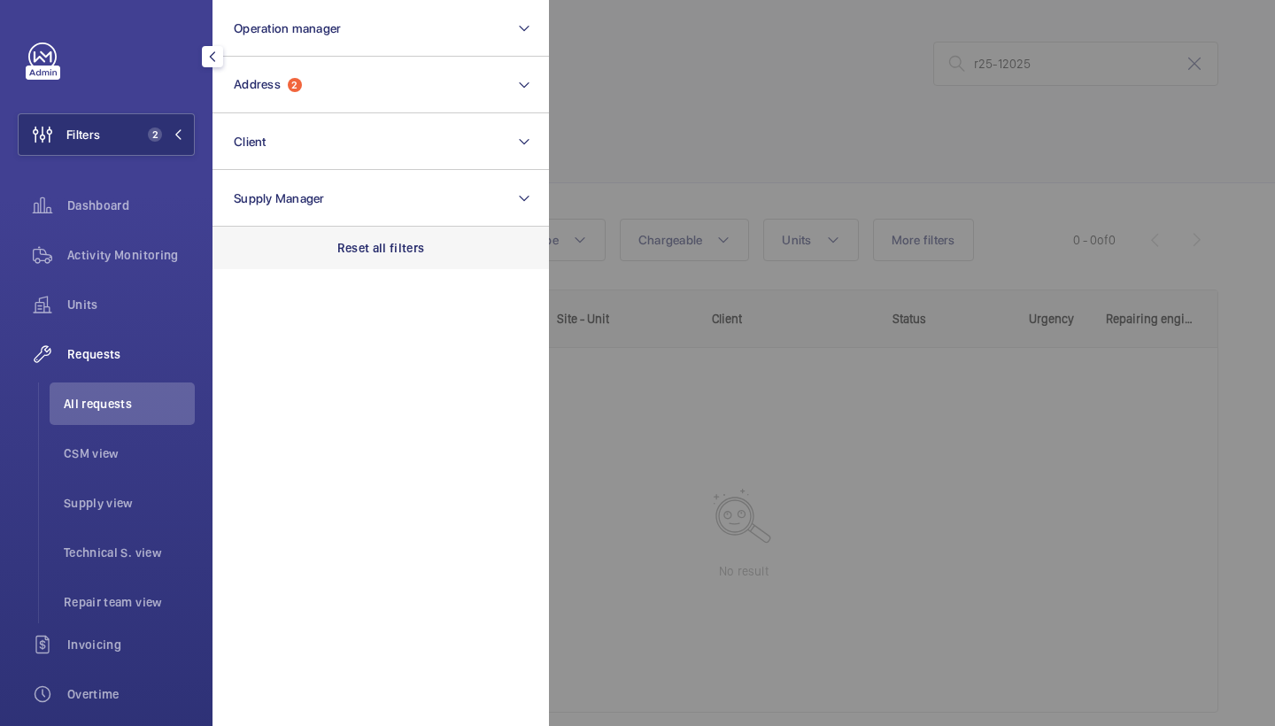
click at [397, 249] on p "Reset all filters" at bounding box center [381, 248] width 88 height 18
click at [791, 153] on div at bounding box center [1186, 363] width 1275 height 726
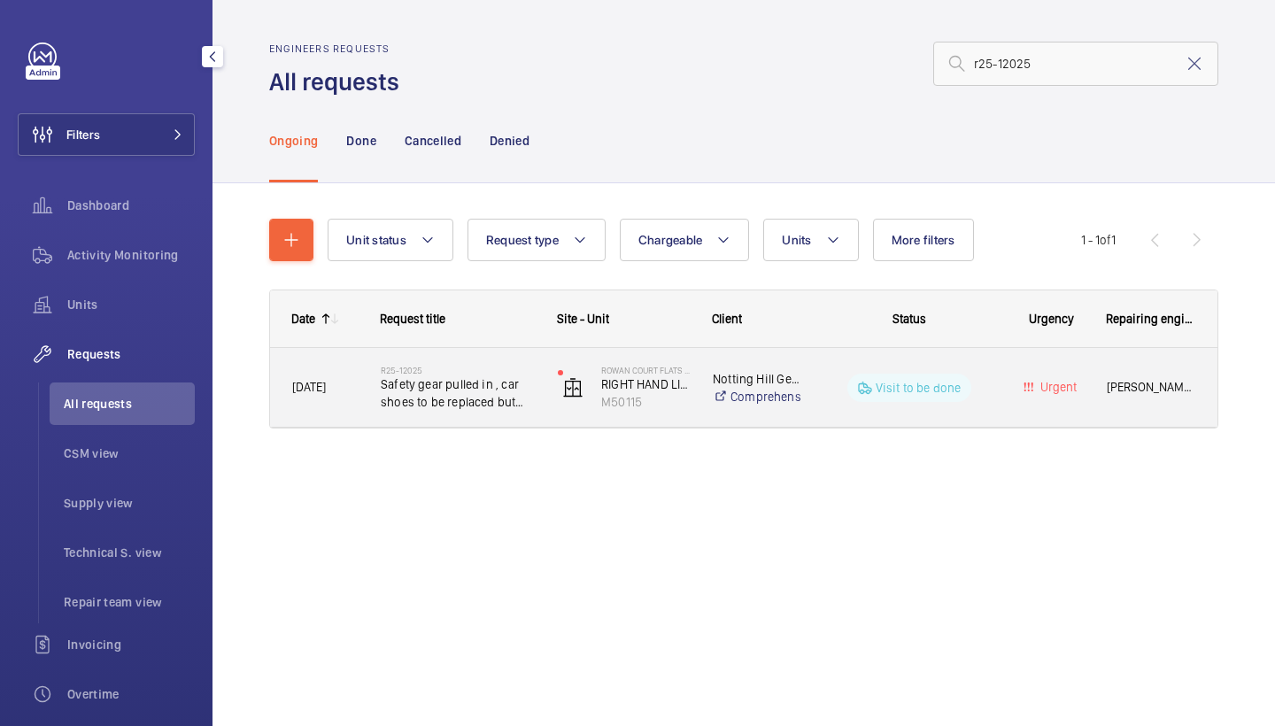
click at [462, 360] on div "R25-12025 Safety gear pulled in , car shoes to be replaced but need identifying…" at bounding box center [447, 388] width 175 height 80
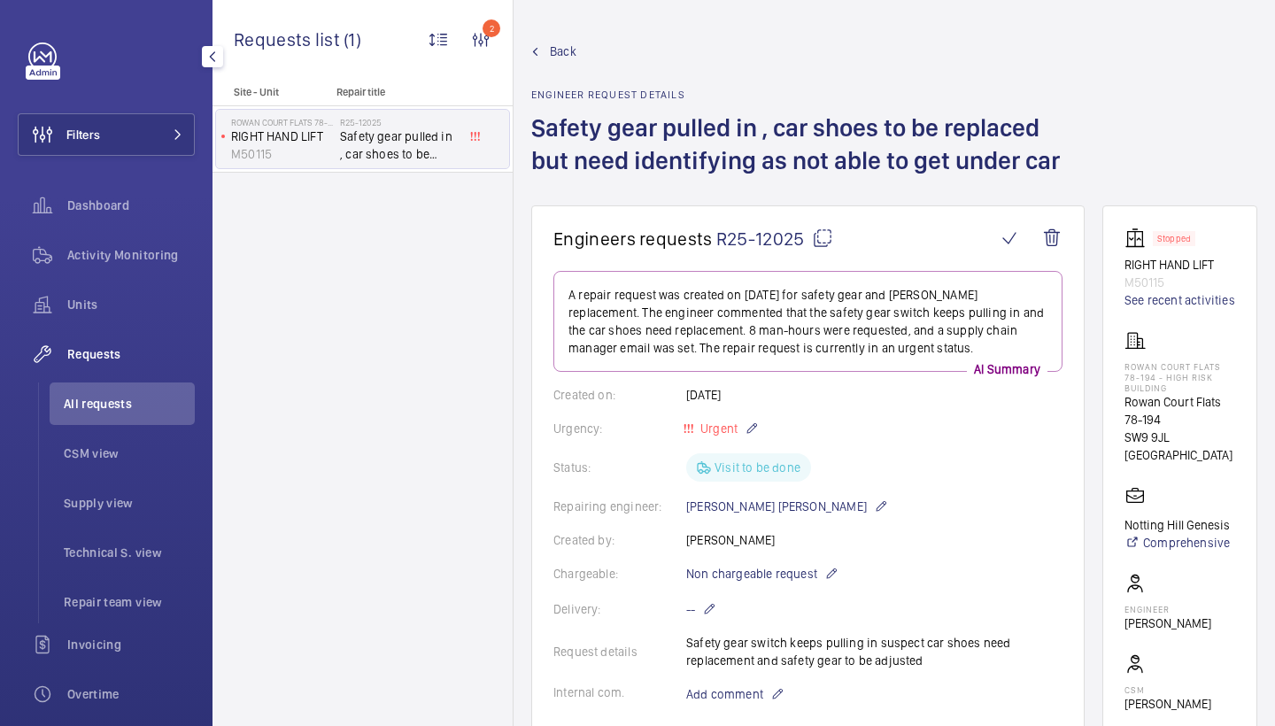
drag, startPoint x: 535, startPoint y: 123, endPoint x: 1072, endPoint y: 165, distance: 538.4
click at [1072, 165] on h1 "Safety gear pulled in , car shoes to be replaced but need identifying as not ab…" at bounding box center [809, 159] width 556 height 94
copy h1 "Safety gear pulled in , car shoes to be replaced but need identifying as not ab…"
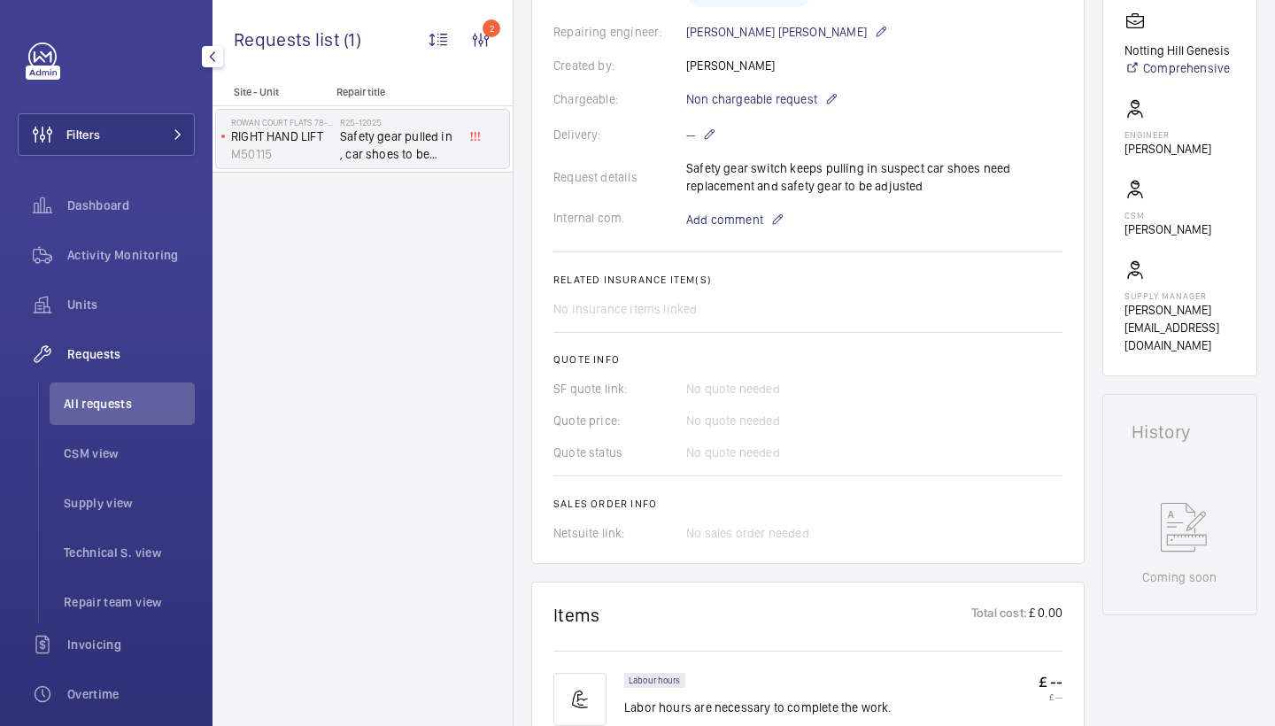
scroll to position [1118, 0]
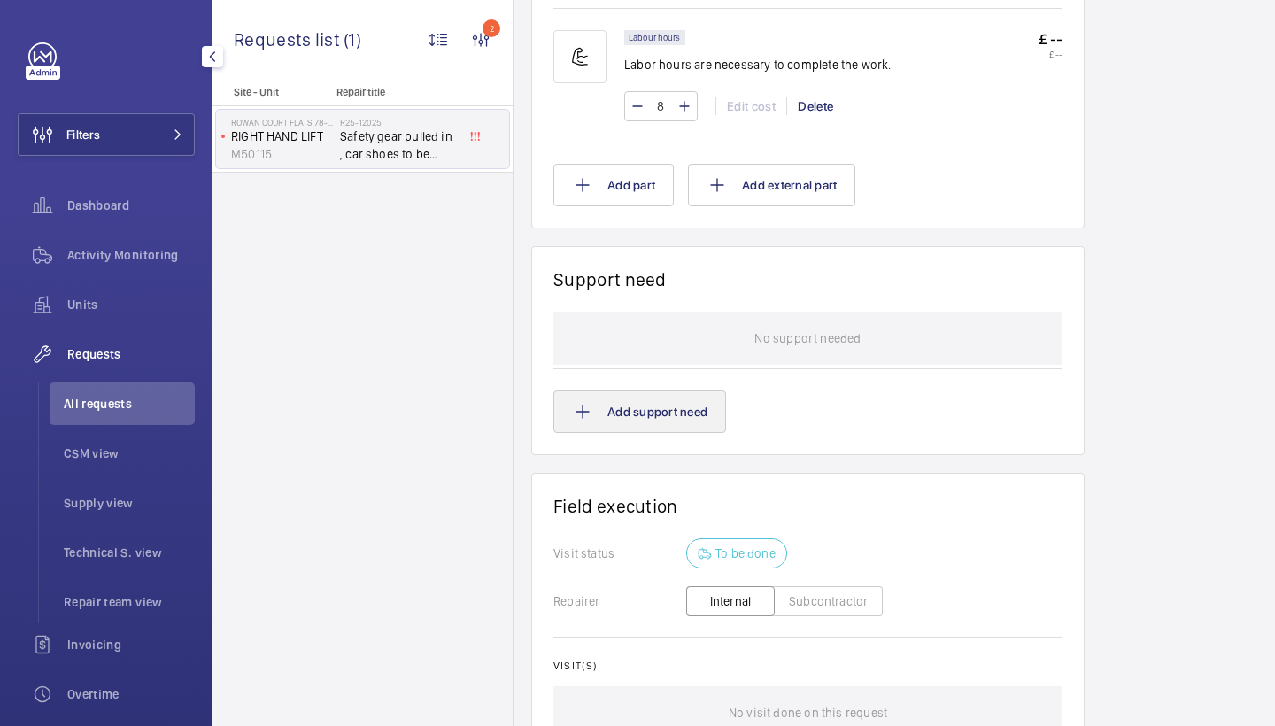
click at [627, 419] on button "Add support need" at bounding box center [640, 412] width 173 height 43
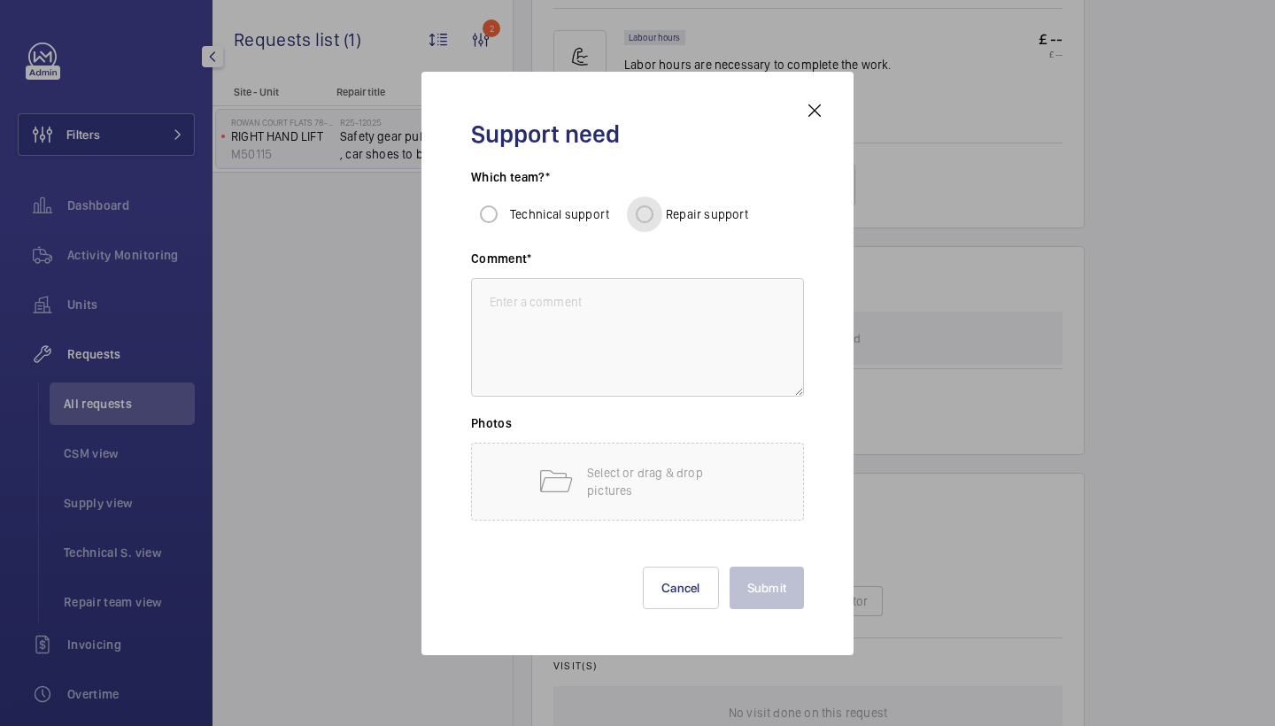
click at [645, 213] on input "Repair support" at bounding box center [644, 214] width 35 height 35
radio input "true"
click at [643, 361] on textarea at bounding box center [637, 337] width 333 height 119
paste textarea "Safety gear pulled in , car shoes to be replaced but need identifying as not ab…"
type textarea "Safety gear pulled in , car shoes to be replaced but need identifying as not ab…"
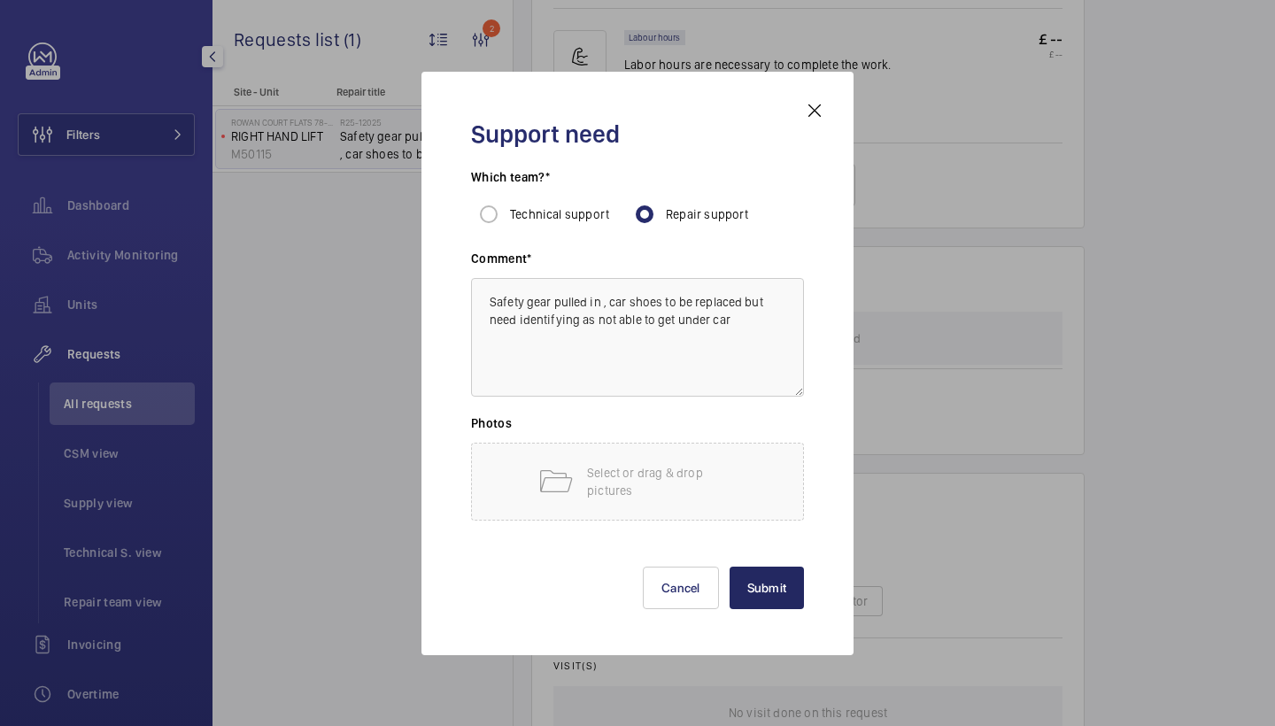
click at [756, 584] on button "Submit" at bounding box center [767, 588] width 75 height 43
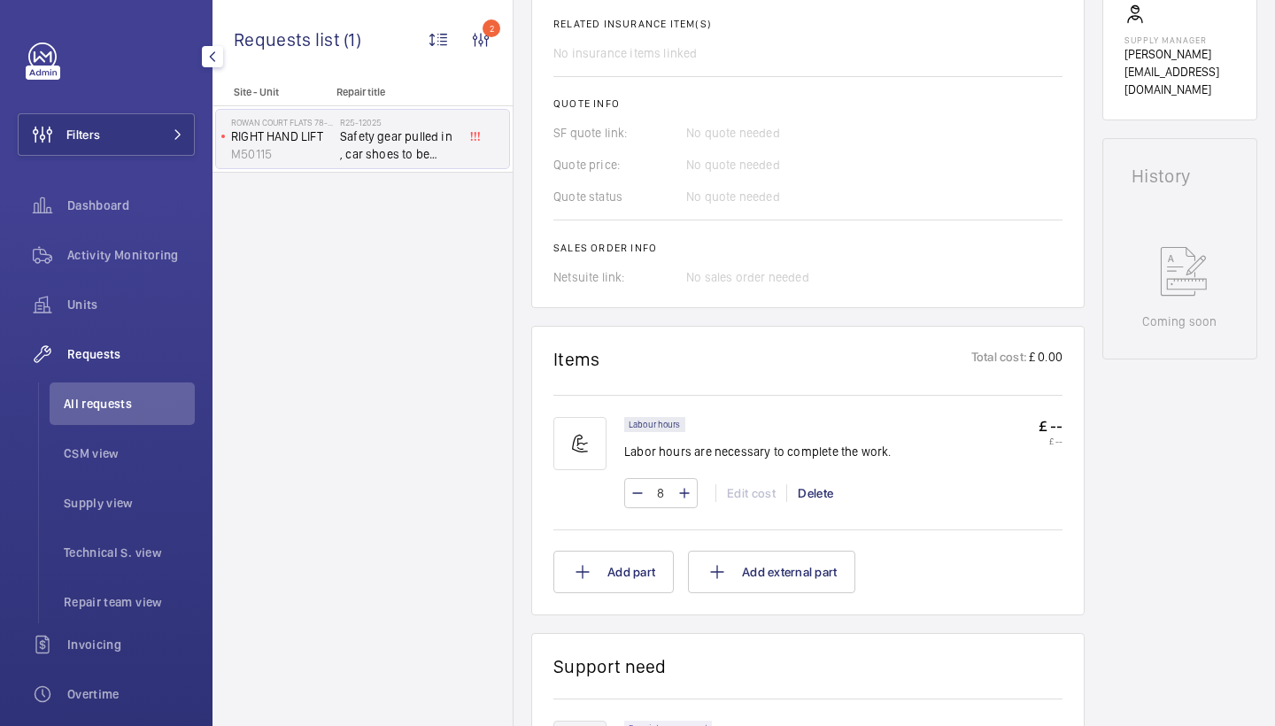
scroll to position [1027, 0]
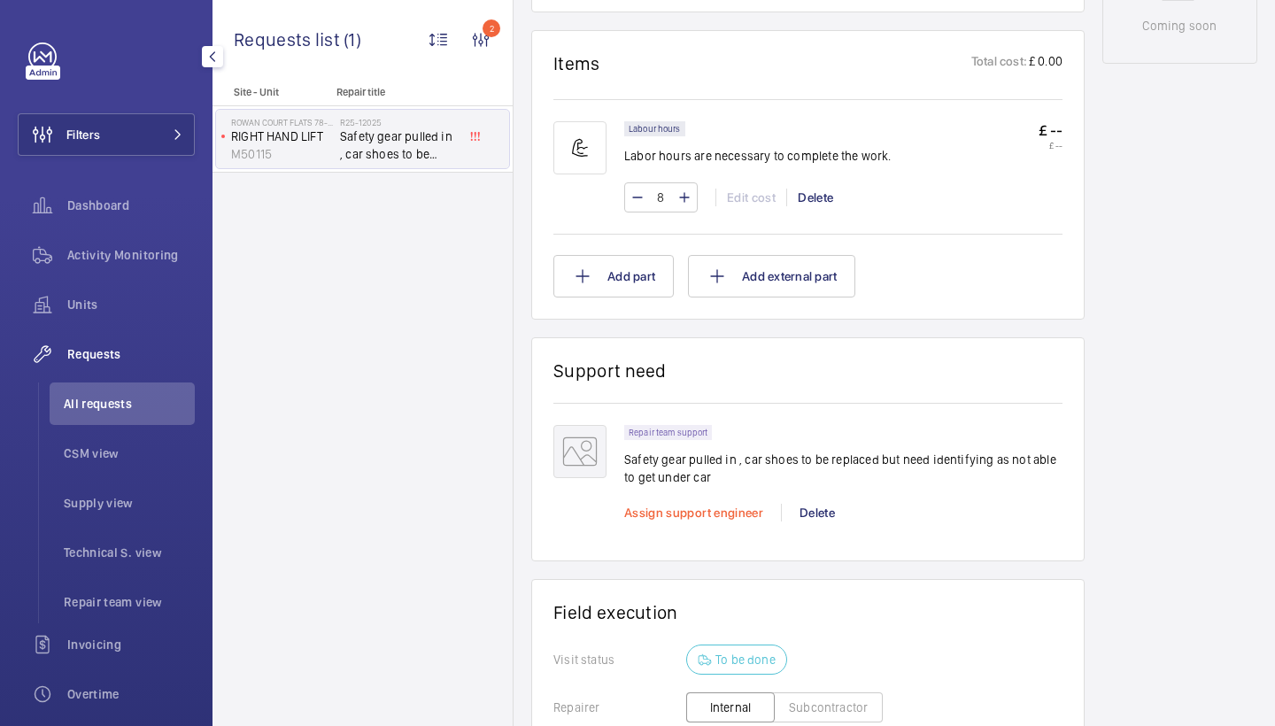
click at [671, 513] on span "Assign support engineer" at bounding box center [693, 513] width 139 height 14
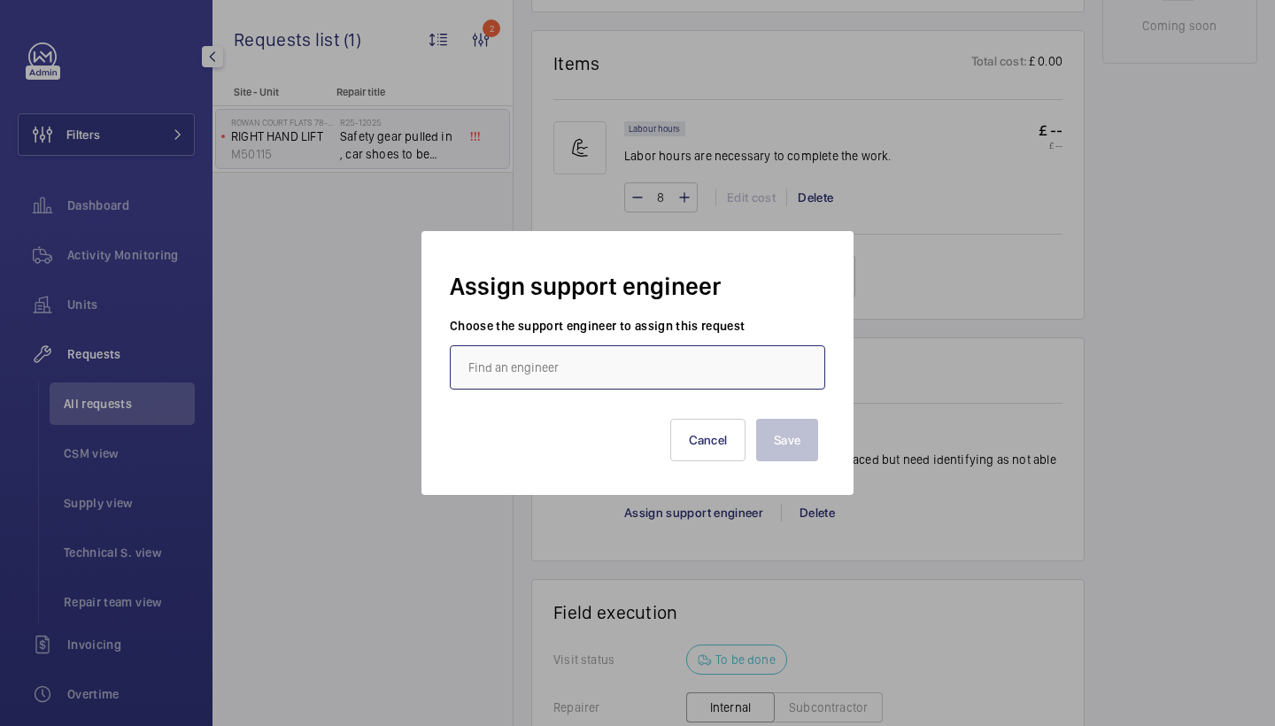
click at [520, 364] on input "text" at bounding box center [638, 367] width 376 height 44
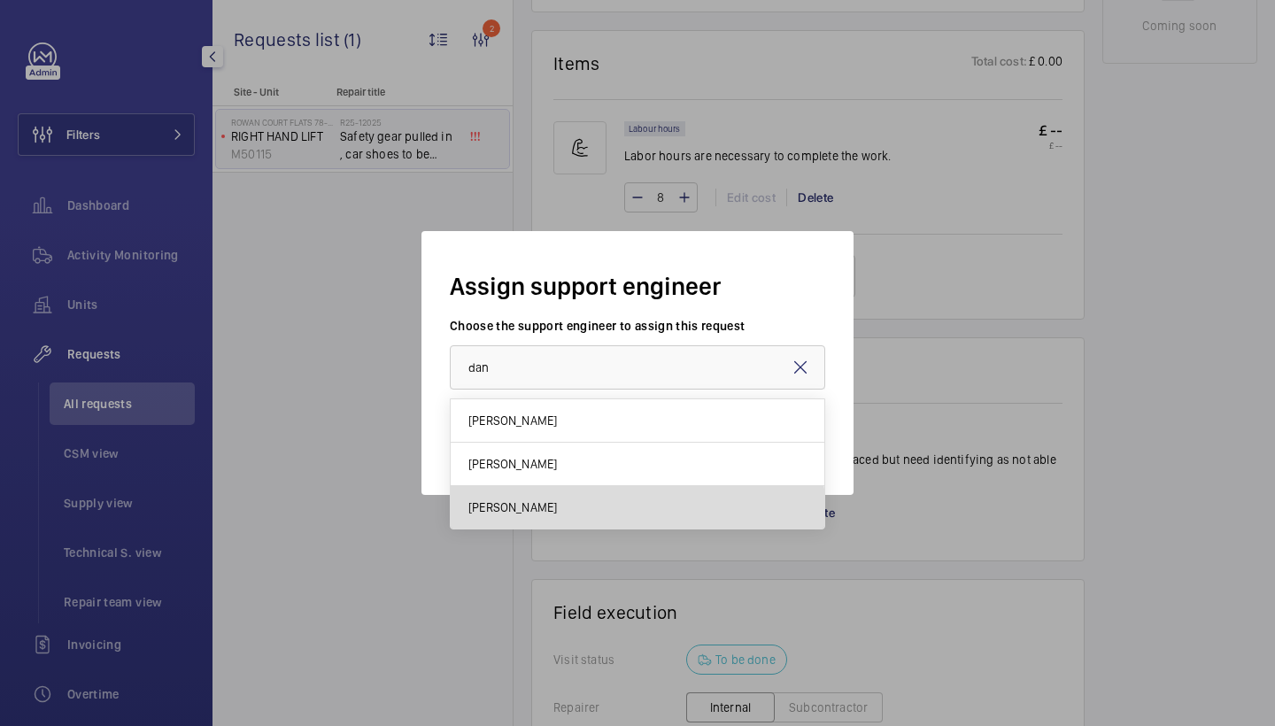
click at [527, 522] on mat-option "Dan Jarvis" at bounding box center [638, 507] width 374 height 43
type input "Dan Jarvis"
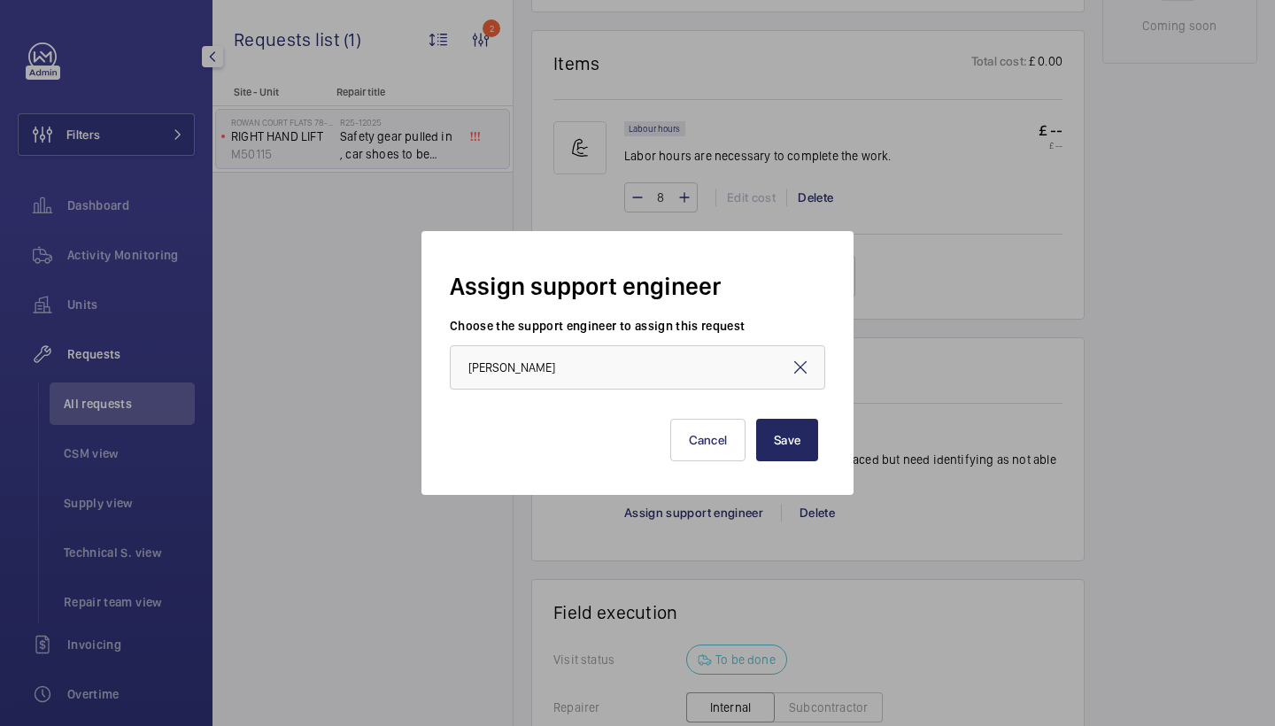
click at [777, 430] on button "Save" at bounding box center [787, 440] width 62 height 43
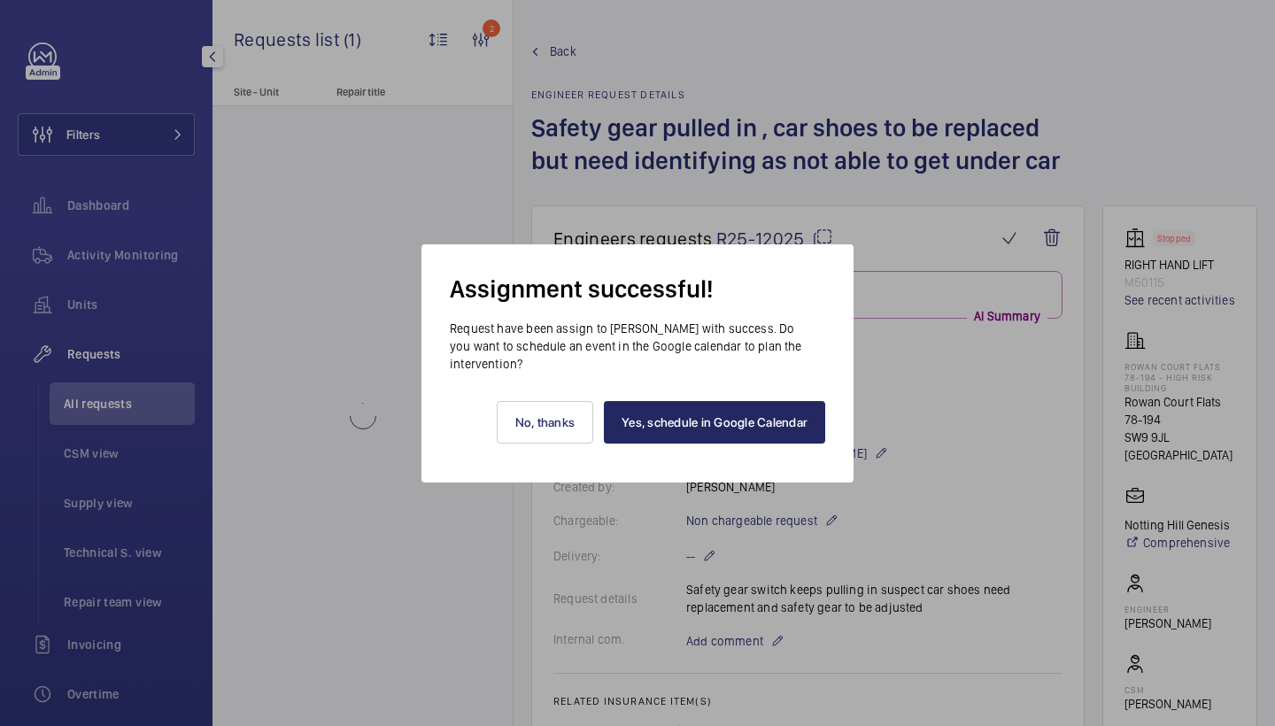
click at [748, 428] on link "Yes, schedule in Google Calendar" at bounding box center [714, 422] width 221 height 43
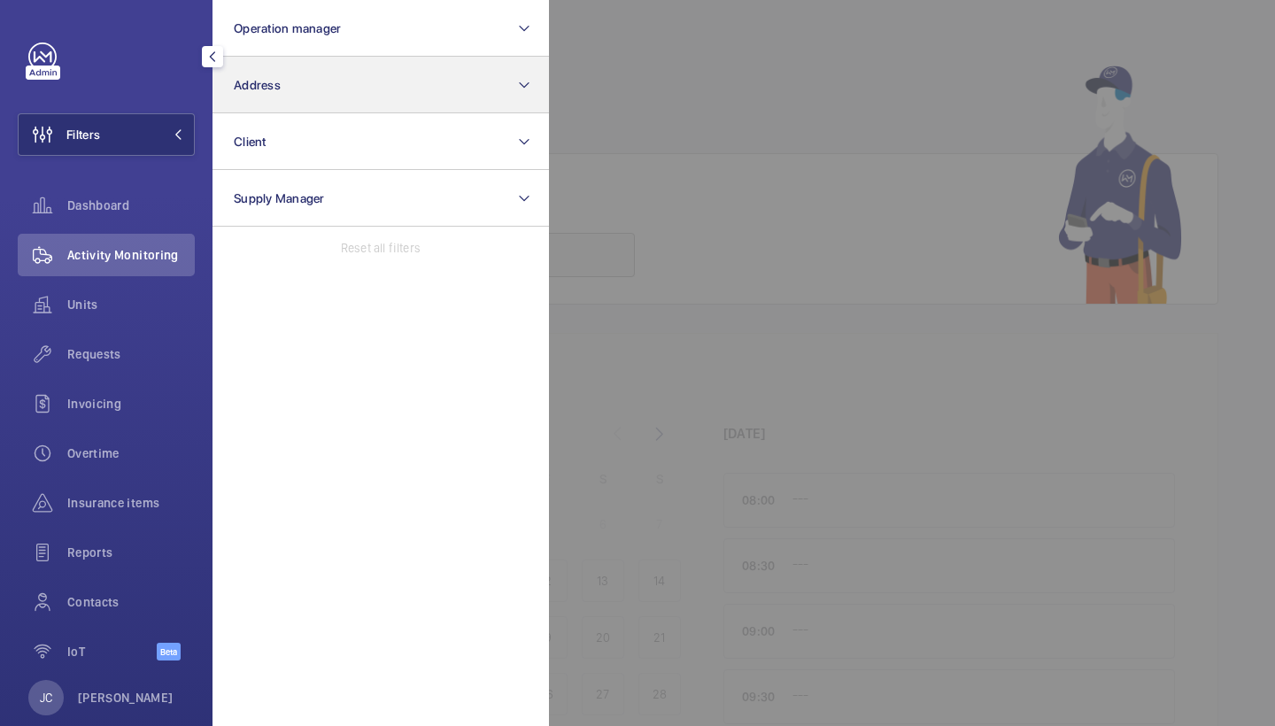
click at [309, 89] on button "Address" at bounding box center [381, 85] width 337 height 57
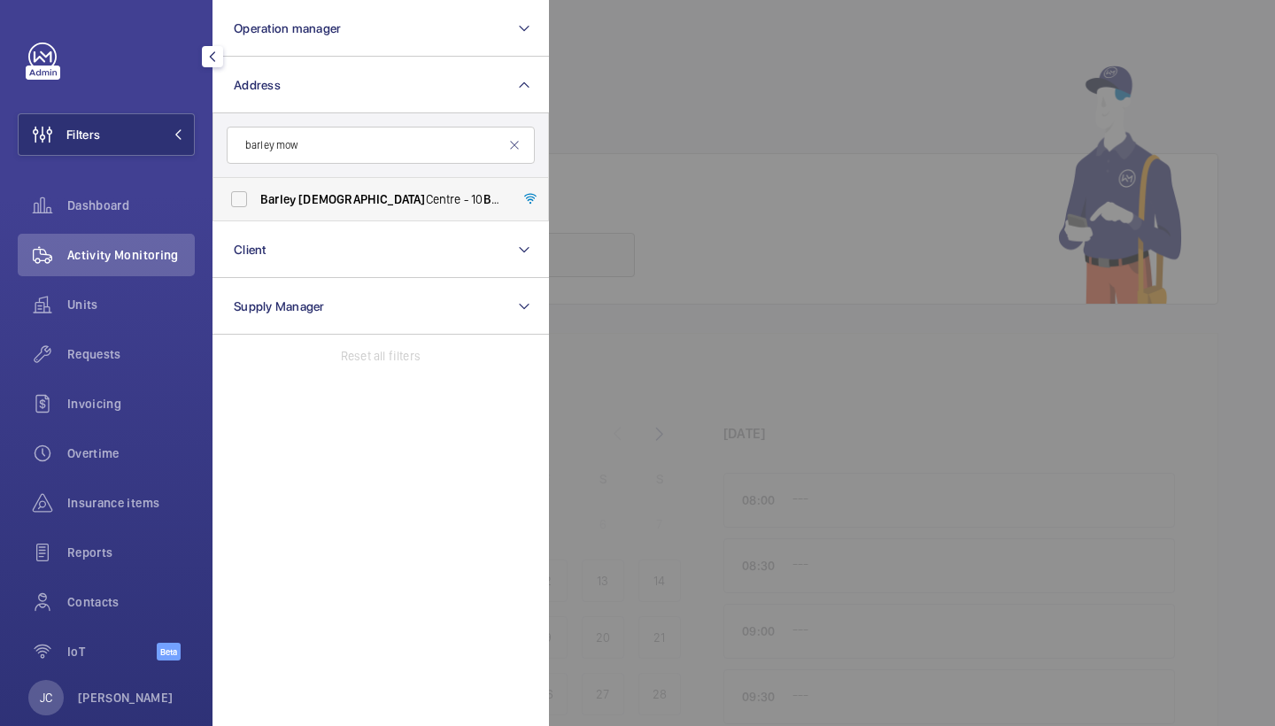
type input "barley mow"
click at [329, 198] on span "[GEOGRAPHIC_DATA] - [STREET_ADDRESS]" at bounding box center [382, 199] width 244 height 18
click at [257, 198] on input "[GEOGRAPHIC_DATA] - [STREET_ADDRESS]" at bounding box center [238, 199] width 35 height 35
checkbox input "true"
click at [645, 111] on div at bounding box center [1186, 363] width 1275 height 726
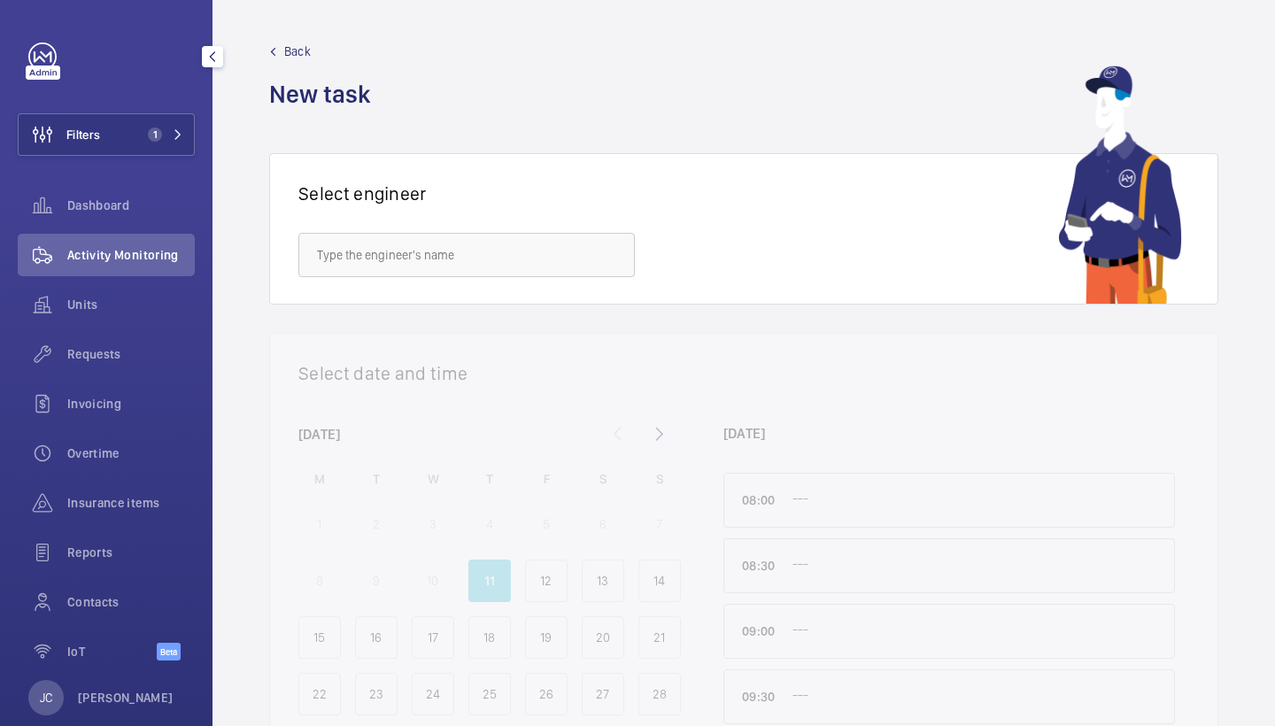
click at [174, 258] on span "Activity Monitoring" at bounding box center [131, 255] width 128 height 18
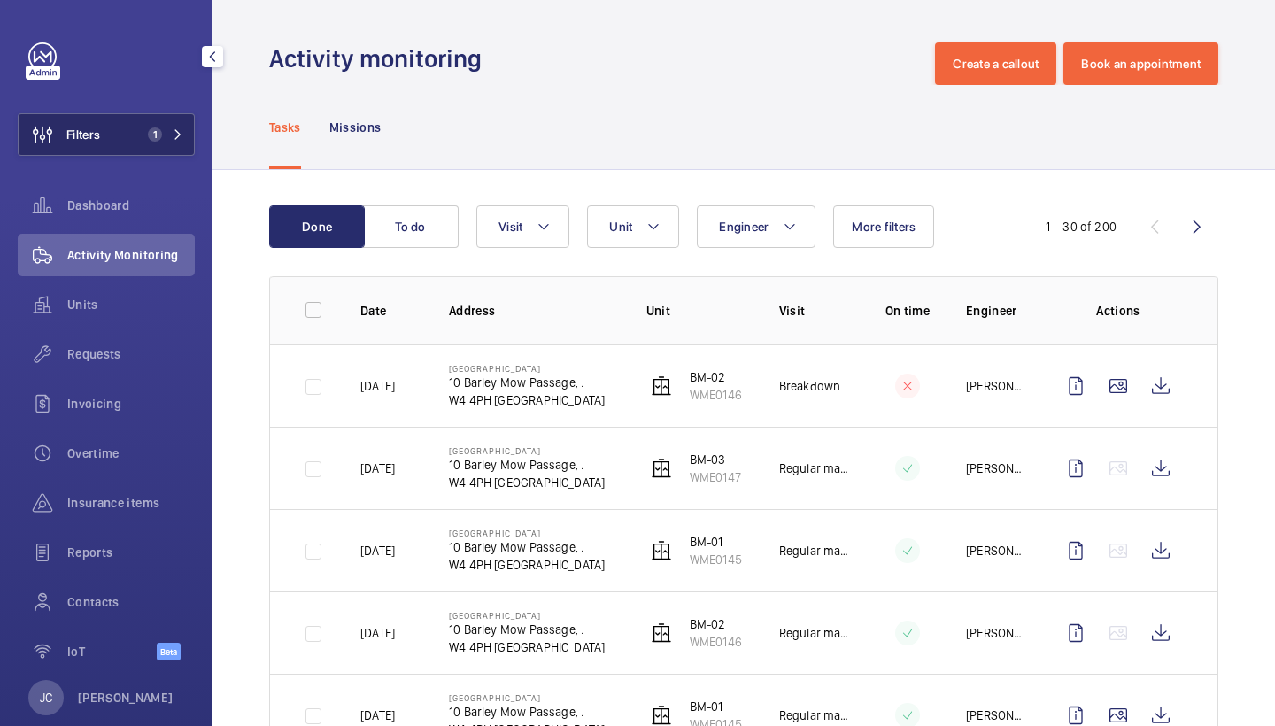
click at [138, 119] on button "Filters 1" at bounding box center [106, 134] width 177 height 43
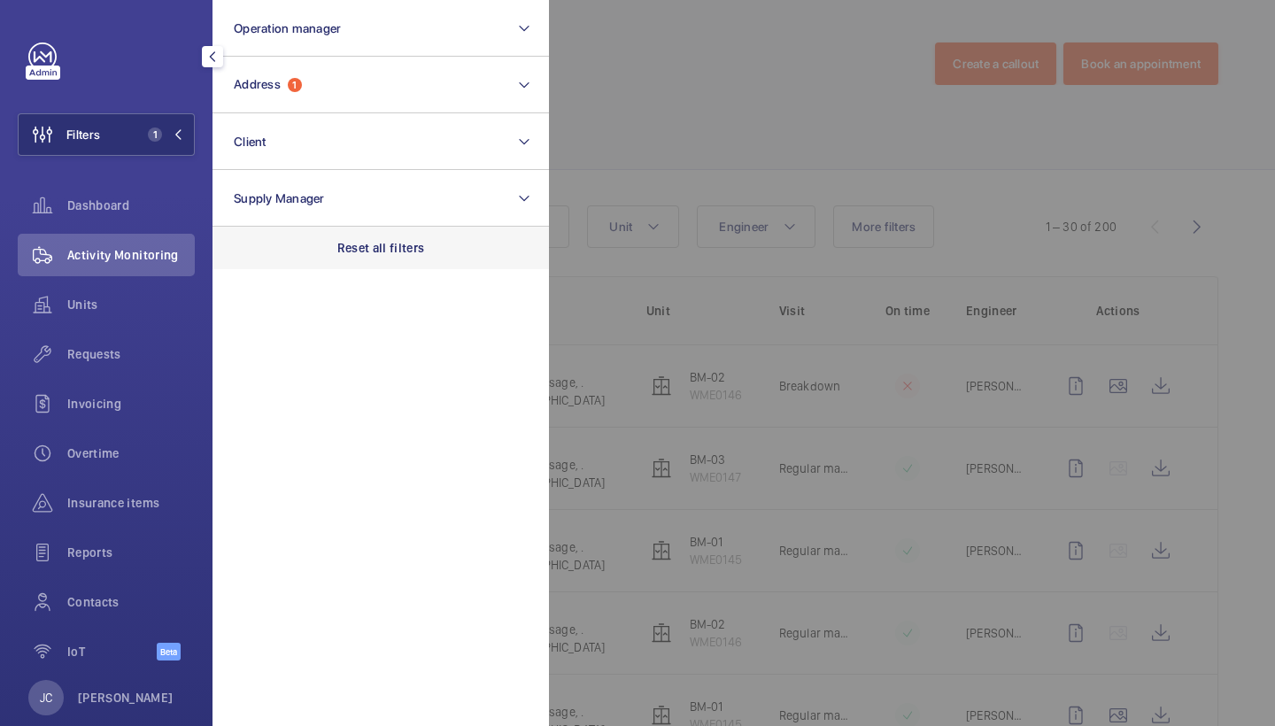
click at [447, 266] on div "Reset all filters" at bounding box center [381, 248] width 337 height 43
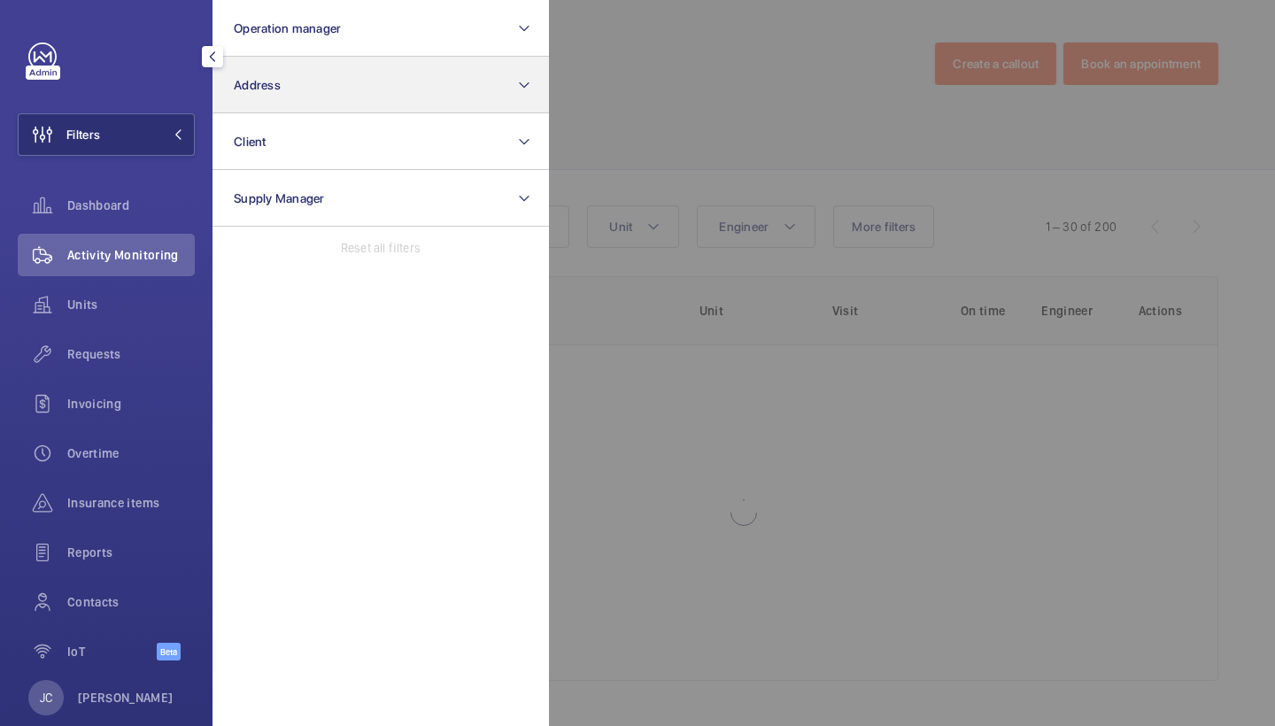
click at [391, 106] on button "Address" at bounding box center [381, 85] width 337 height 57
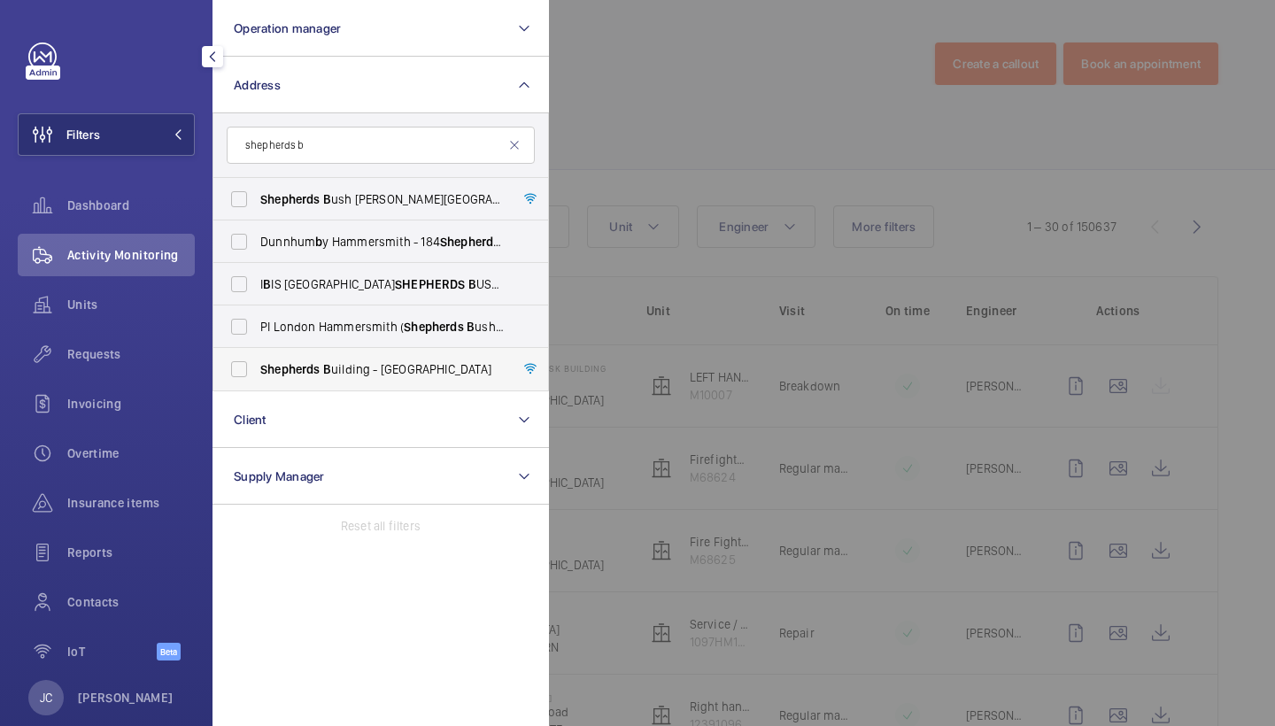
type input "shepherds b"
click at [363, 375] on span "Shepherds B uilding - [GEOGRAPHIC_DATA]" at bounding box center [382, 369] width 244 height 18
click at [257, 375] on input "Shepherds B uilding - [GEOGRAPHIC_DATA]" at bounding box center [238, 369] width 35 height 35
checkbox input "true"
click at [669, 134] on div at bounding box center [1186, 363] width 1275 height 726
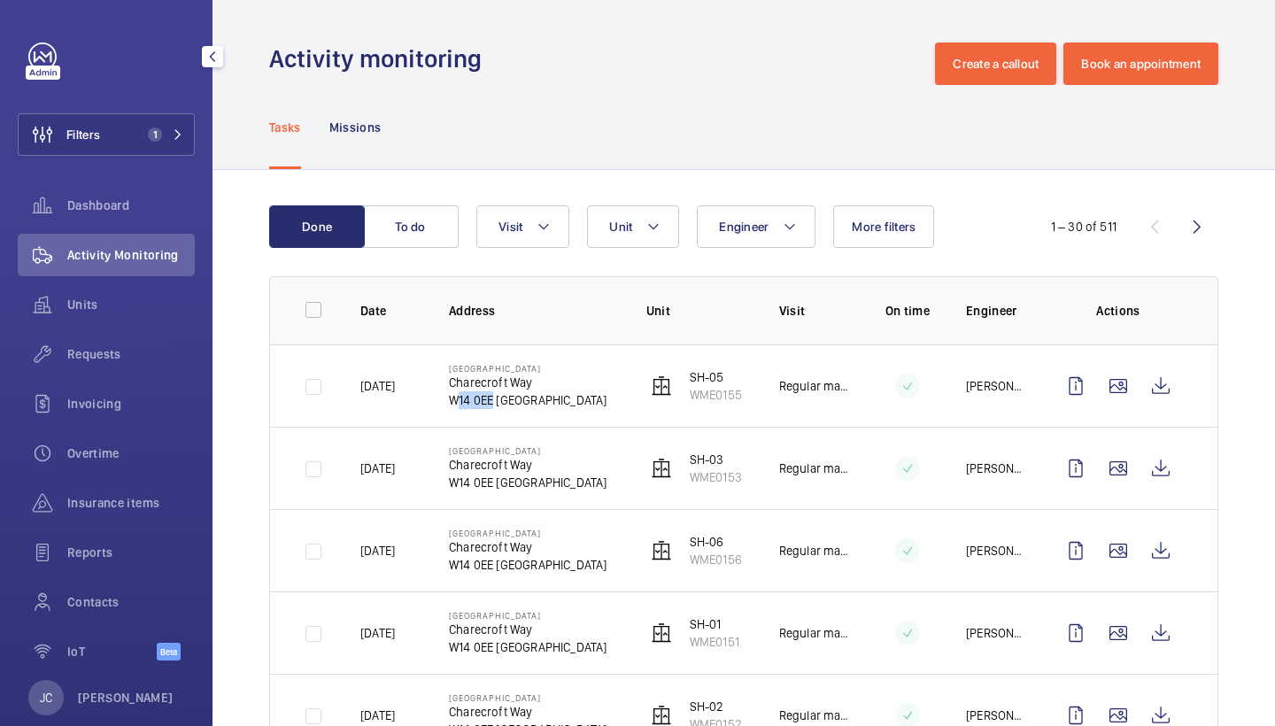
drag, startPoint x: 451, startPoint y: 403, endPoint x: 488, endPoint y: 402, distance: 37.2
click at [488, 403] on p "W14 0EE [GEOGRAPHIC_DATA]" at bounding box center [528, 400] width 159 height 18
click at [120, 122] on button "Filters 1" at bounding box center [106, 134] width 177 height 43
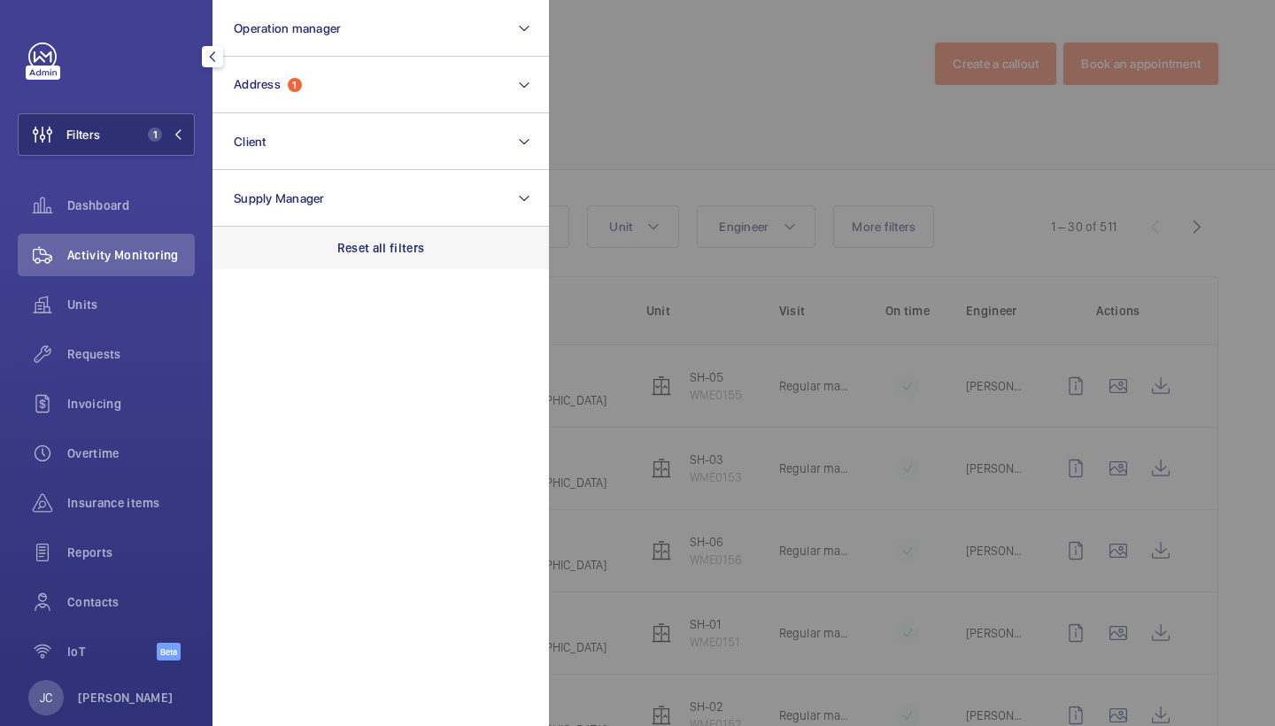
click at [406, 268] on div "Reset all filters" at bounding box center [381, 248] width 337 height 43
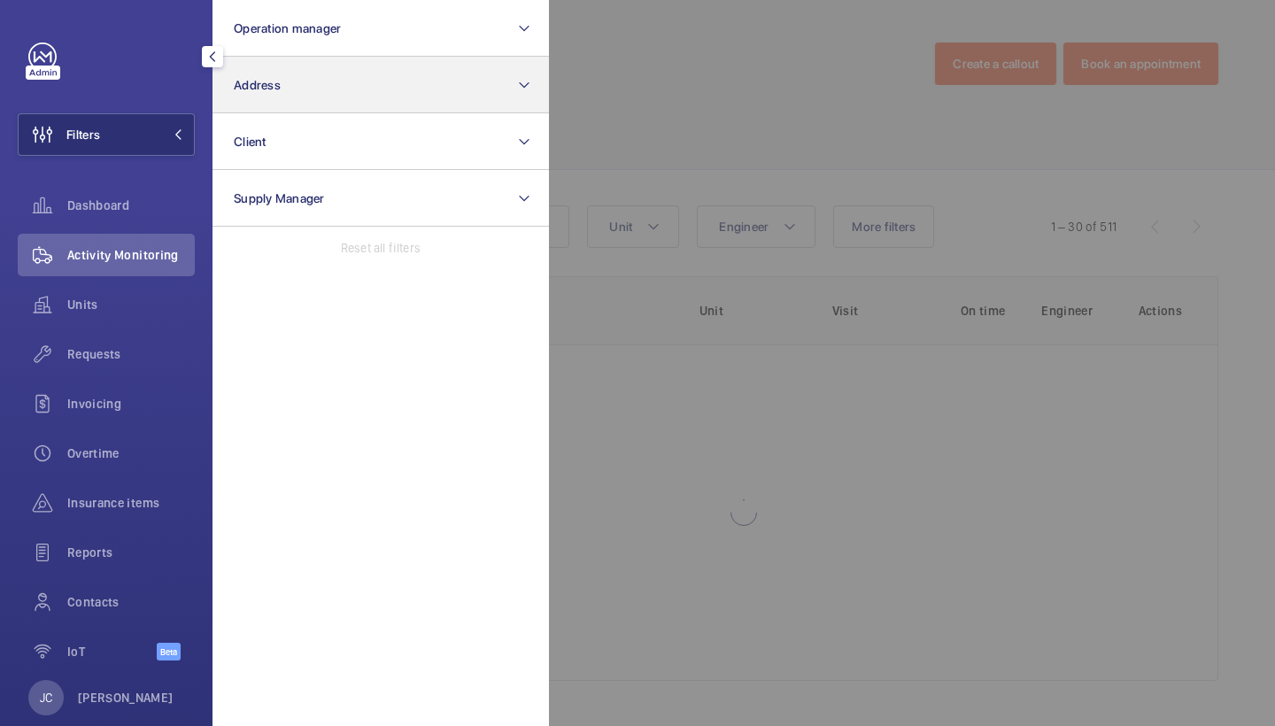
click at [382, 70] on button "Address" at bounding box center [381, 85] width 337 height 57
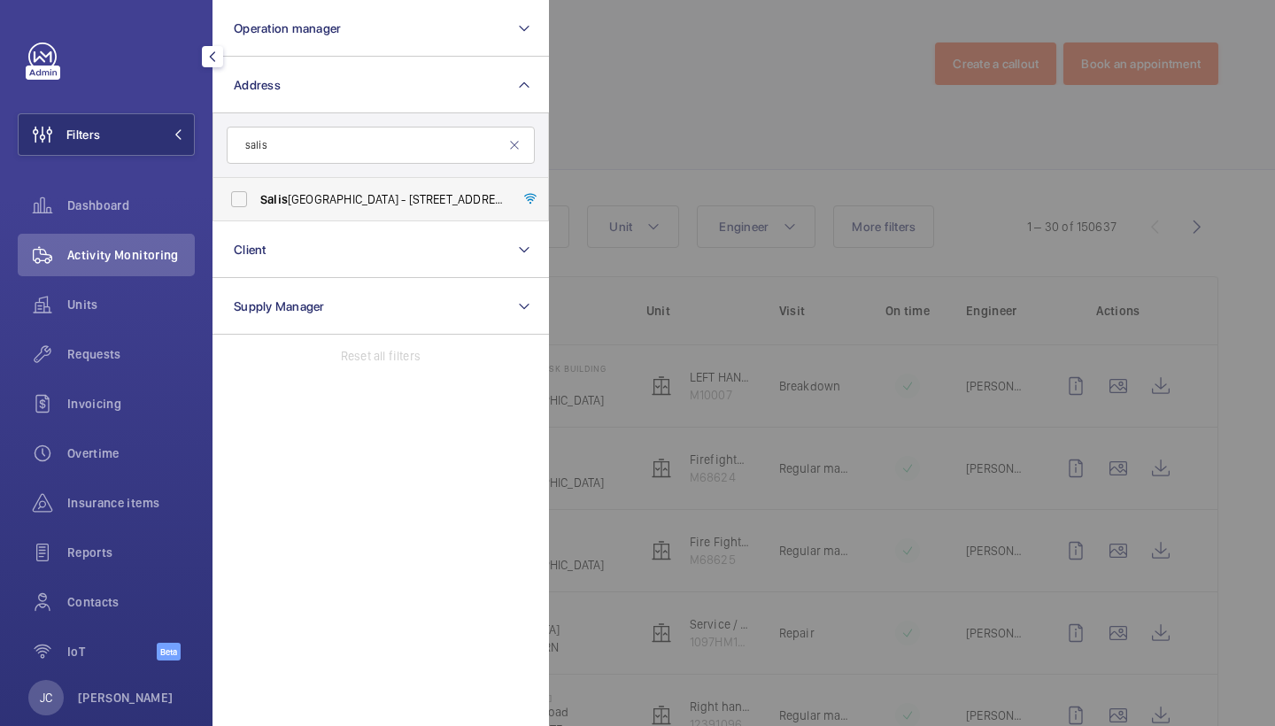
type input "salis"
click at [382, 204] on span "[GEOGRAPHIC_DATA] - [STREET_ADDRESS]" at bounding box center [382, 199] width 244 height 18
click at [257, 204] on input "[GEOGRAPHIC_DATA] - [STREET_ADDRESS]" at bounding box center [238, 199] width 35 height 35
checkbox input "true"
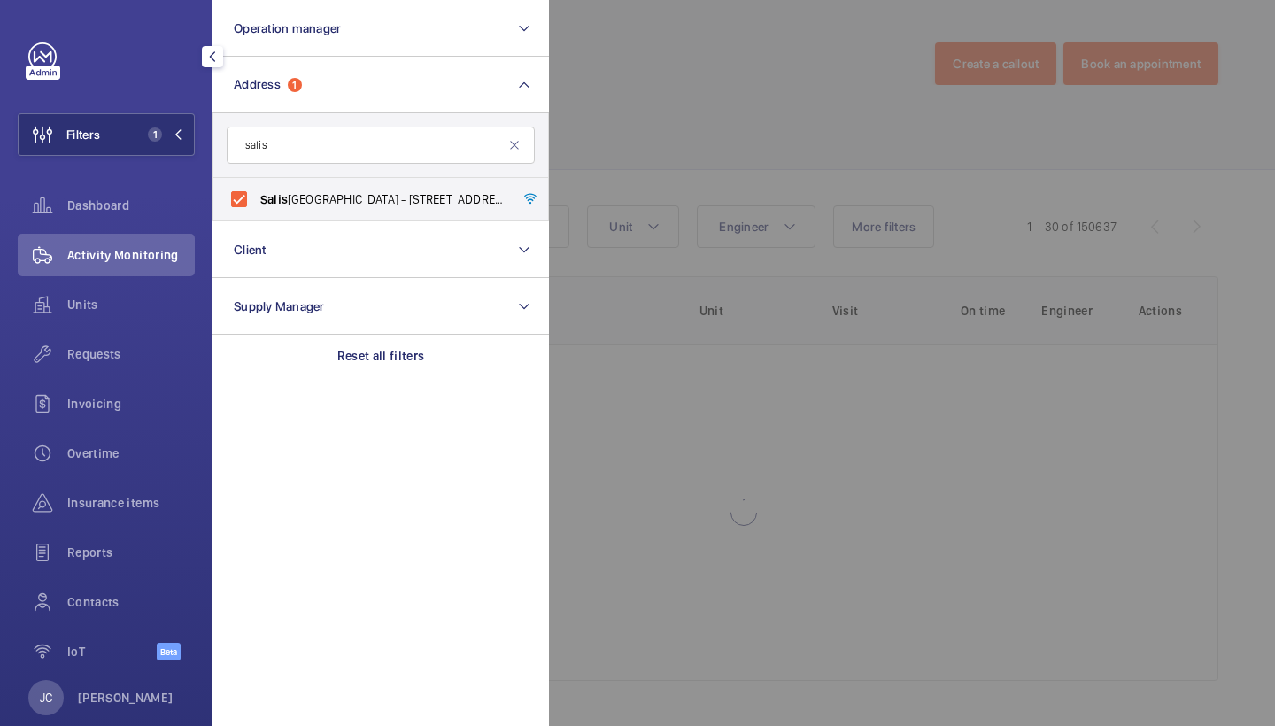
click at [644, 143] on div at bounding box center [1186, 363] width 1275 height 726
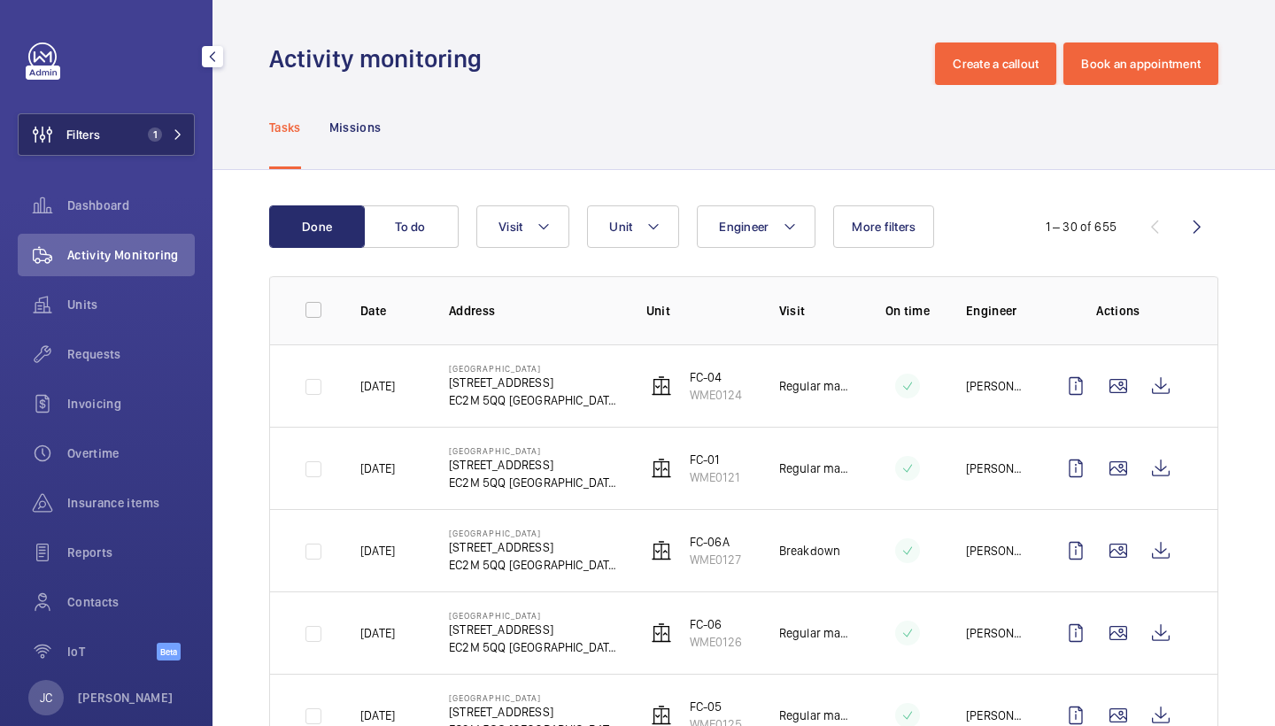
click at [161, 128] on span "1" at bounding box center [151, 135] width 21 height 14
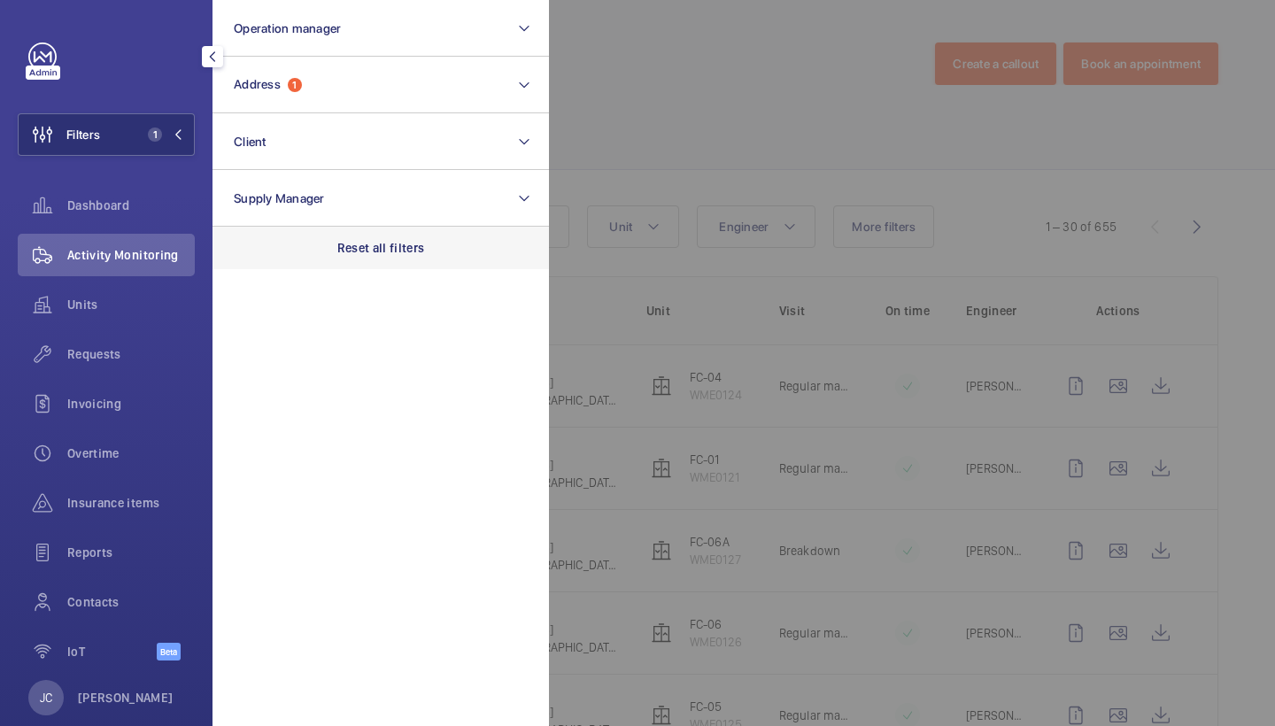
click at [345, 257] on div "Reset all filters" at bounding box center [381, 248] width 337 height 43
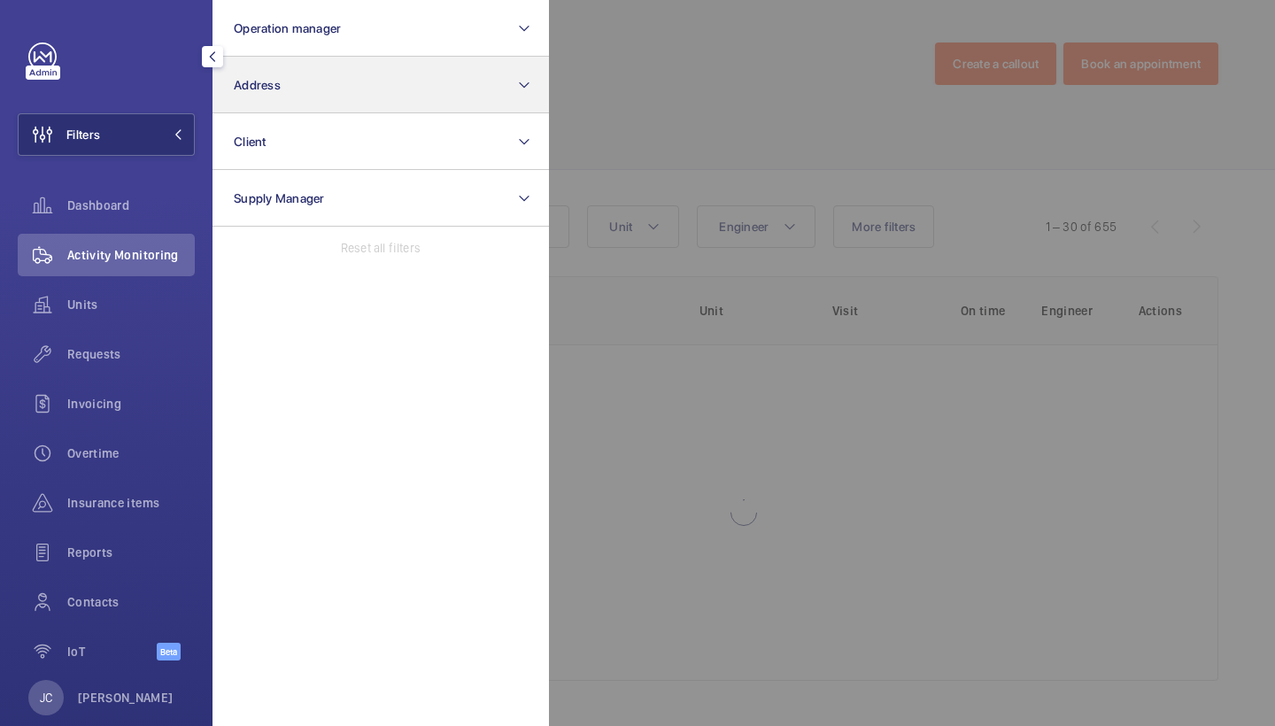
click at [349, 94] on button "Address" at bounding box center [381, 85] width 337 height 57
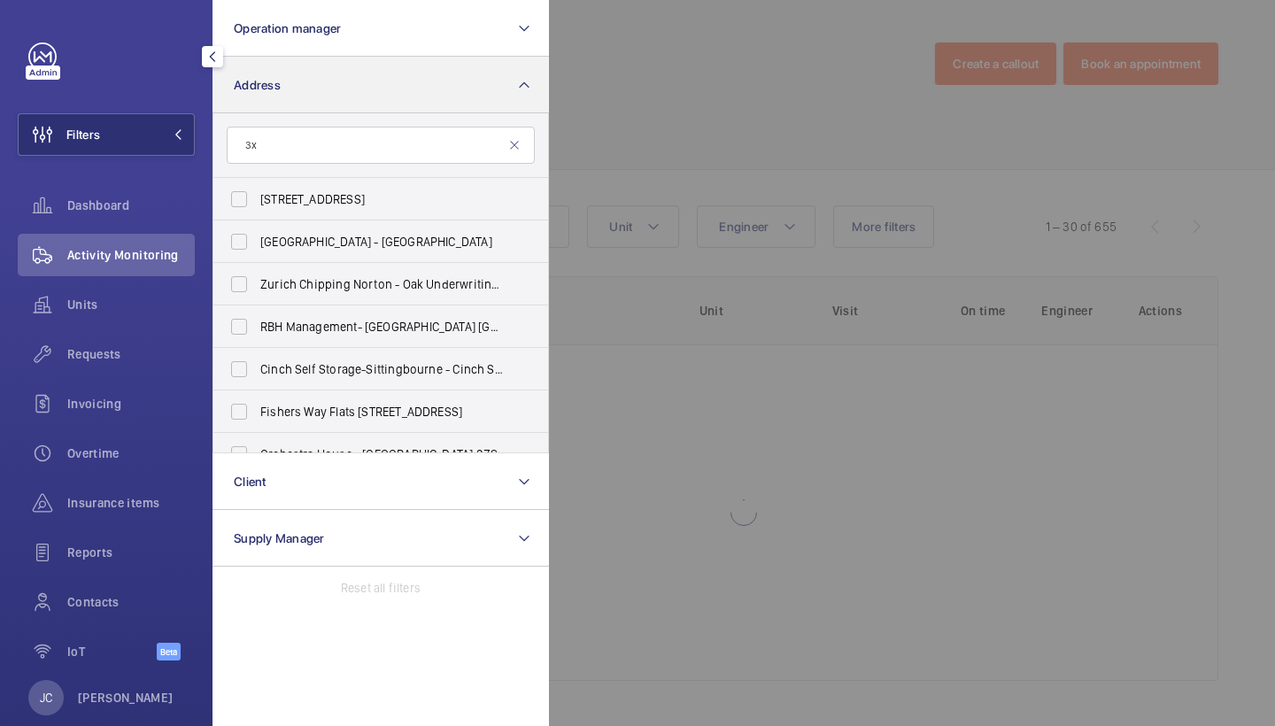
type input "3"
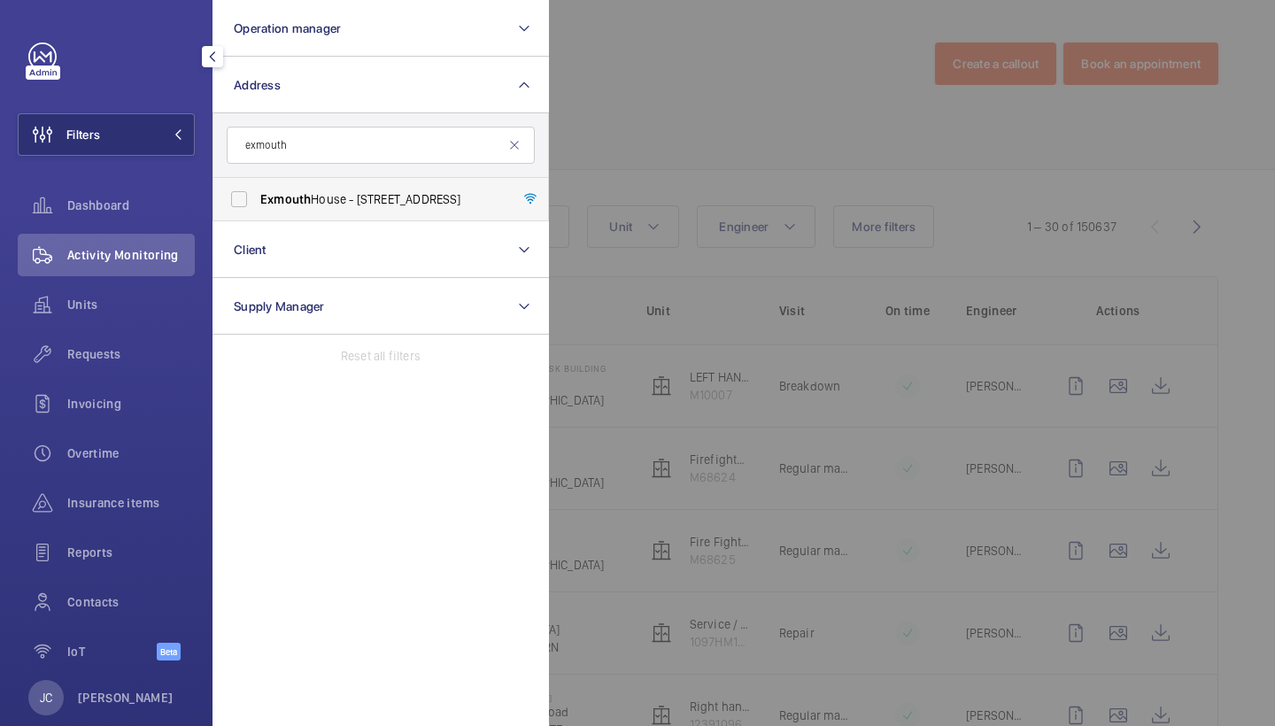
type input "exmouth"
click at [381, 207] on span "[GEOGRAPHIC_DATA] - [STREET_ADDRESS]" at bounding box center [382, 199] width 244 height 18
click at [257, 207] on input "[GEOGRAPHIC_DATA] - [STREET_ADDRESS]" at bounding box center [238, 199] width 35 height 35
checkbox input "true"
click at [657, 164] on div at bounding box center [1186, 363] width 1275 height 726
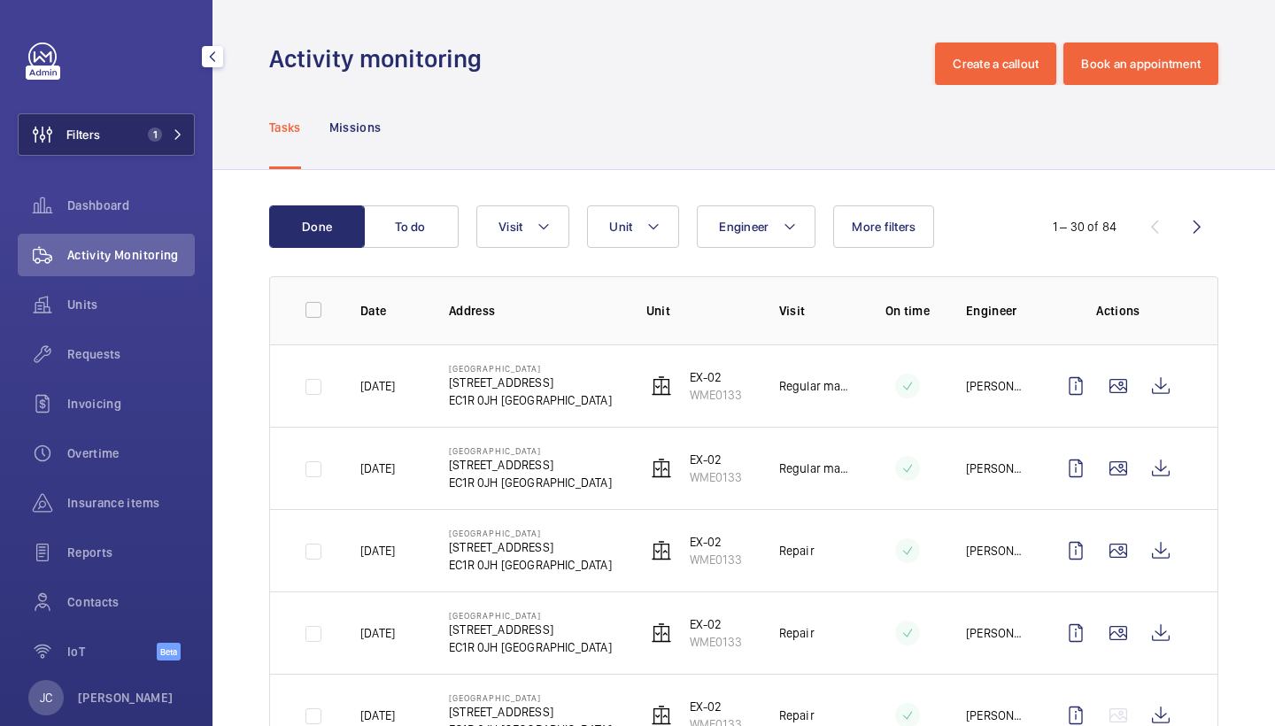
click at [189, 134] on button "Filters 1" at bounding box center [106, 134] width 177 height 43
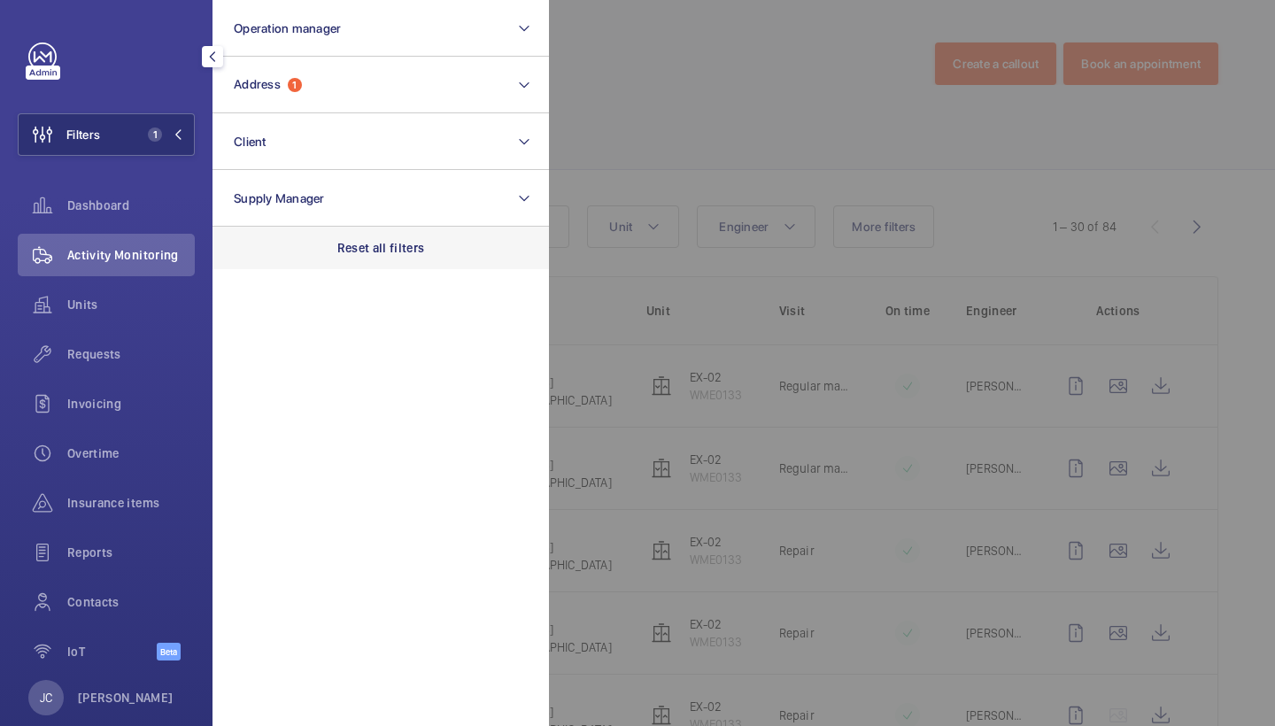
click at [406, 237] on div "Reset all filters" at bounding box center [381, 248] width 337 height 43
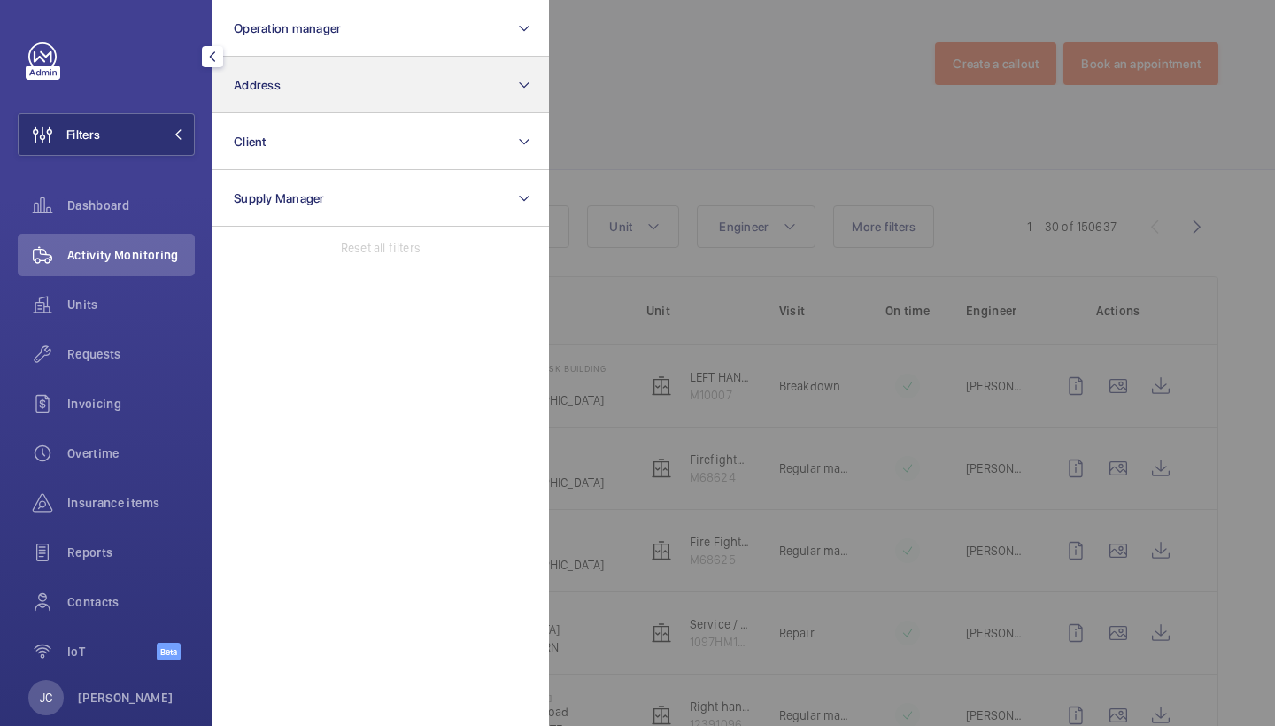
click at [399, 81] on button "Address" at bounding box center [381, 85] width 337 height 57
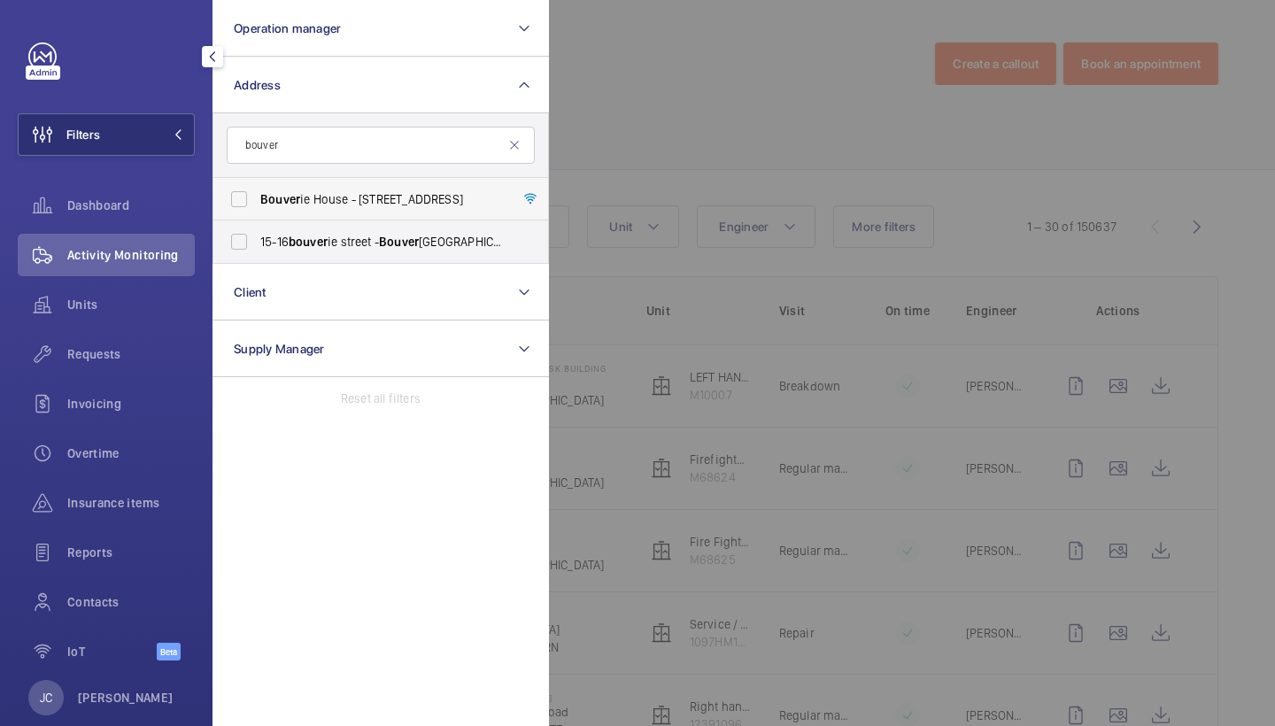
type input "bouver"
click at [394, 200] on span "Bouver ie House - [STREET_ADDRESS]" at bounding box center [382, 199] width 244 height 18
click at [257, 200] on input "Bouver ie House - [STREET_ADDRESS]" at bounding box center [238, 199] width 35 height 35
checkbox input "true"
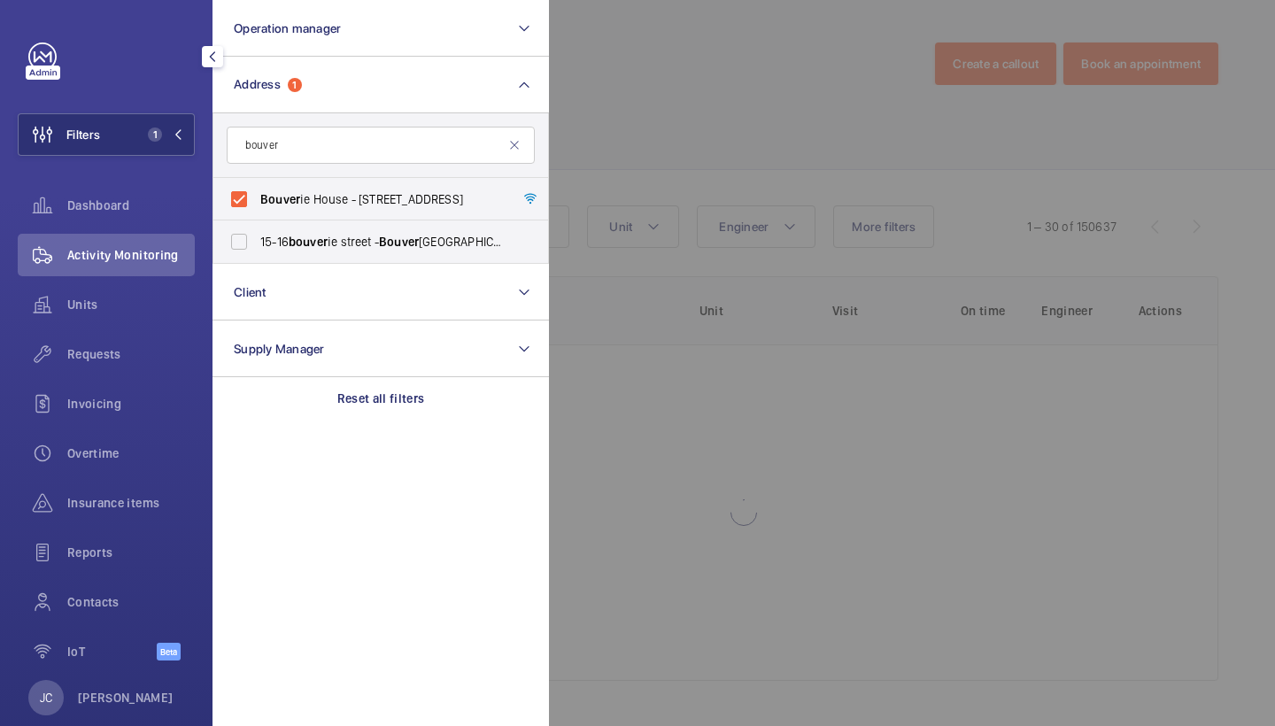
click at [700, 150] on div at bounding box center [1186, 363] width 1275 height 726
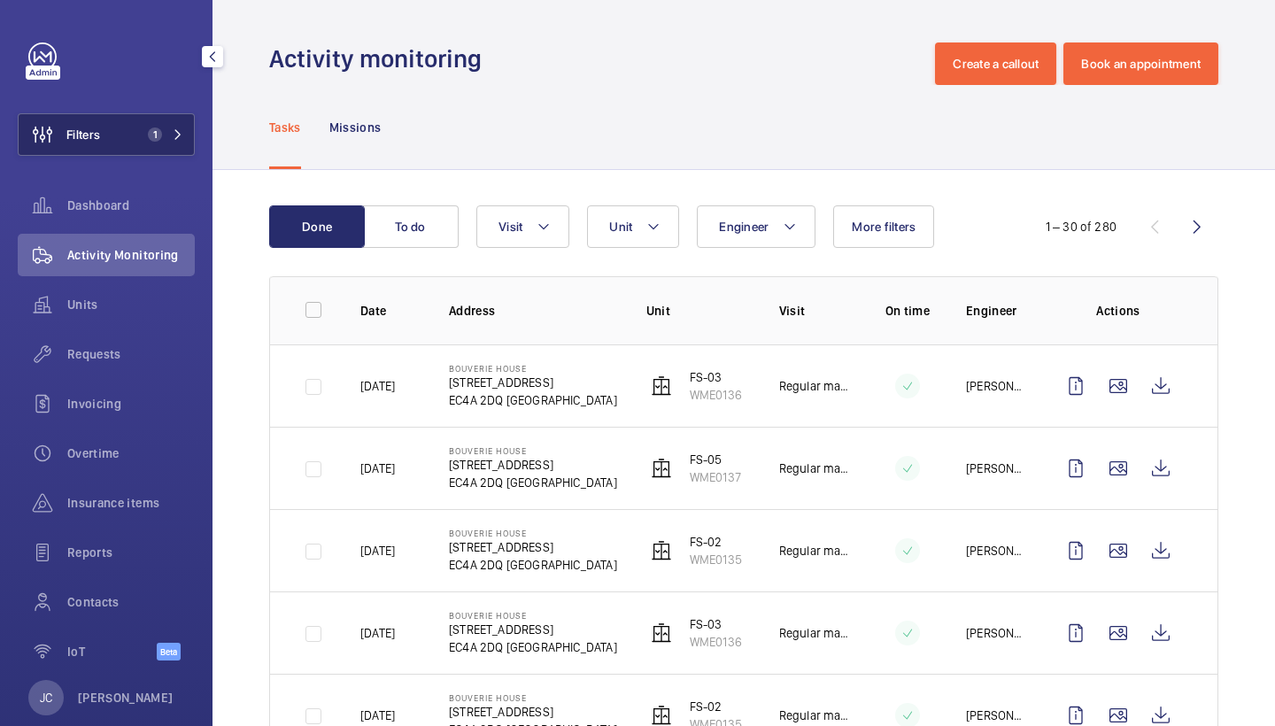
click at [124, 128] on button "Filters 1" at bounding box center [106, 134] width 177 height 43
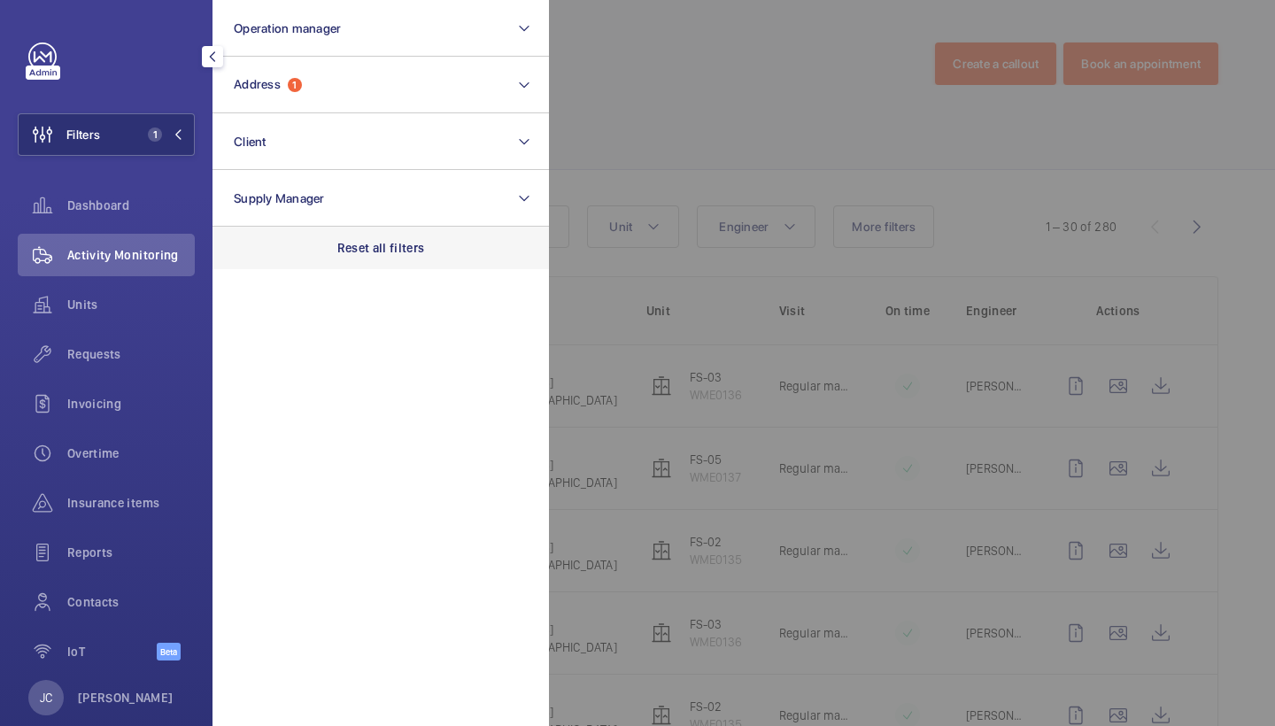
click at [358, 241] on p "Reset all filters" at bounding box center [381, 248] width 88 height 18
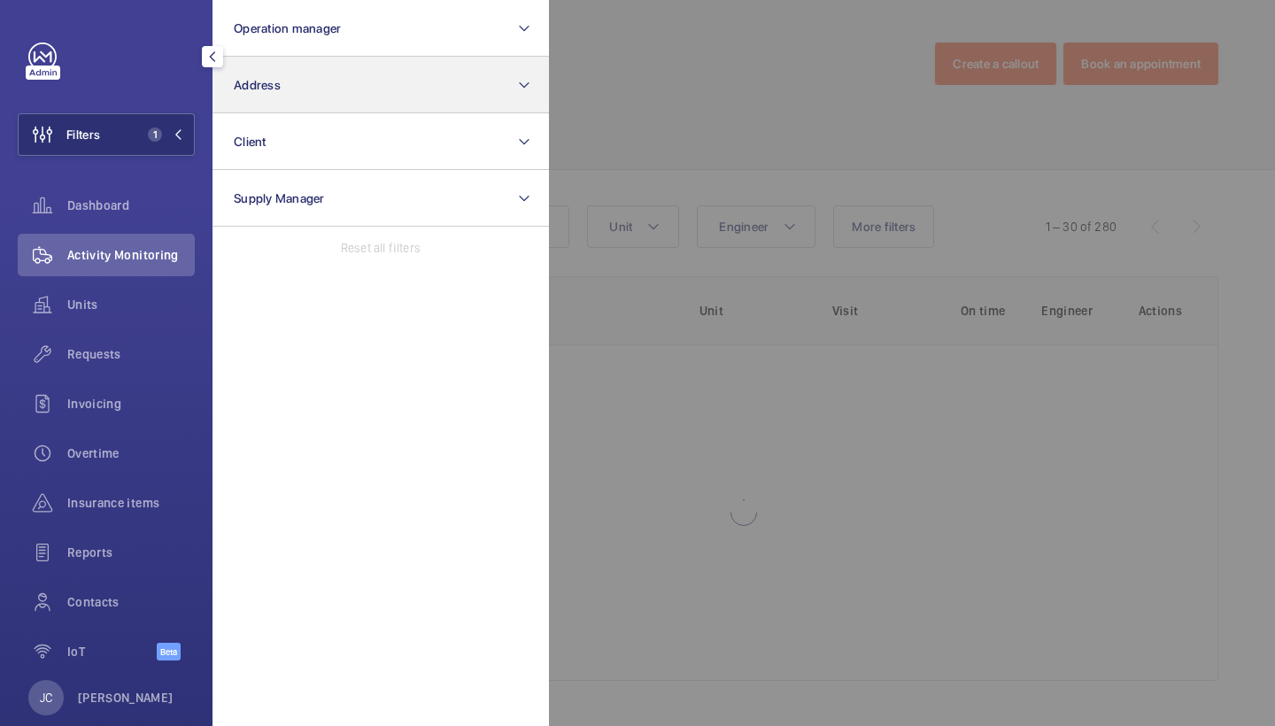
click at [325, 93] on button "Address" at bounding box center [381, 85] width 337 height 57
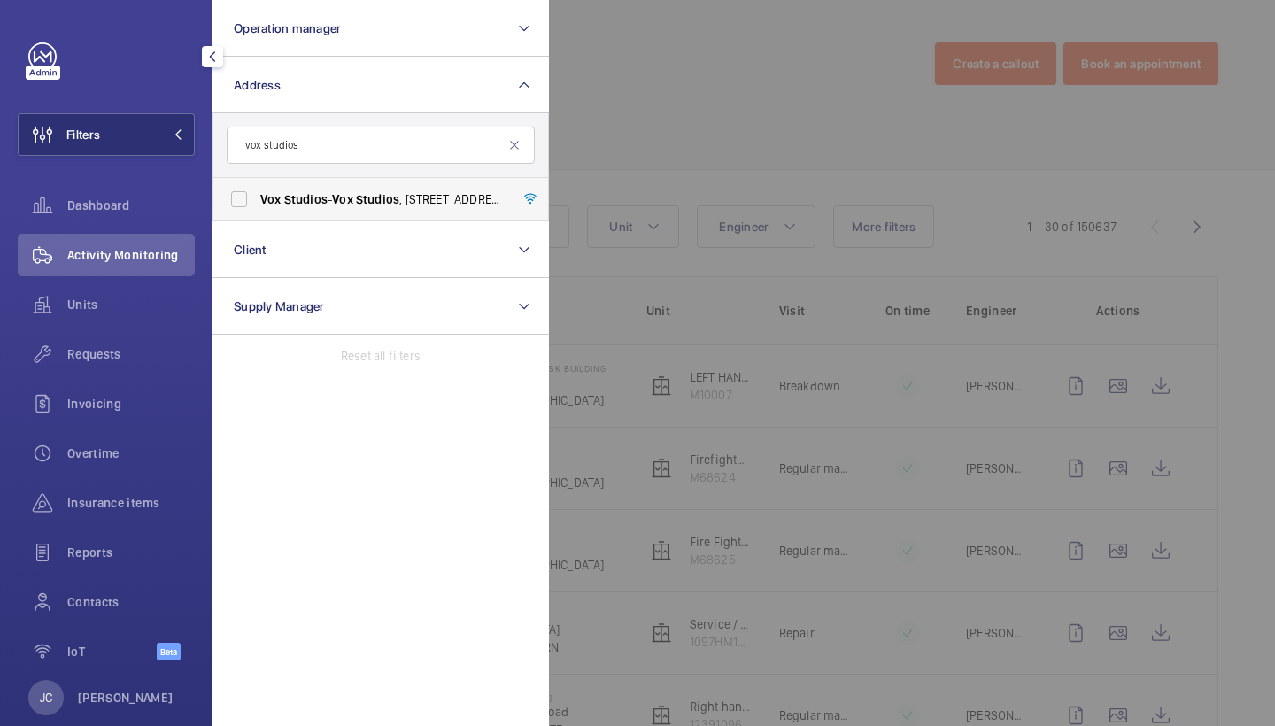
type input "vox studios"
click at [370, 204] on span "Studios" at bounding box center [377, 199] width 43 height 14
click at [257, 204] on input "Vox Studios - [GEOGRAPHIC_DATA] , [STREET_ADDRESS]" at bounding box center [238, 199] width 35 height 35
checkbox input "true"
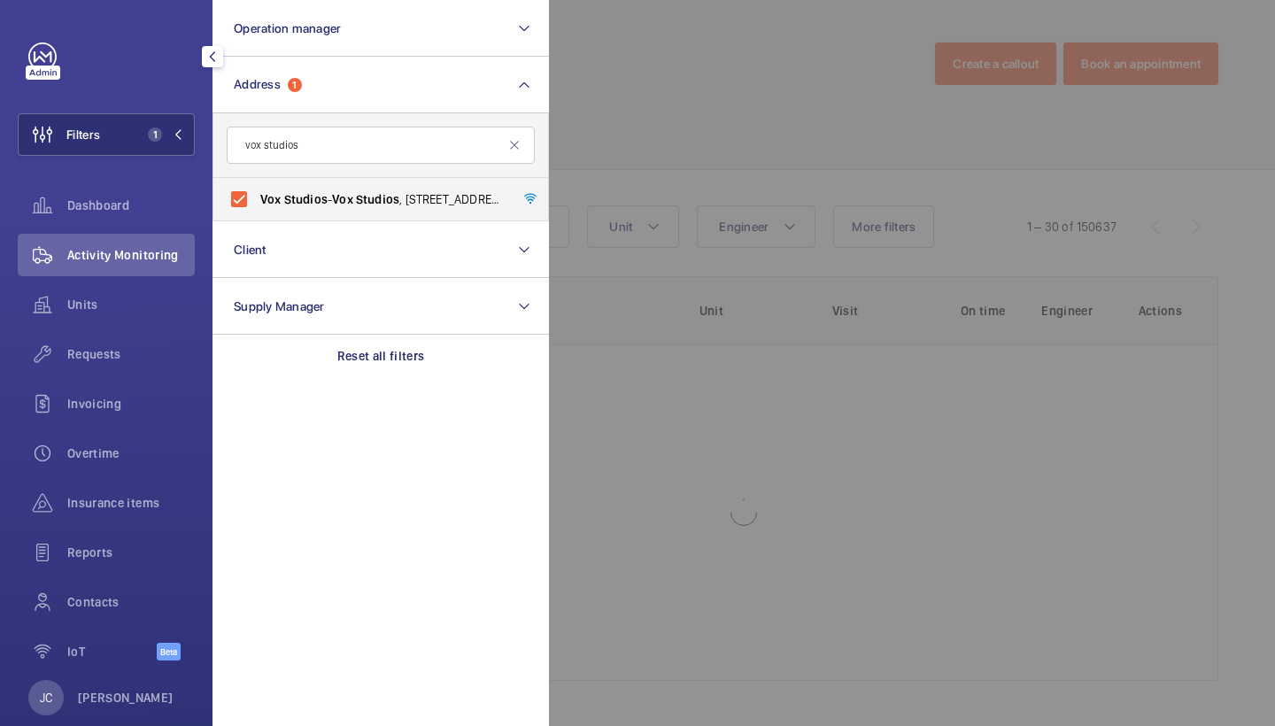
click at [673, 184] on div at bounding box center [1186, 363] width 1275 height 726
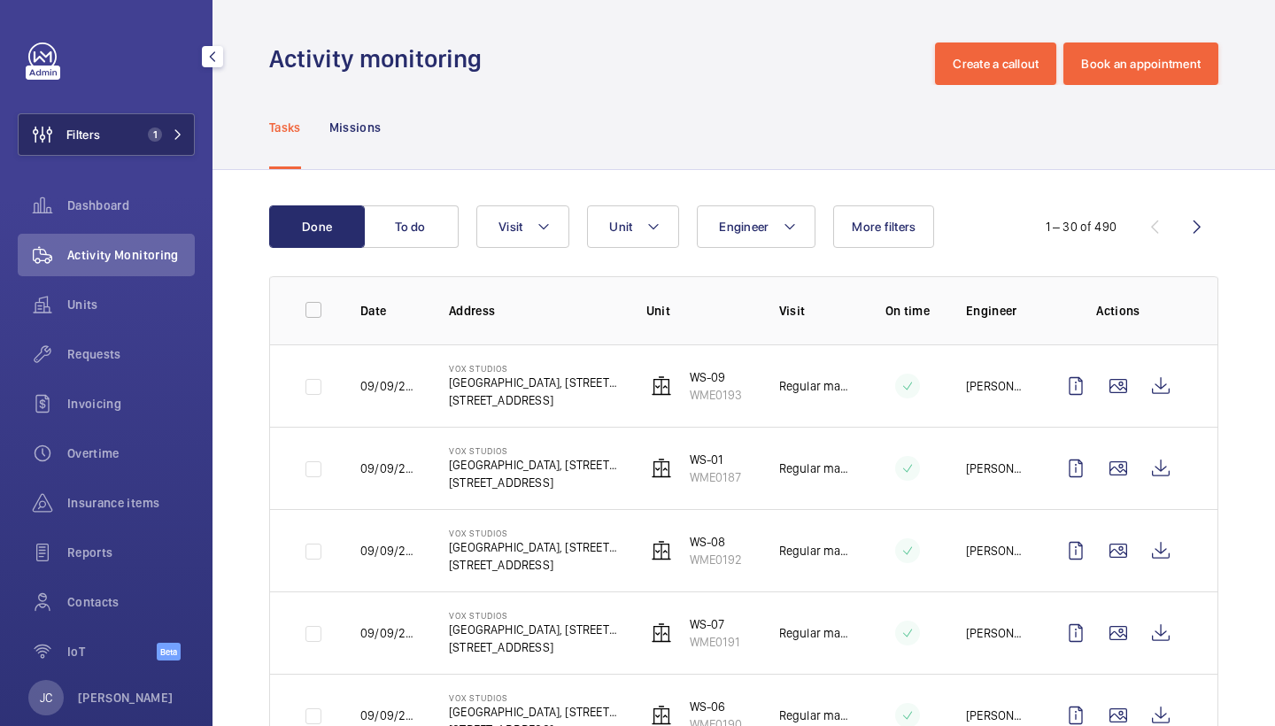
click at [185, 127] on button "Filters 1" at bounding box center [106, 134] width 177 height 43
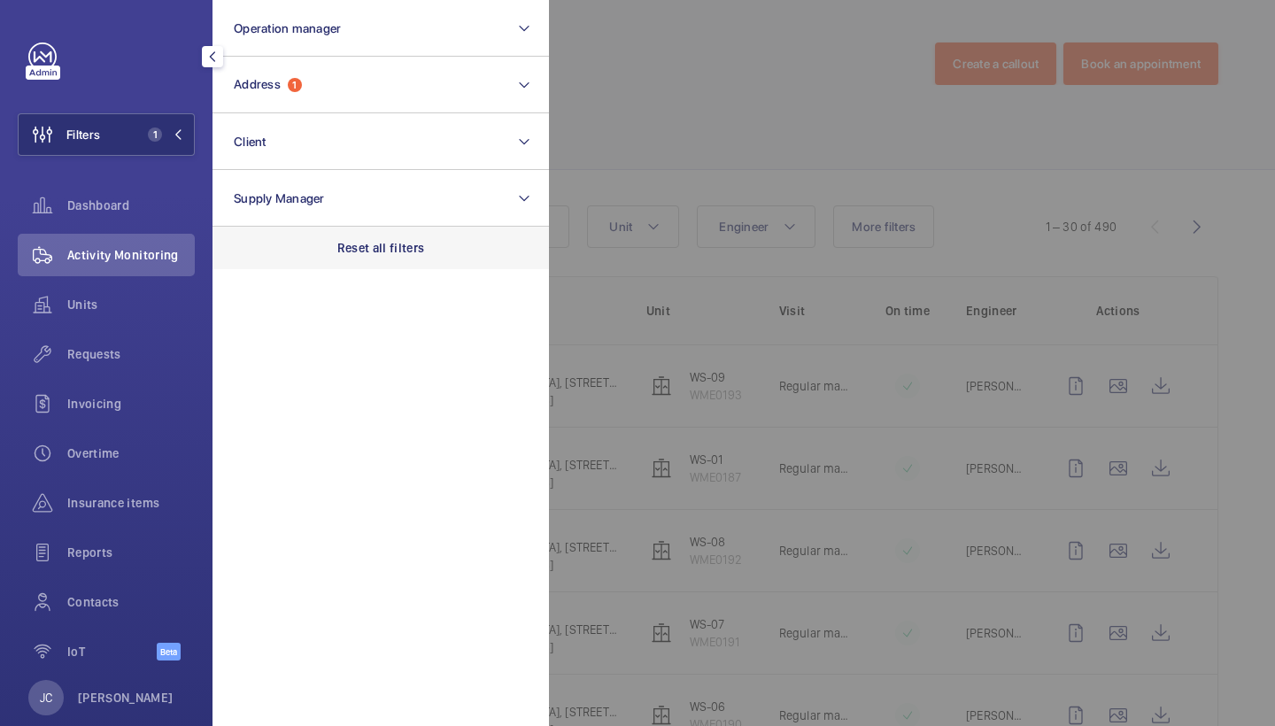
click at [408, 262] on div "Reset all filters" at bounding box center [381, 248] width 337 height 43
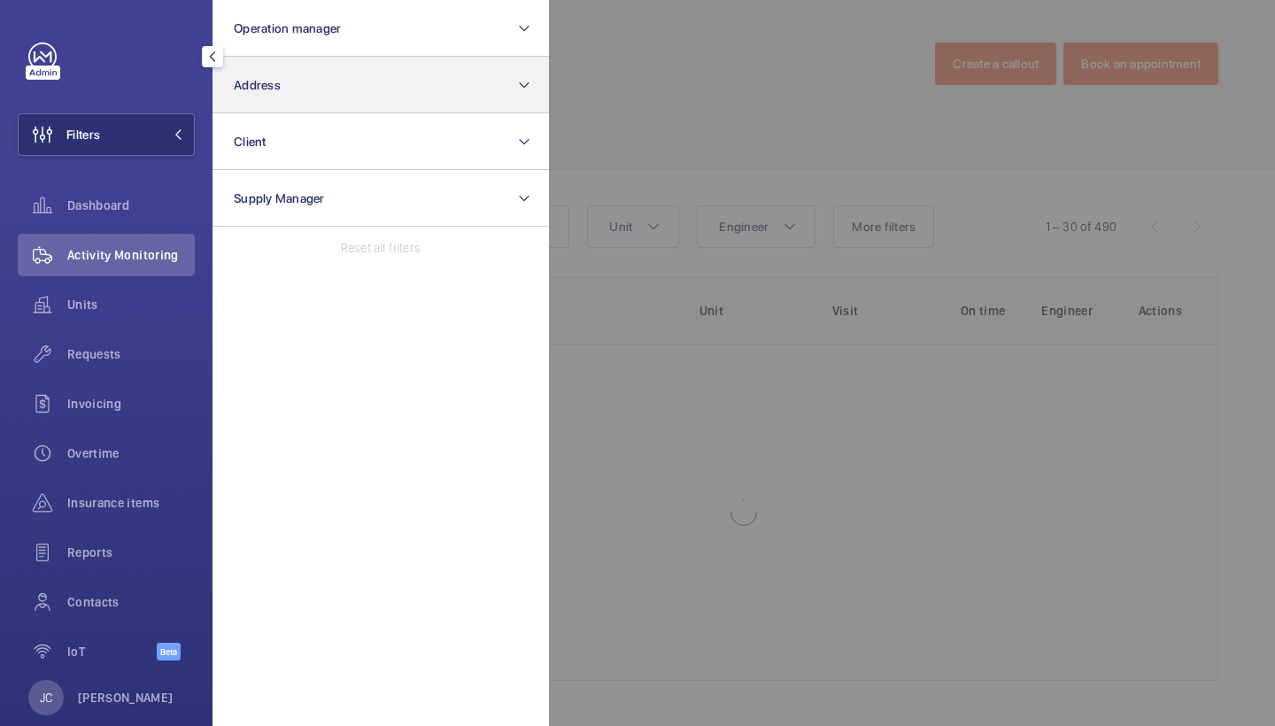
click at [400, 65] on button "Address" at bounding box center [381, 85] width 337 height 57
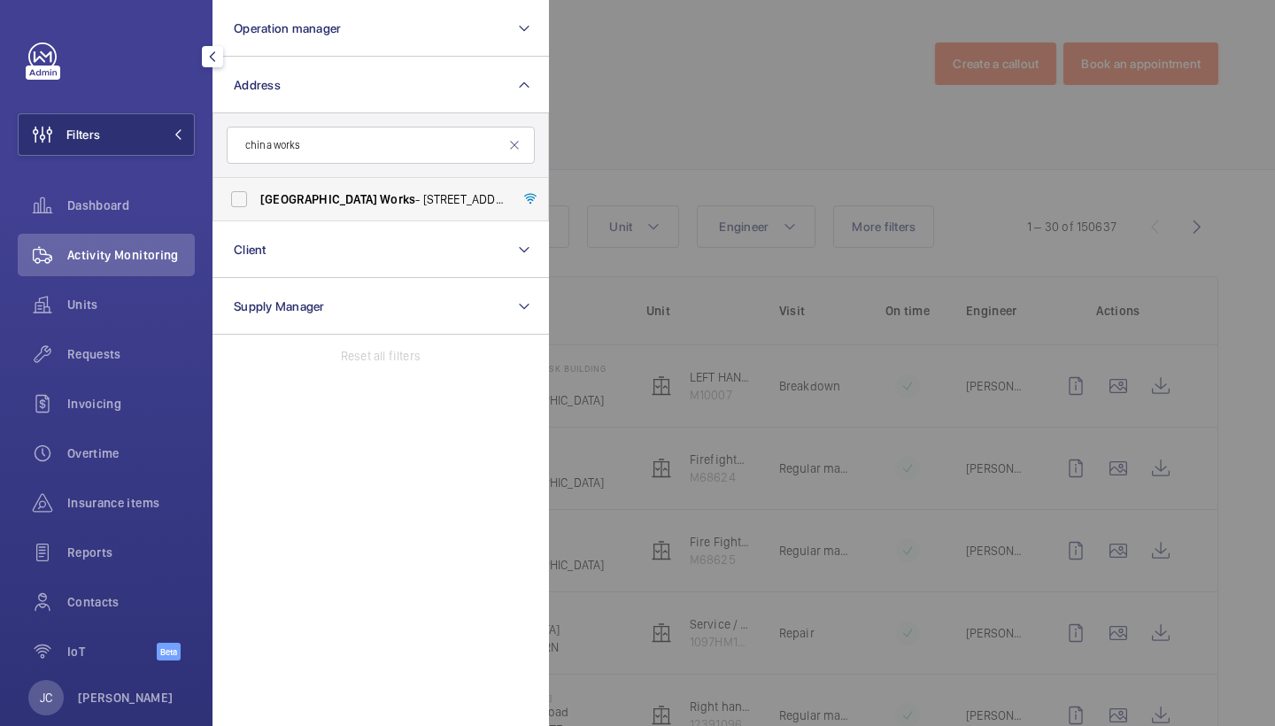
type input "china works"
click at [417, 198] on span "China Works - [STREET_ADDRESS]" at bounding box center [382, 199] width 244 height 18
click at [257, 198] on input "China Works - [STREET_ADDRESS]" at bounding box center [238, 199] width 35 height 35
checkbox input "true"
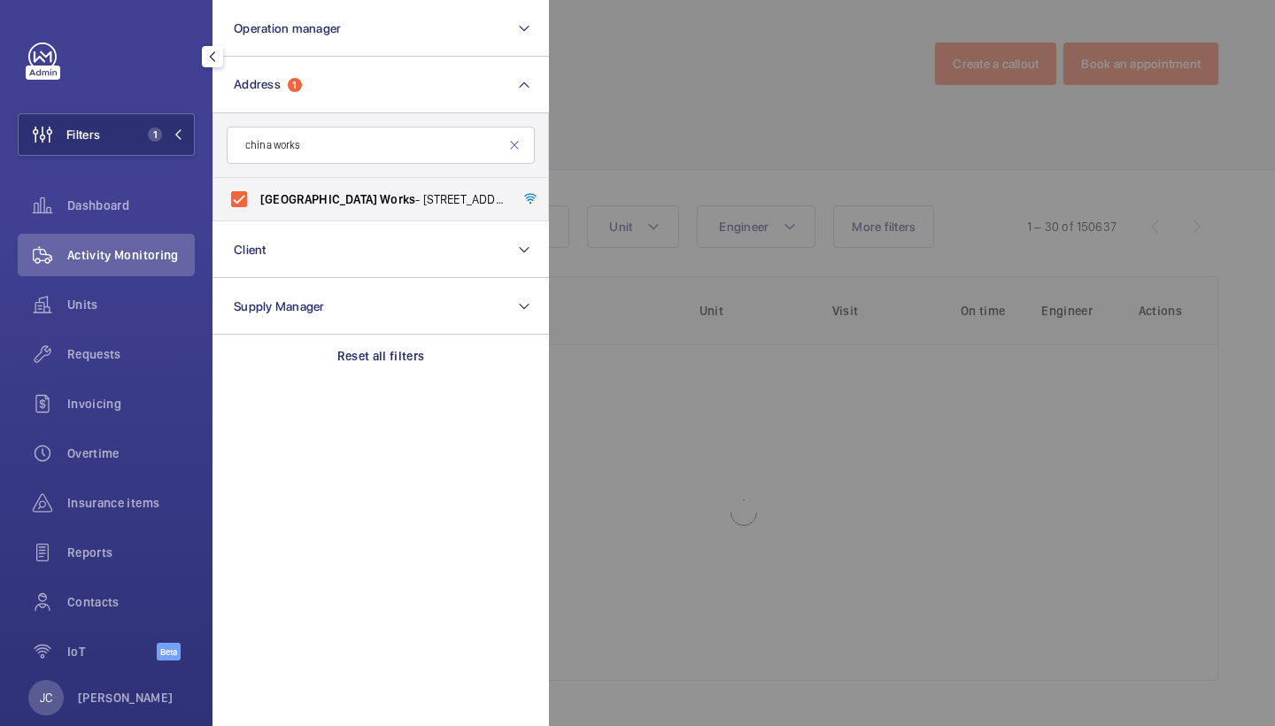
click at [660, 110] on div at bounding box center [1186, 363] width 1275 height 726
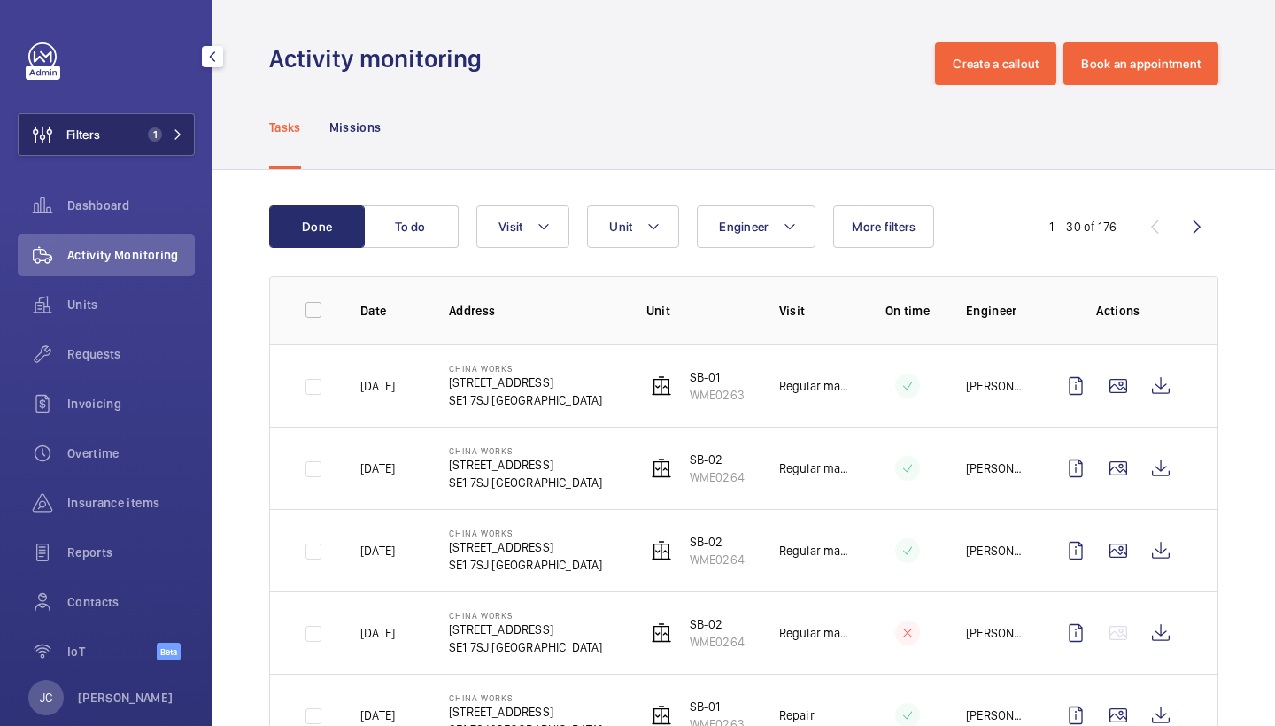
click at [127, 145] on button "Filters 1" at bounding box center [106, 134] width 177 height 43
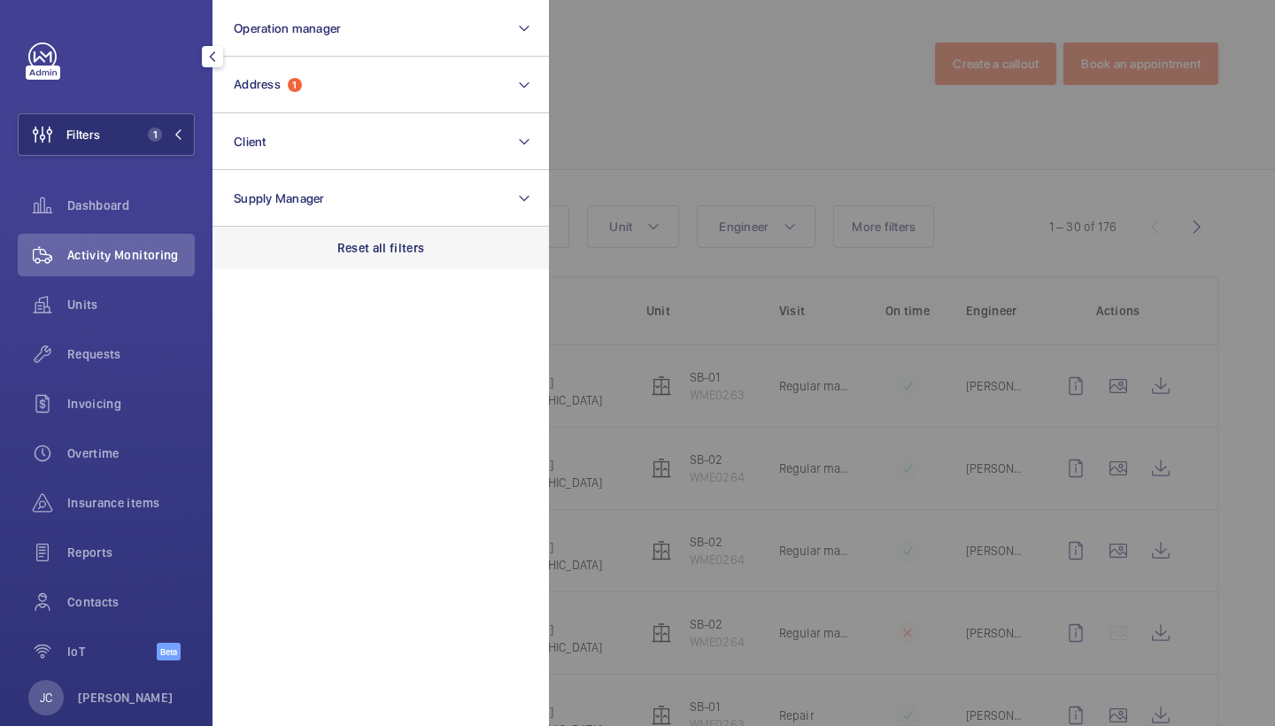
click at [420, 268] on div "Reset all filters" at bounding box center [381, 248] width 337 height 43
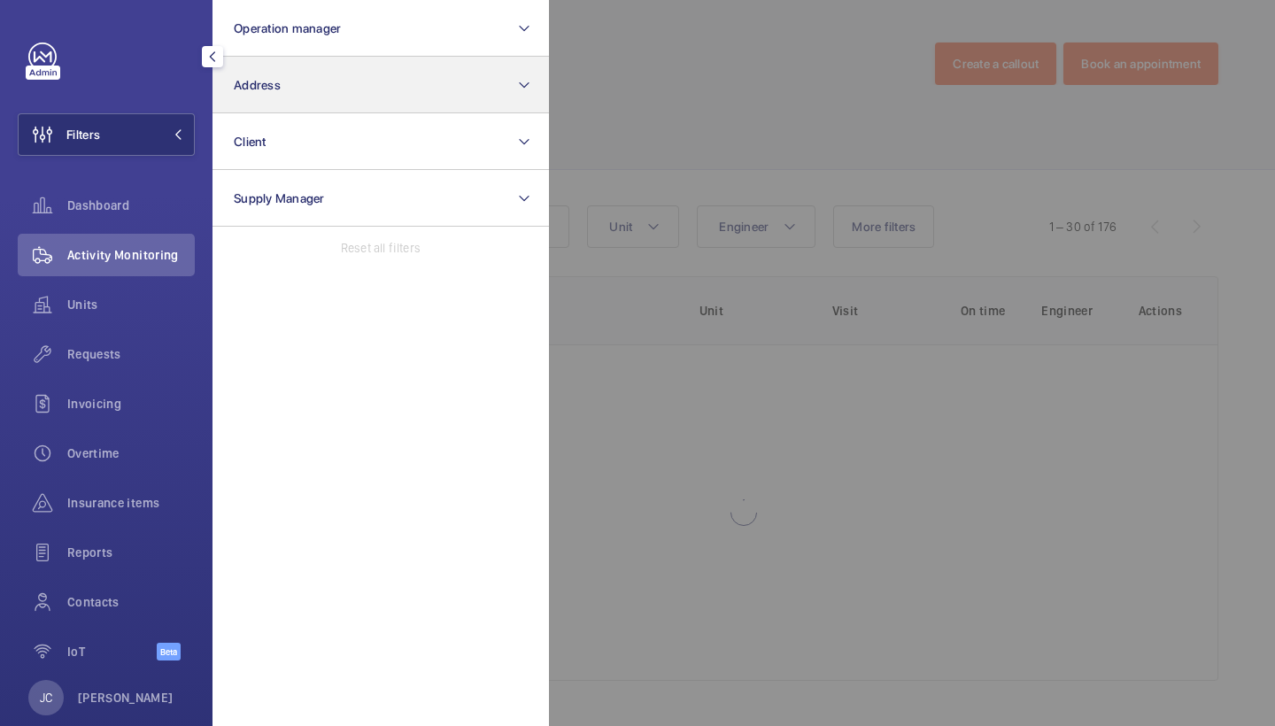
click at [407, 97] on button "Address" at bounding box center [381, 85] width 337 height 57
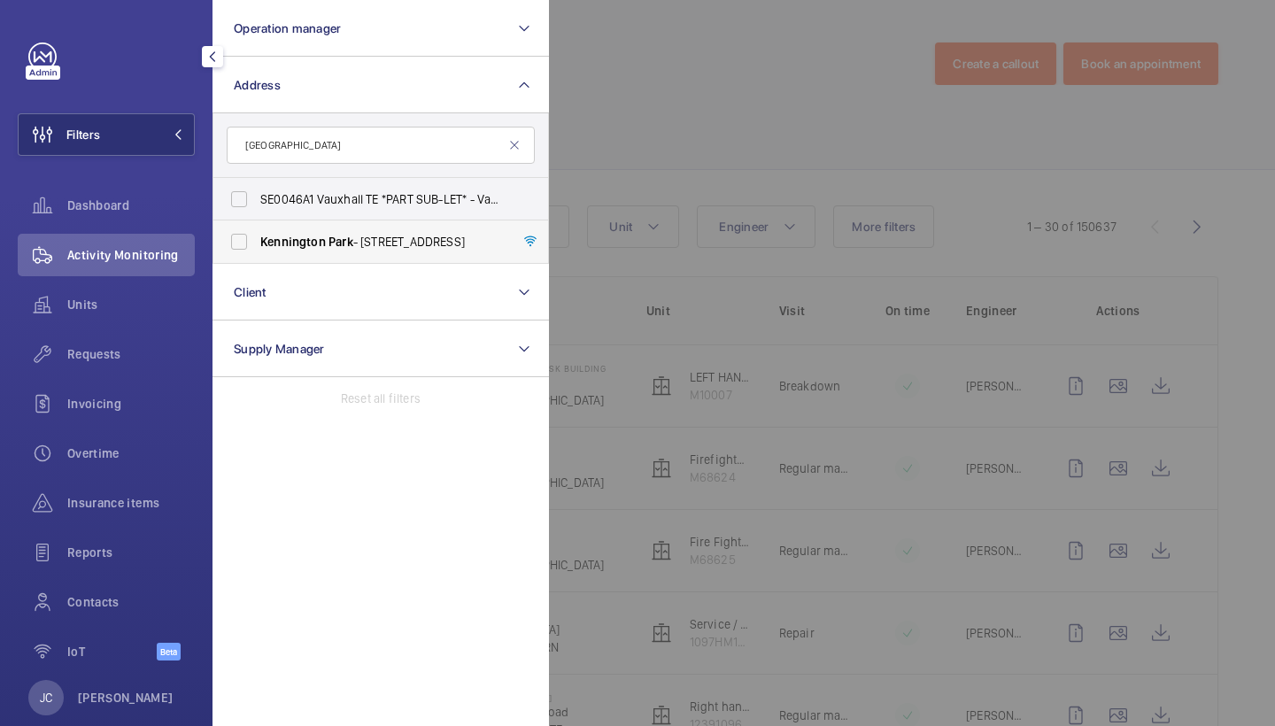
type input "[GEOGRAPHIC_DATA]"
click at [409, 258] on label "[GEOGRAPHIC_DATA] - [STREET_ADDRESS]" at bounding box center [367, 242] width 308 height 43
click at [257, 258] on input "[GEOGRAPHIC_DATA] - [STREET_ADDRESS]" at bounding box center [238, 241] width 35 height 35
checkbox input "true"
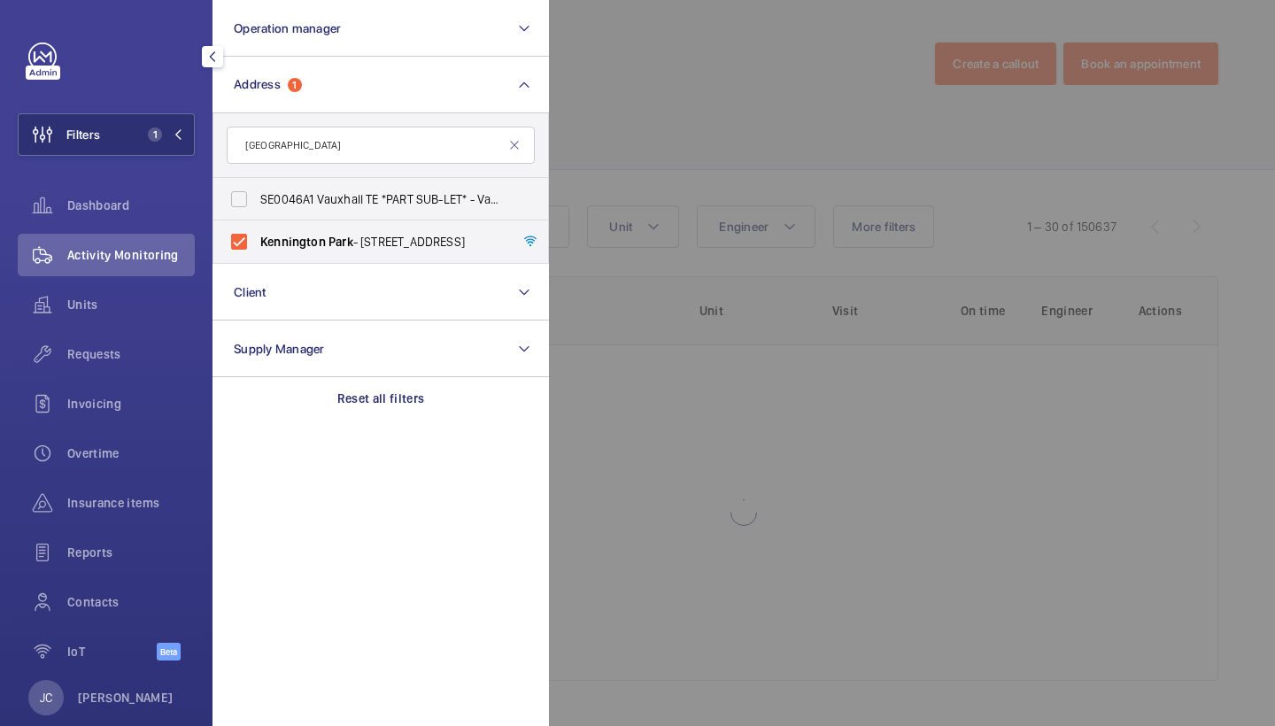
click at [664, 90] on div at bounding box center [1186, 363] width 1275 height 726
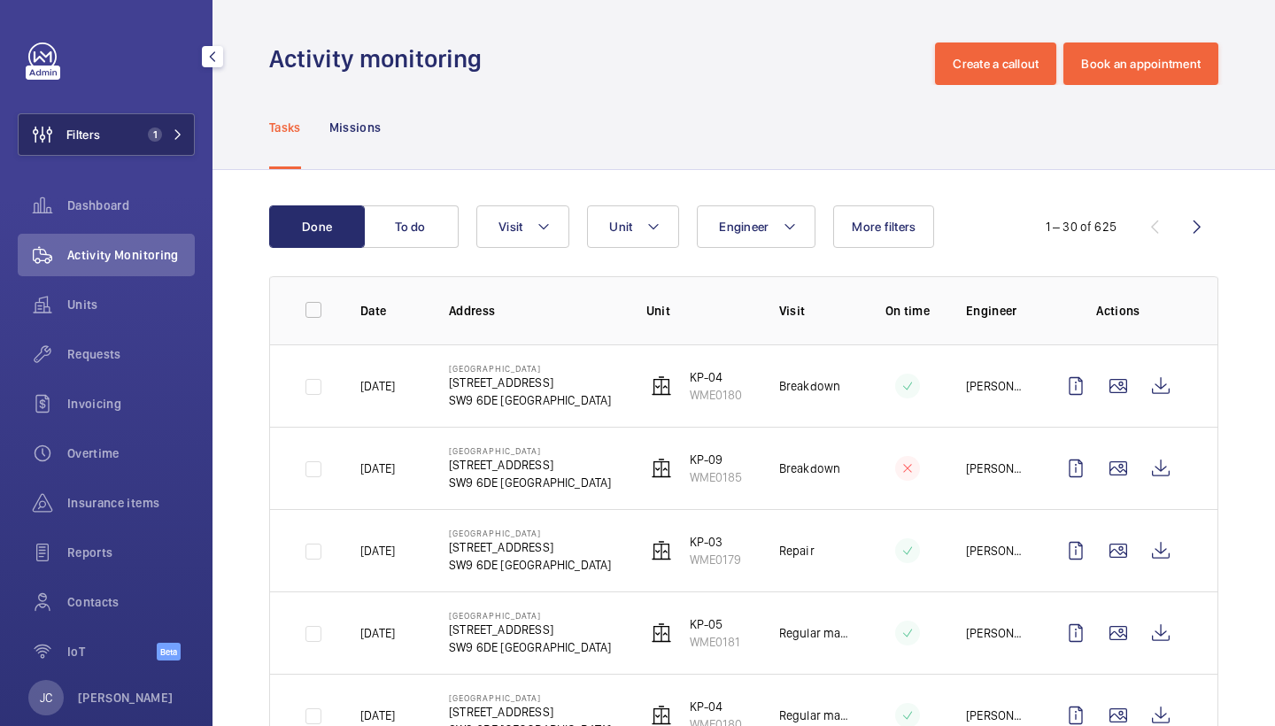
click at [159, 127] on button "Filters 1" at bounding box center [106, 134] width 177 height 43
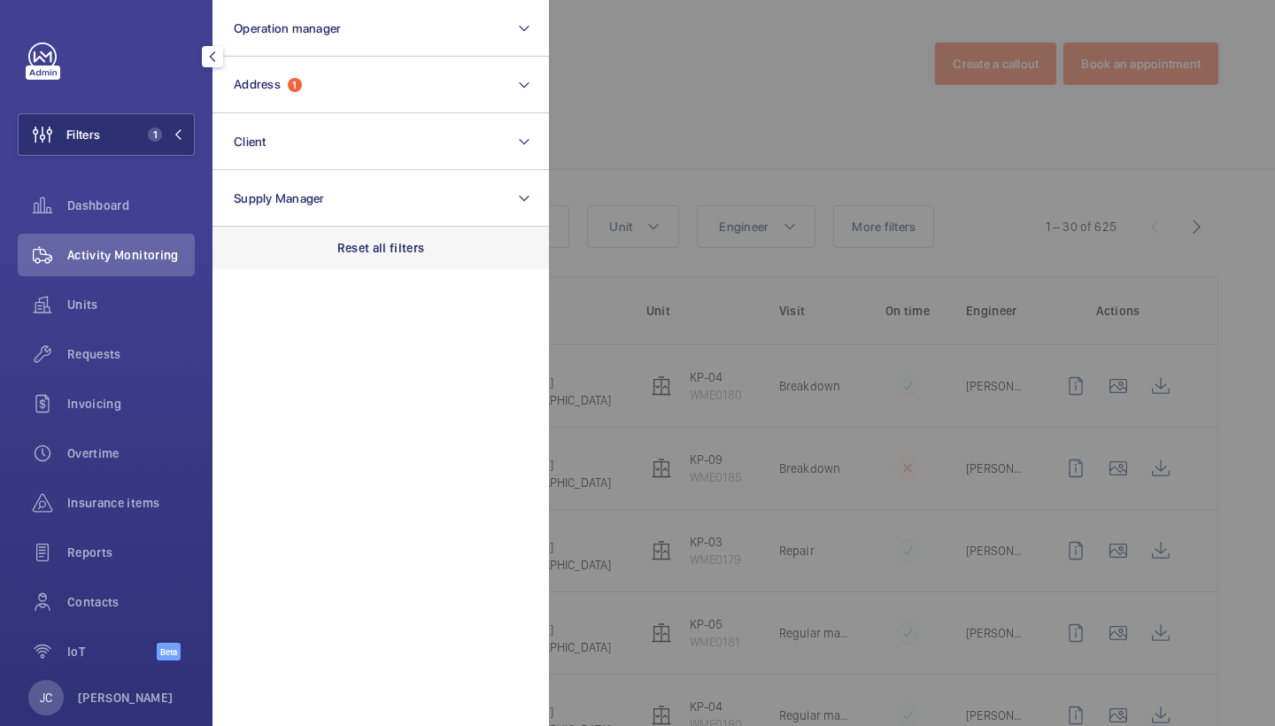
click at [401, 245] on p "Reset all filters" at bounding box center [381, 248] width 88 height 18
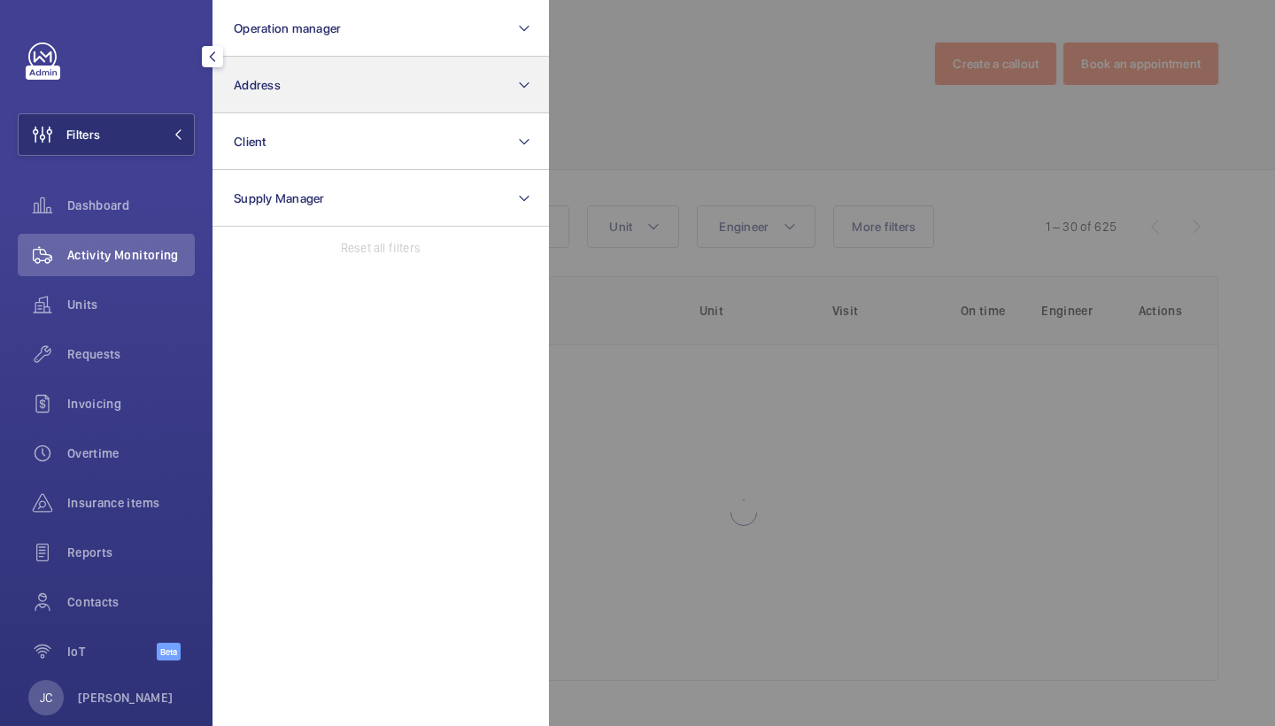
click at [394, 89] on button "Address" at bounding box center [381, 85] width 337 height 57
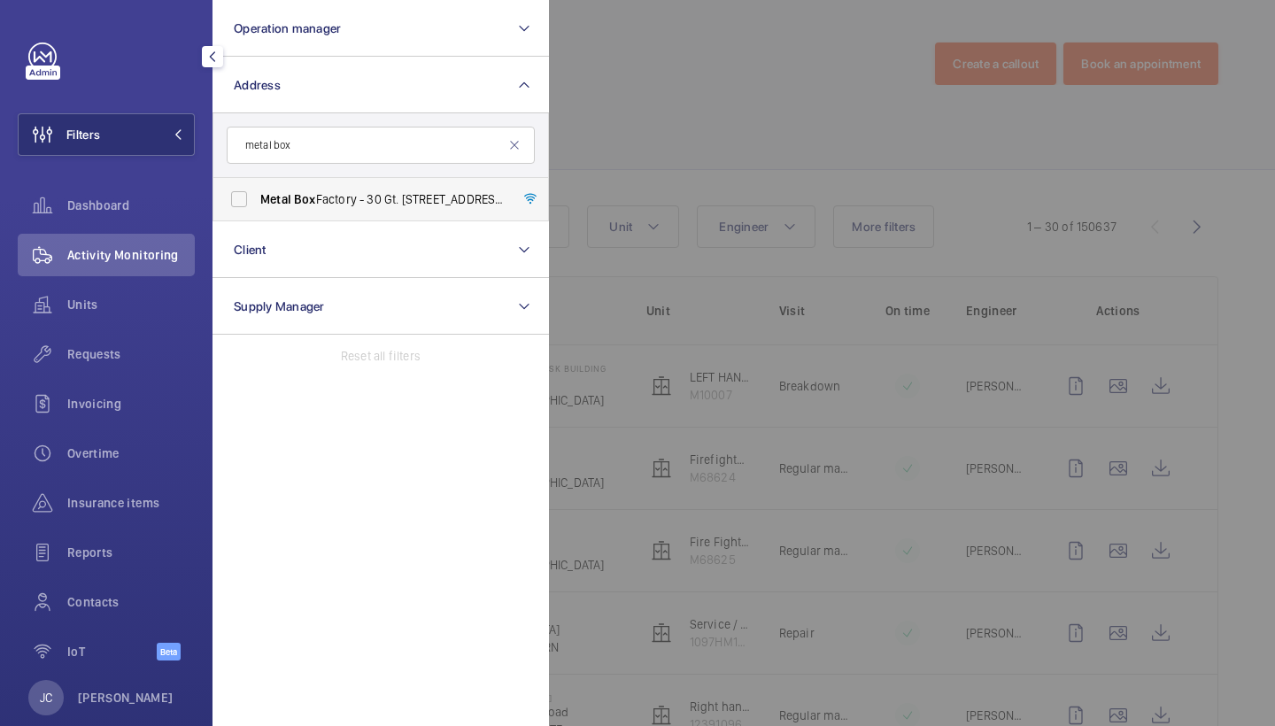
type input "metal box"
click at [442, 199] on span "Metal Box Factory - 30 Gt. [STREET_ADDRESS]" at bounding box center [382, 199] width 244 height 18
click at [257, 199] on input "Metal Box Factory - 30 Gt. [STREET_ADDRESS]" at bounding box center [238, 199] width 35 height 35
checkbox input "true"
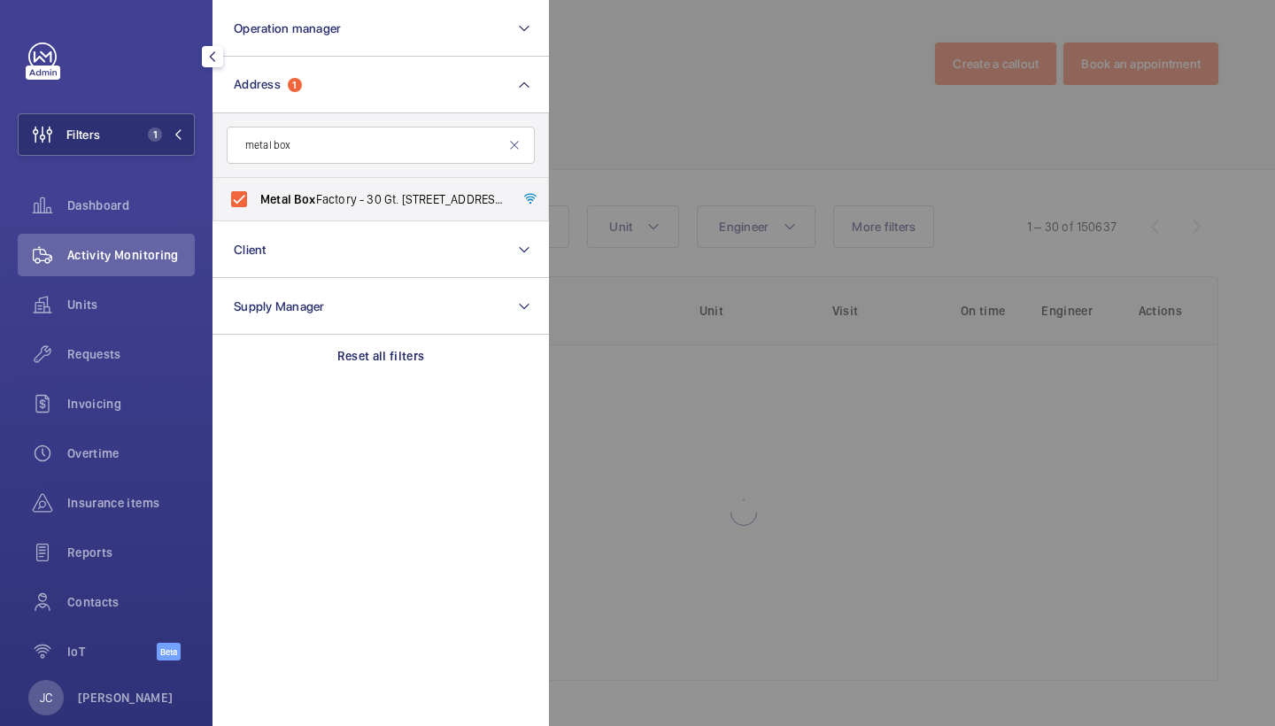
click at [650, 144] on div at bounding box center [1186, 363] width 1275 height 726
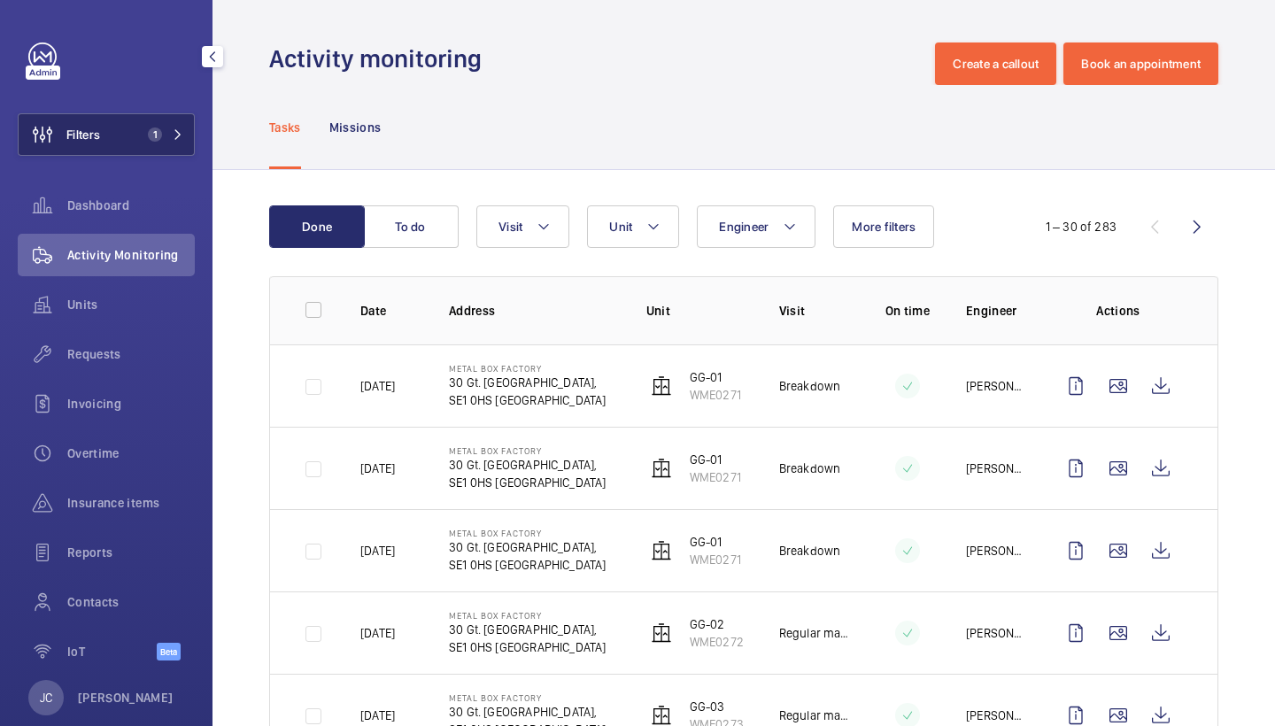
click at [173, 141] on span "1" at bounding box center [162, 135] width 43 height 14
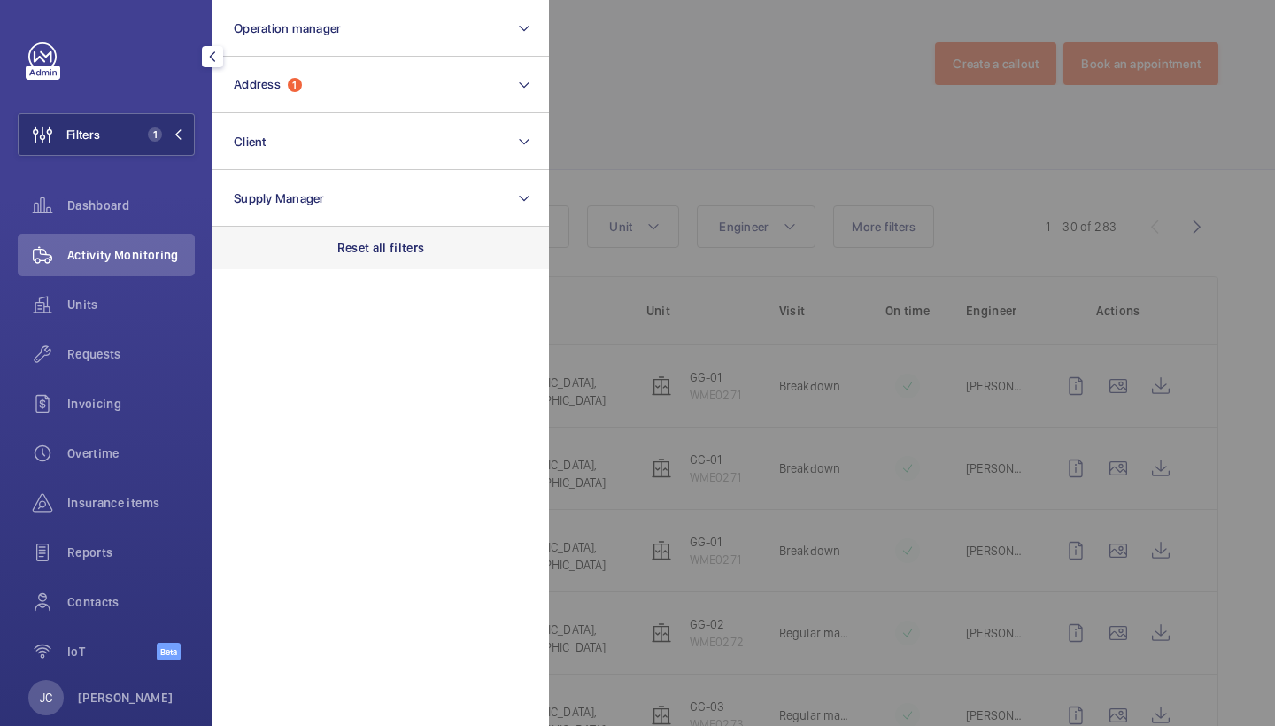
click at [378, 243] on p "Reset all filters" at bounding box center [381, 248] width 88 height 18
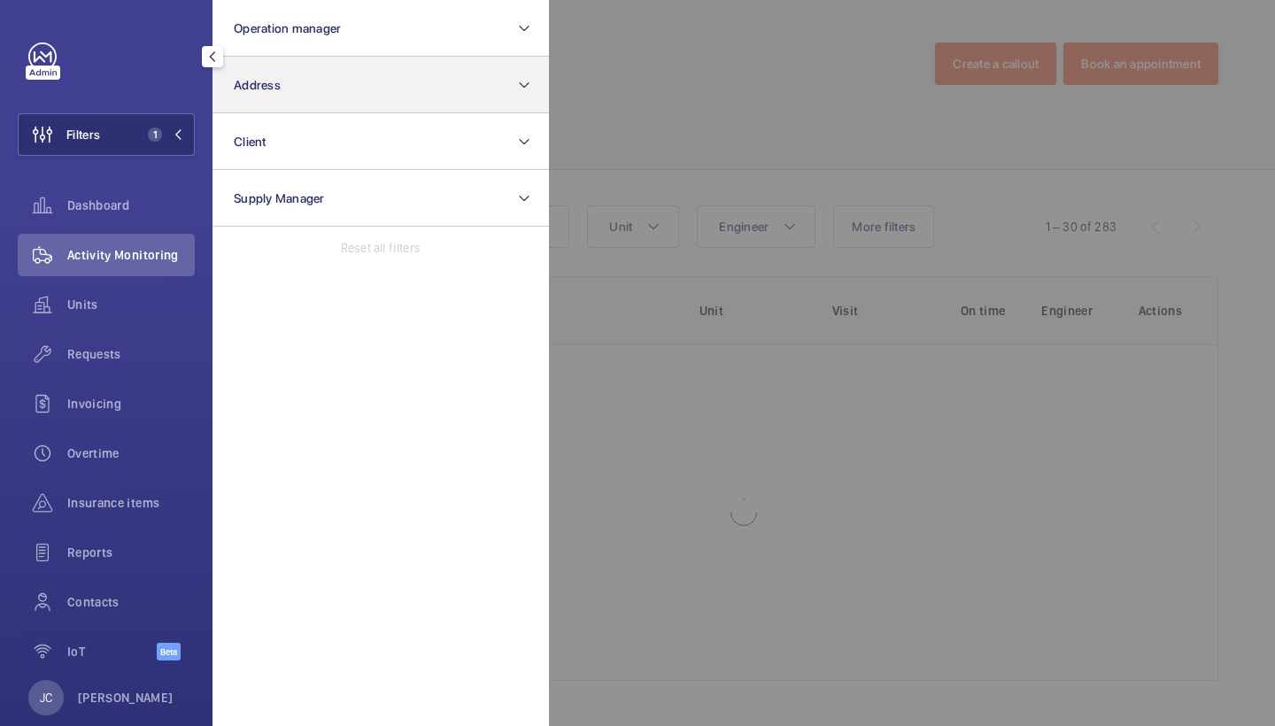
click at [343, 109] on button "Address" at bounding box center [381, 85] width 337 height 57
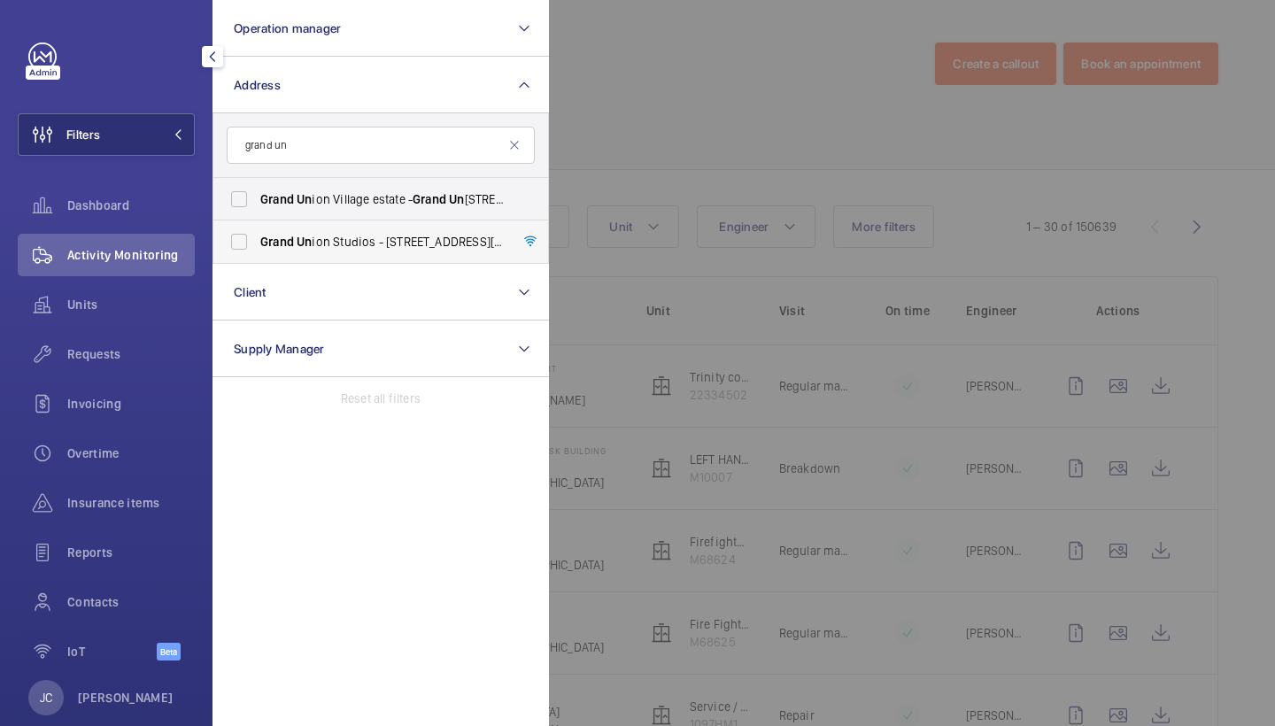
type input "grand un"
click at [361, 241] on span "Grand Un ion Studios - [STREET_ADDRESS][DATE]" at bounding box center [382, 242] width 244 height 18
click at [257, 241] on input "Grand Un ion Studios - [STREET_ADDRESS][DATE]" at bounding box center [238, 241] width 35 height 35
checkbox input "true"
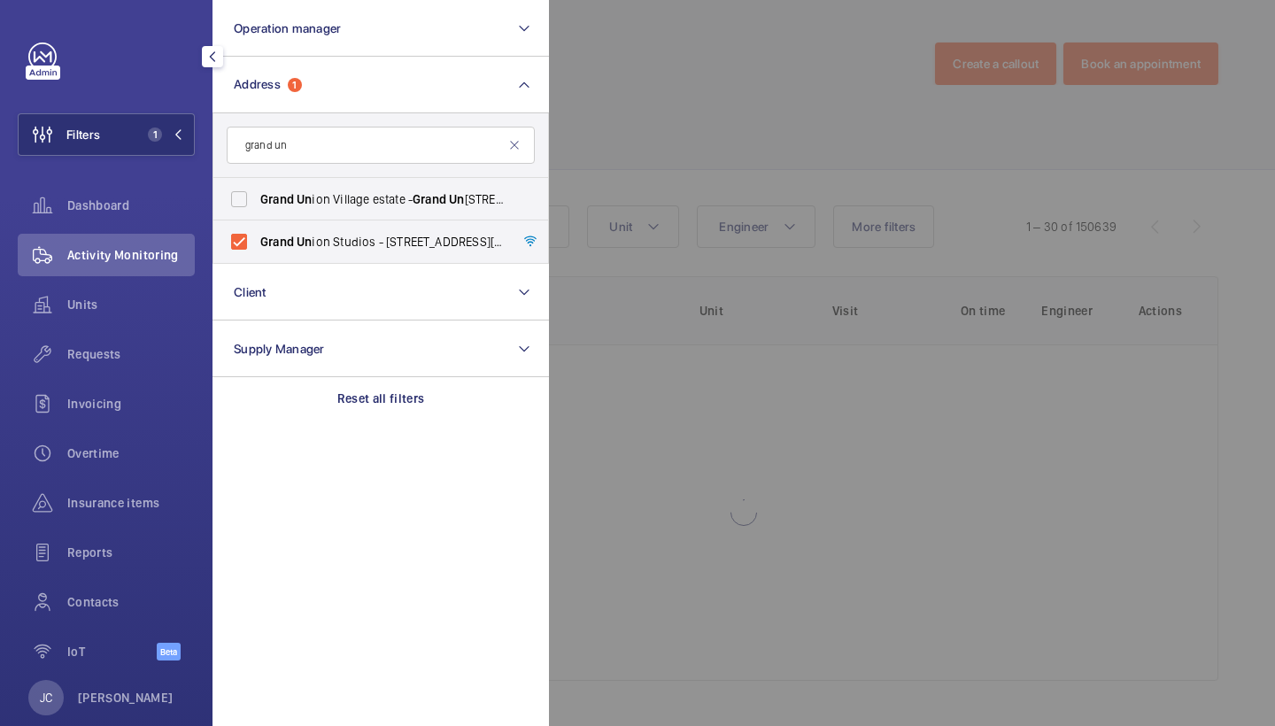
click at [721, 172] on div at bounding box center [1186, 363] width 1275 height 726
